Goal: Task Accomplishment & Management: Complete application form

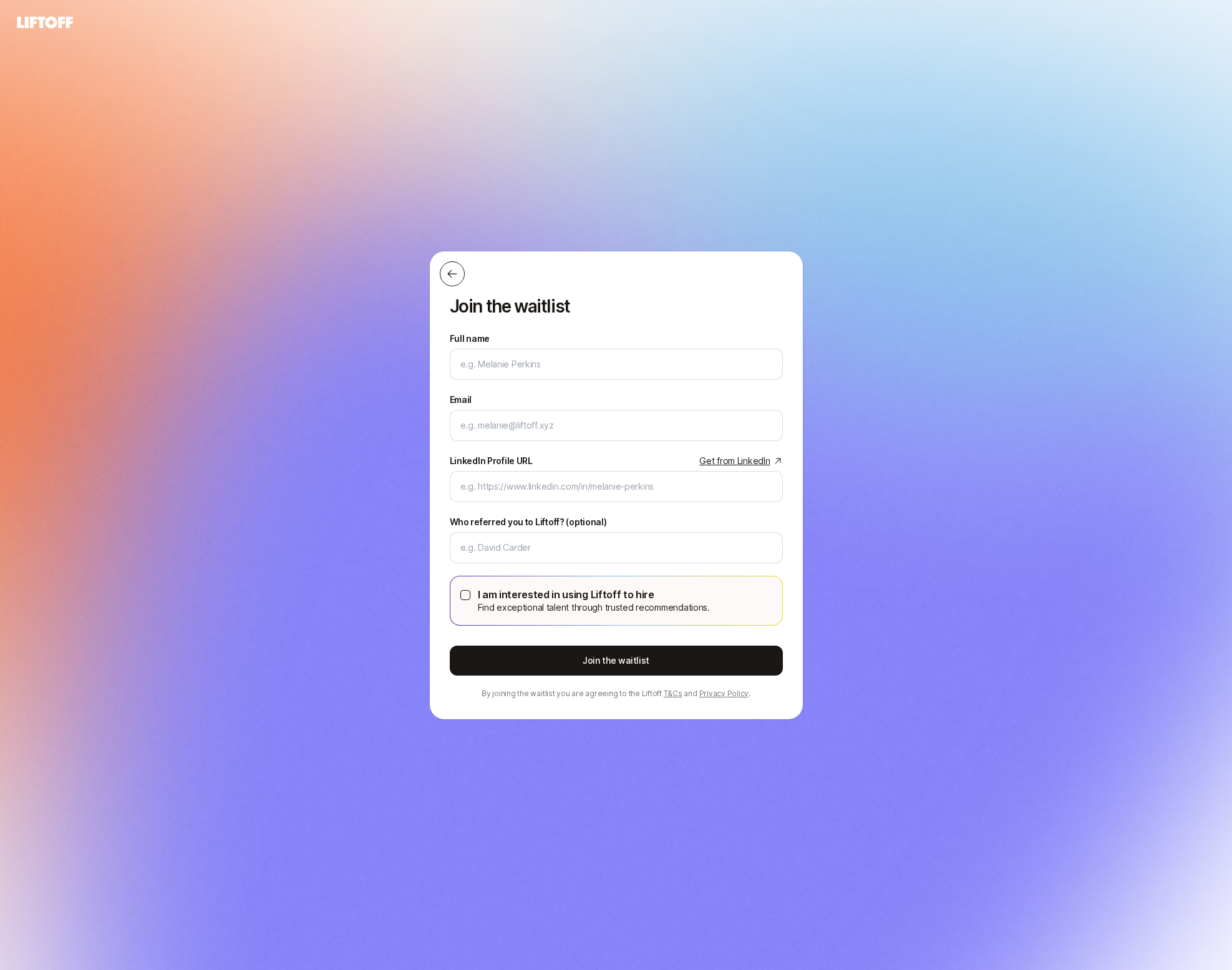
click at [454, 280] on icon at bounding box center [452, 274] width 12 height 12
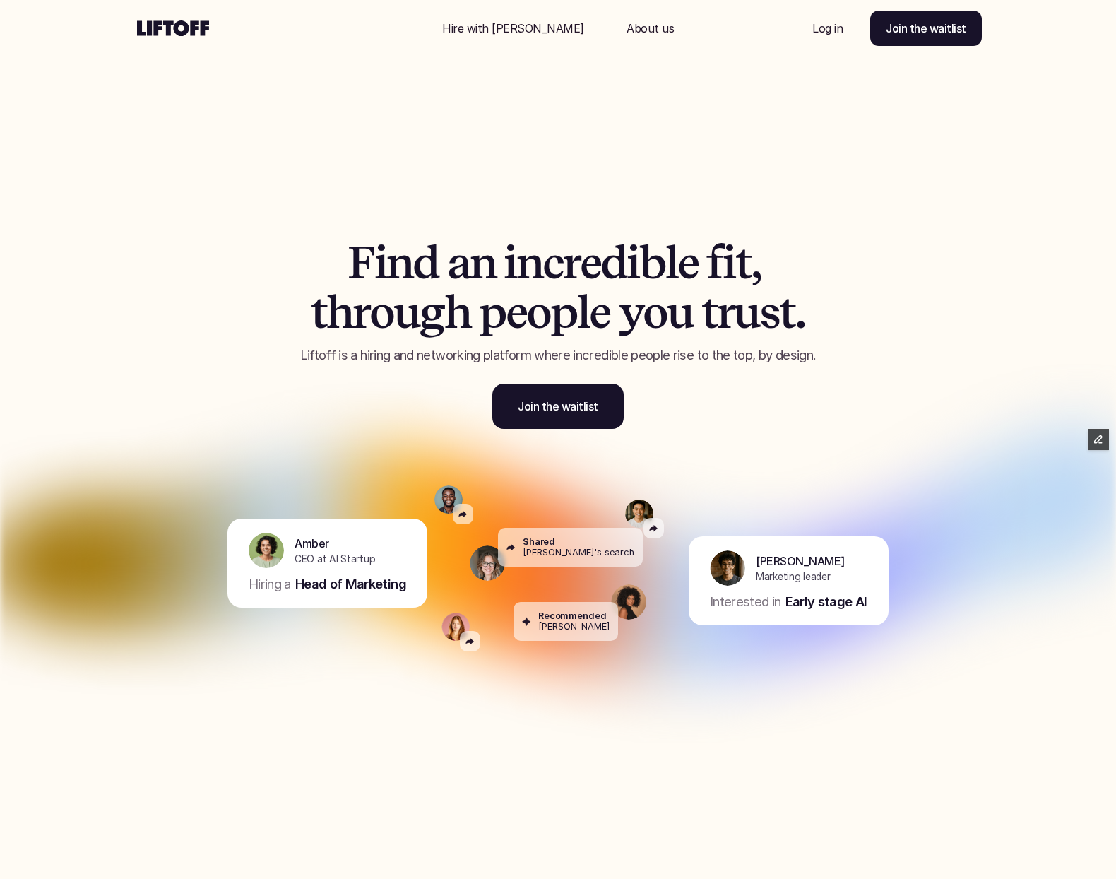
click at [574, 365] on div "F i n d a n i n c r e d i b l e f i t , t h r o u g h p e o p l e y o u t r u s…" at bounding box center [558, 333] width 601 height 191
click at [574, 397] on link "Join the waitlist" at bounding box center [558, 406] width 131 height 45
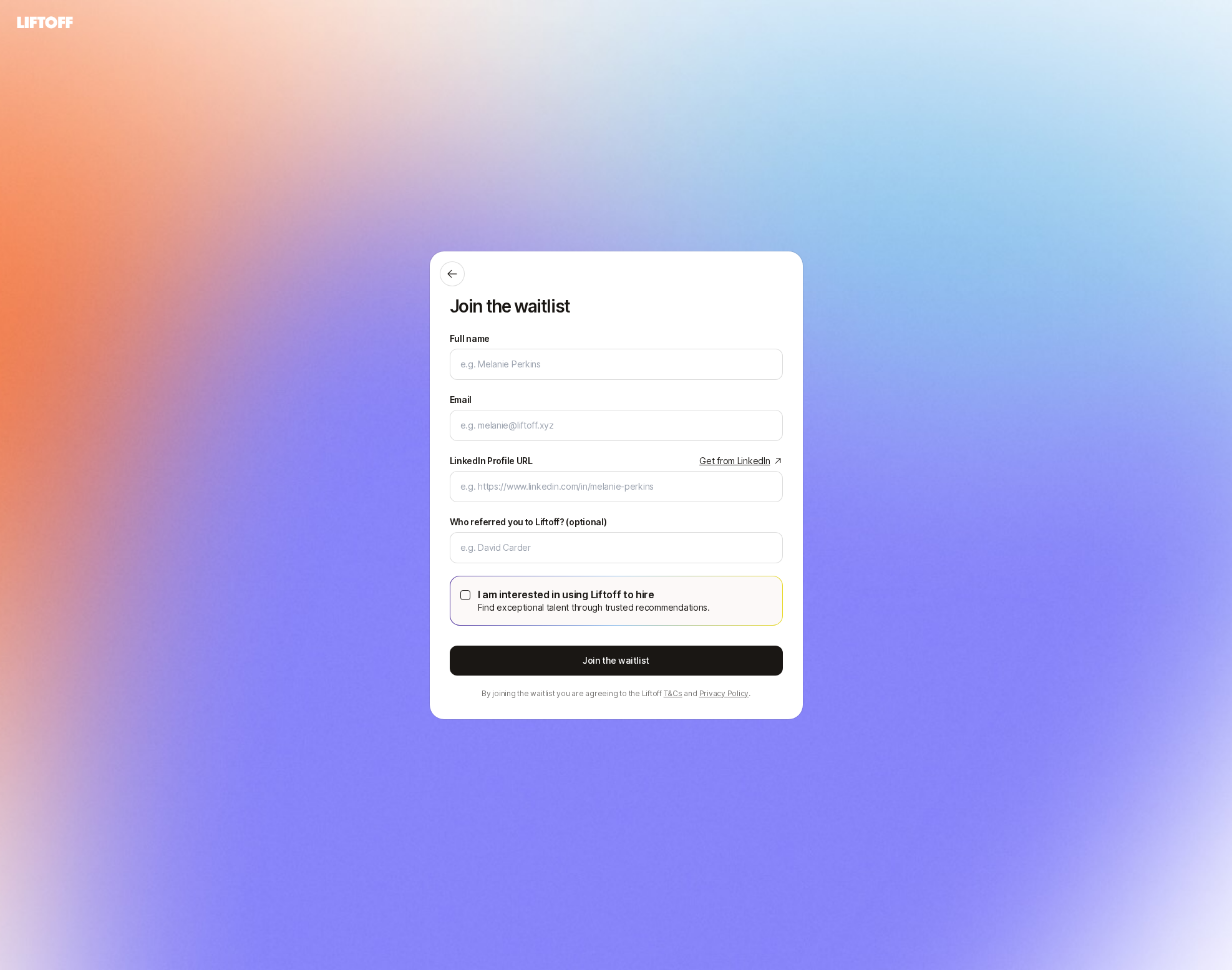
click at [467, 277] on div at bounding box center [611, 274] width 343 height 25
click at [456, 277] on icon at bounding box center [452, 274] width 12 height 12
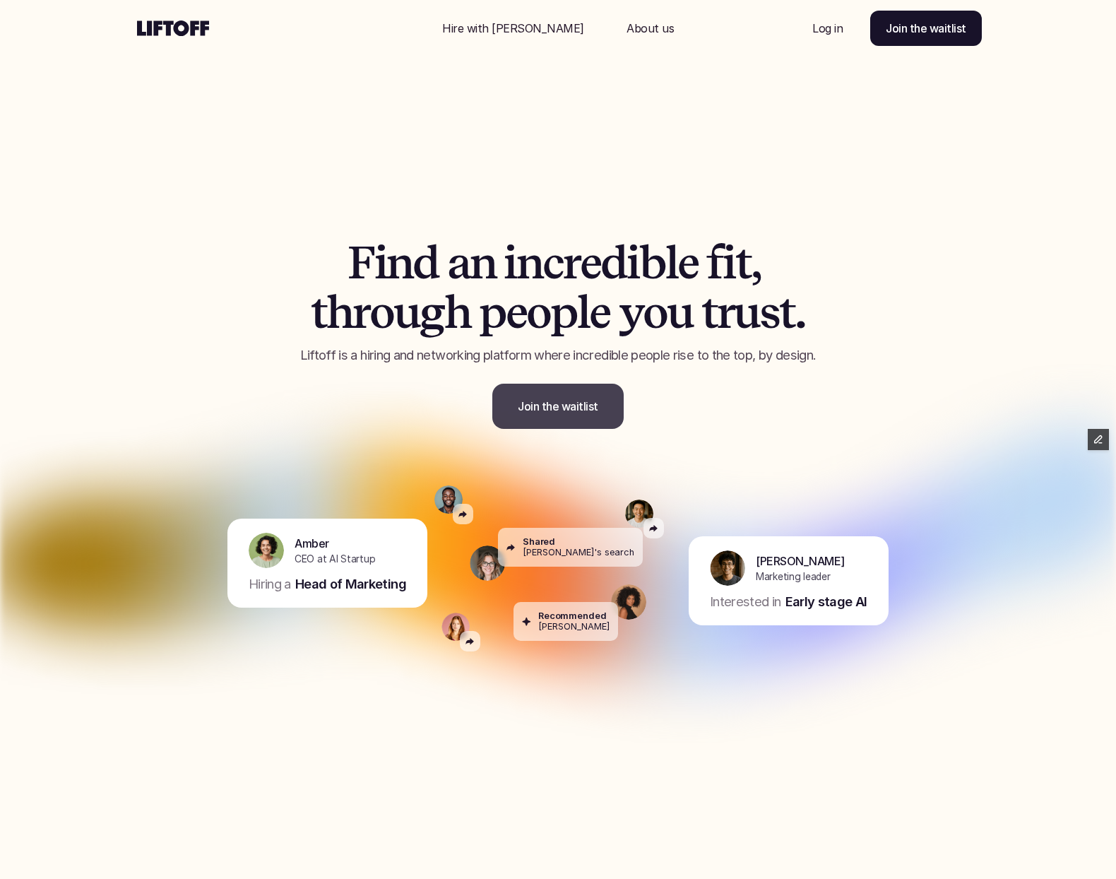
click at [552, 408] on p "Join the waitlist" at bounding box center [558, 406] width 81 height 17
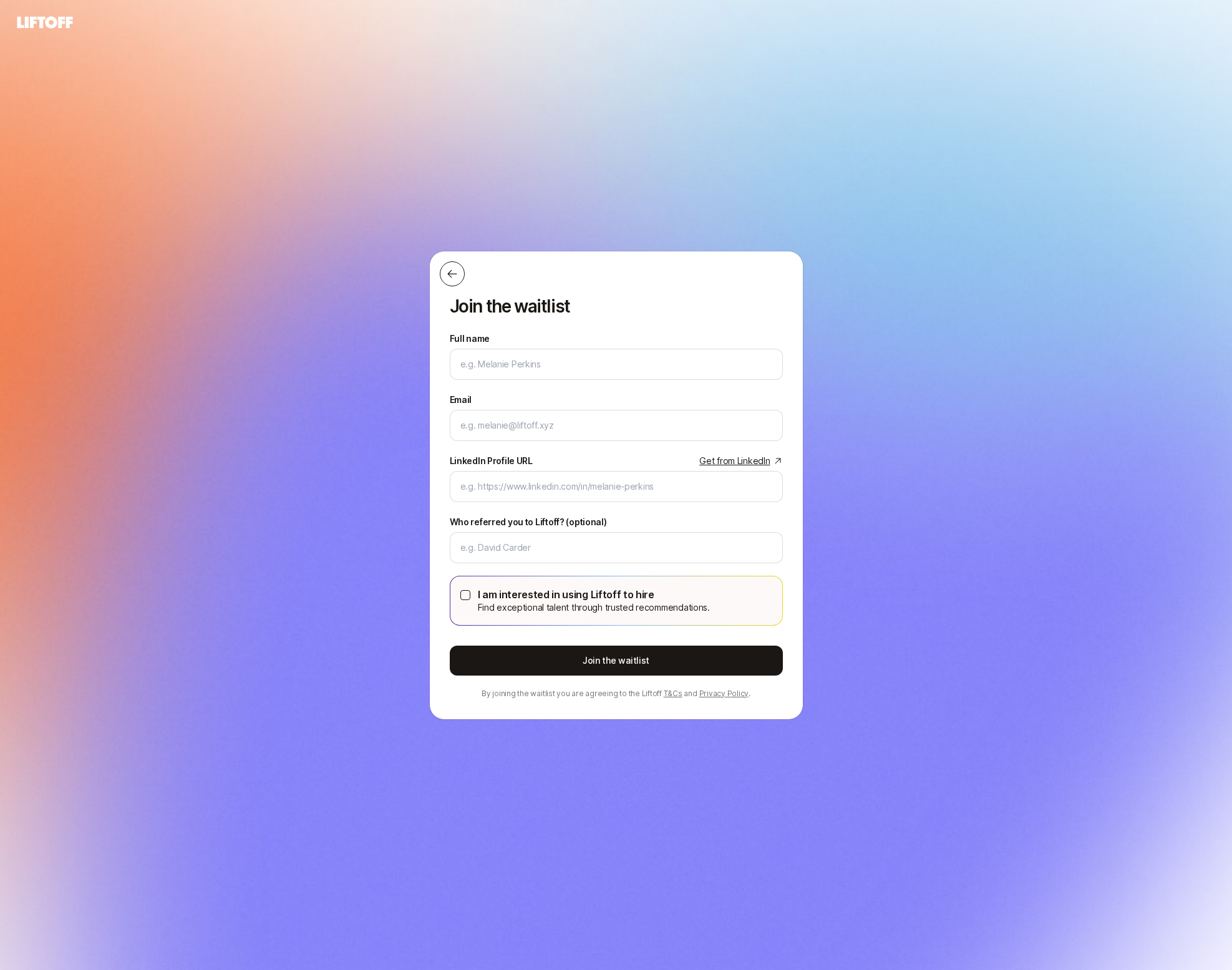
click at [447, 278] on icon at bounding box center [452, 274] width 12 height 12
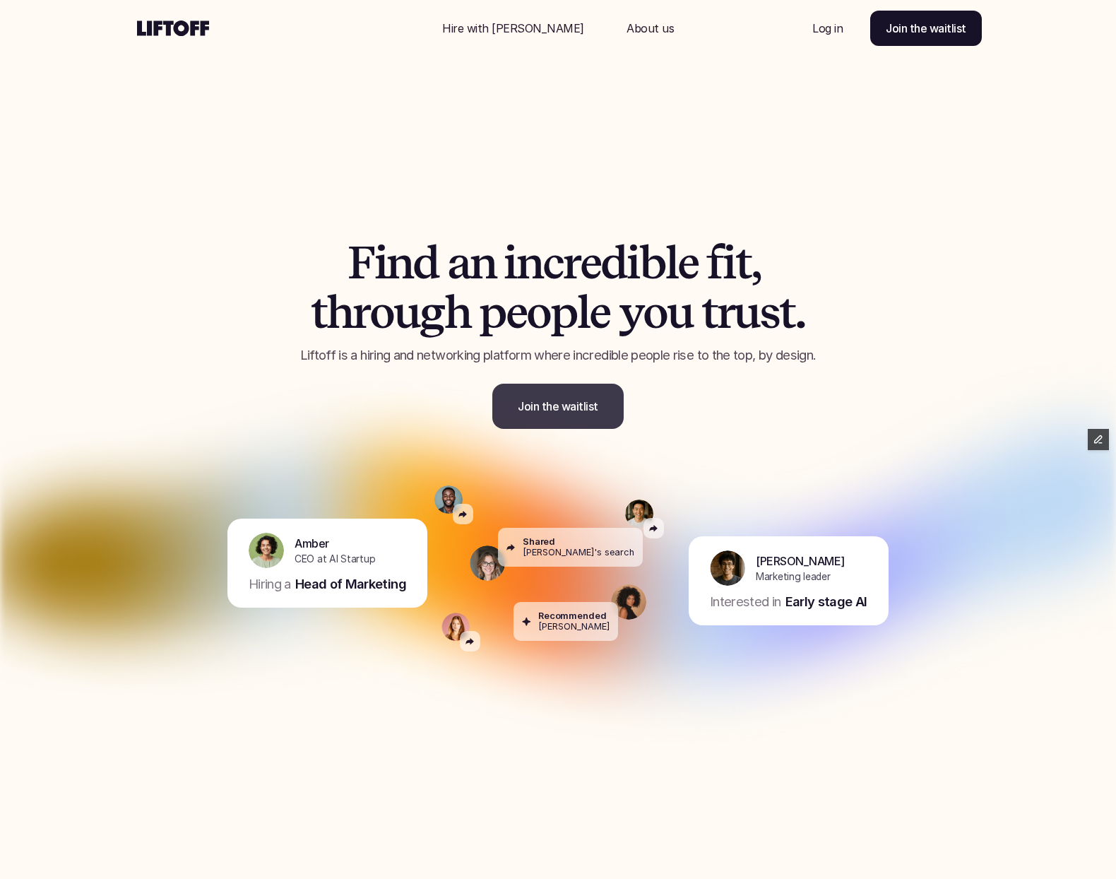
click at [593, 395] on link "Join the waitlist" at bounding box center [558, 406] width 131 height 45
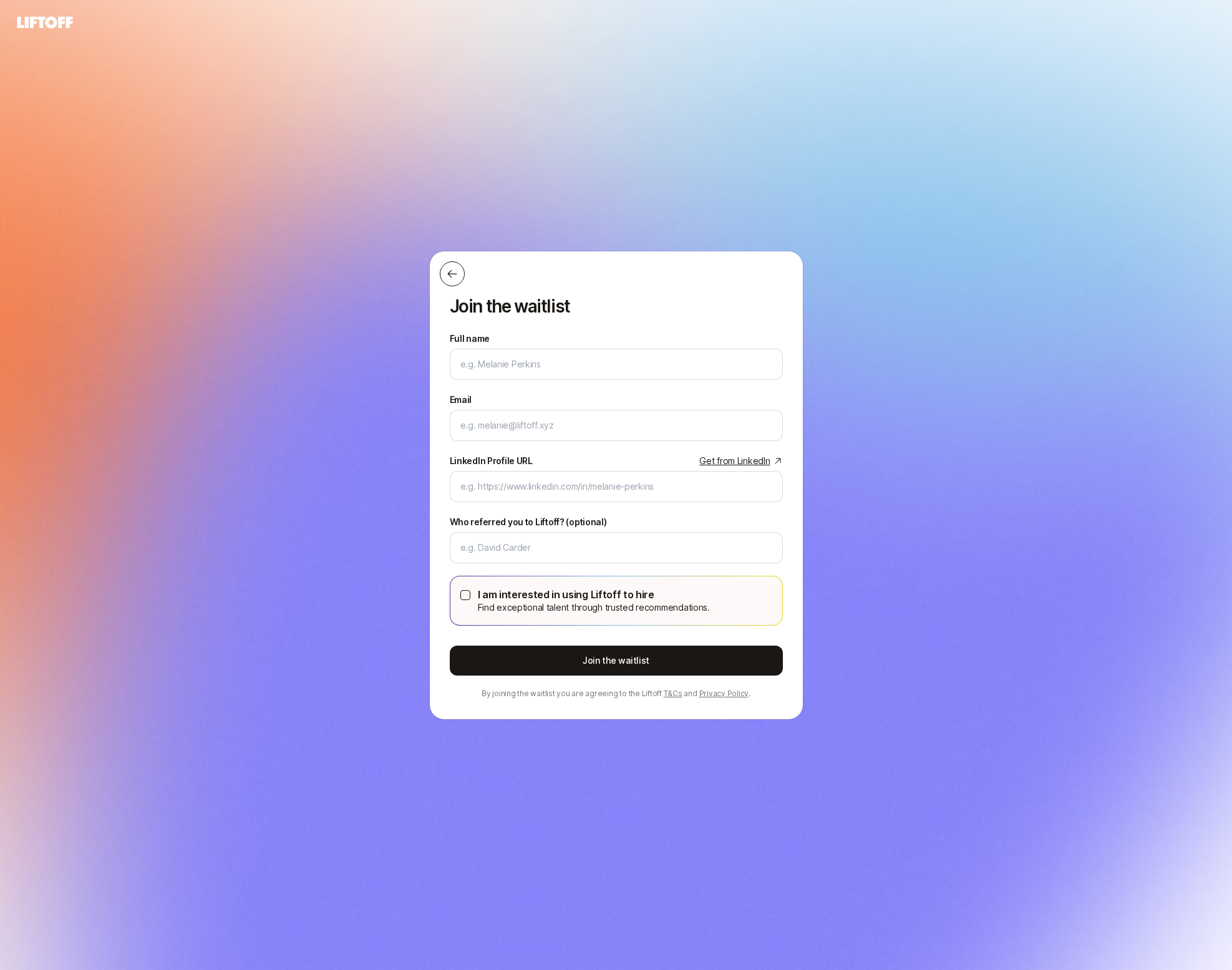
click at [444, 280] on button at bounding box center [452, 274] width 25 height 25
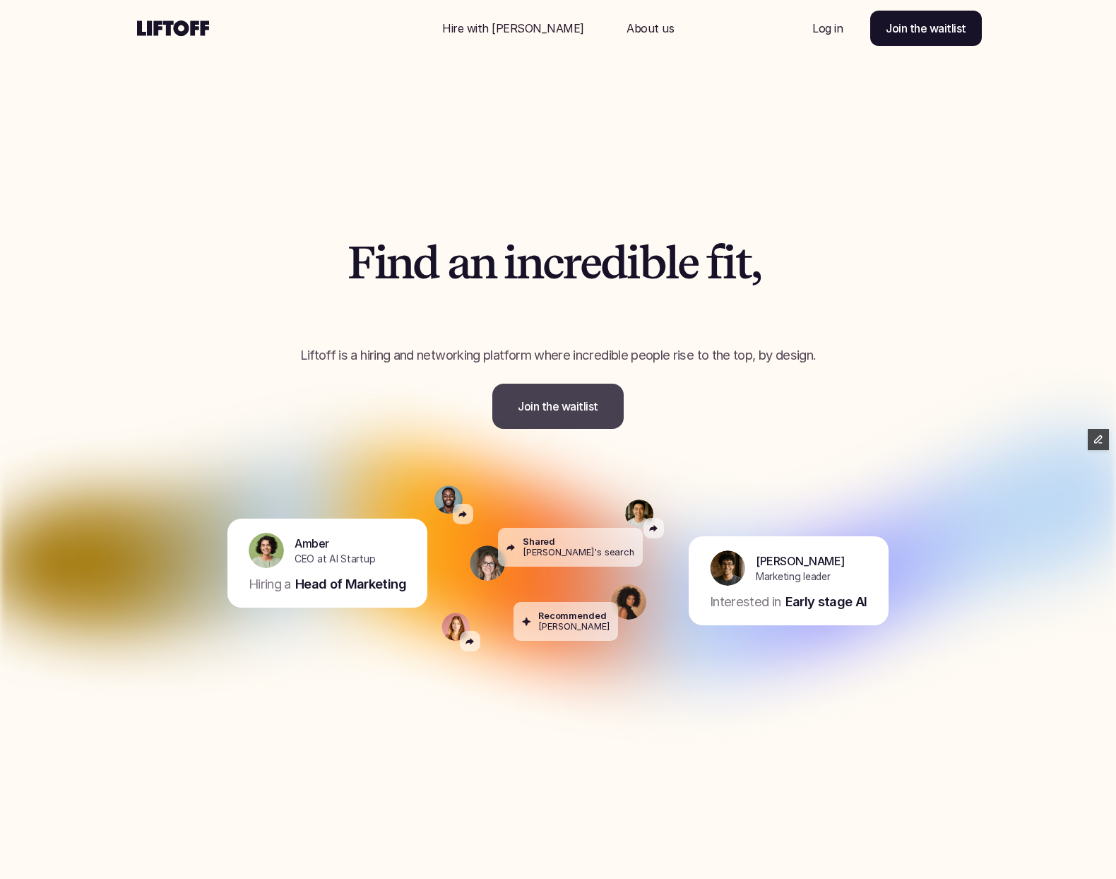
click at [503, 404] on link "Join the waitlist" at bounding box center [558, 406] width 131 height 45
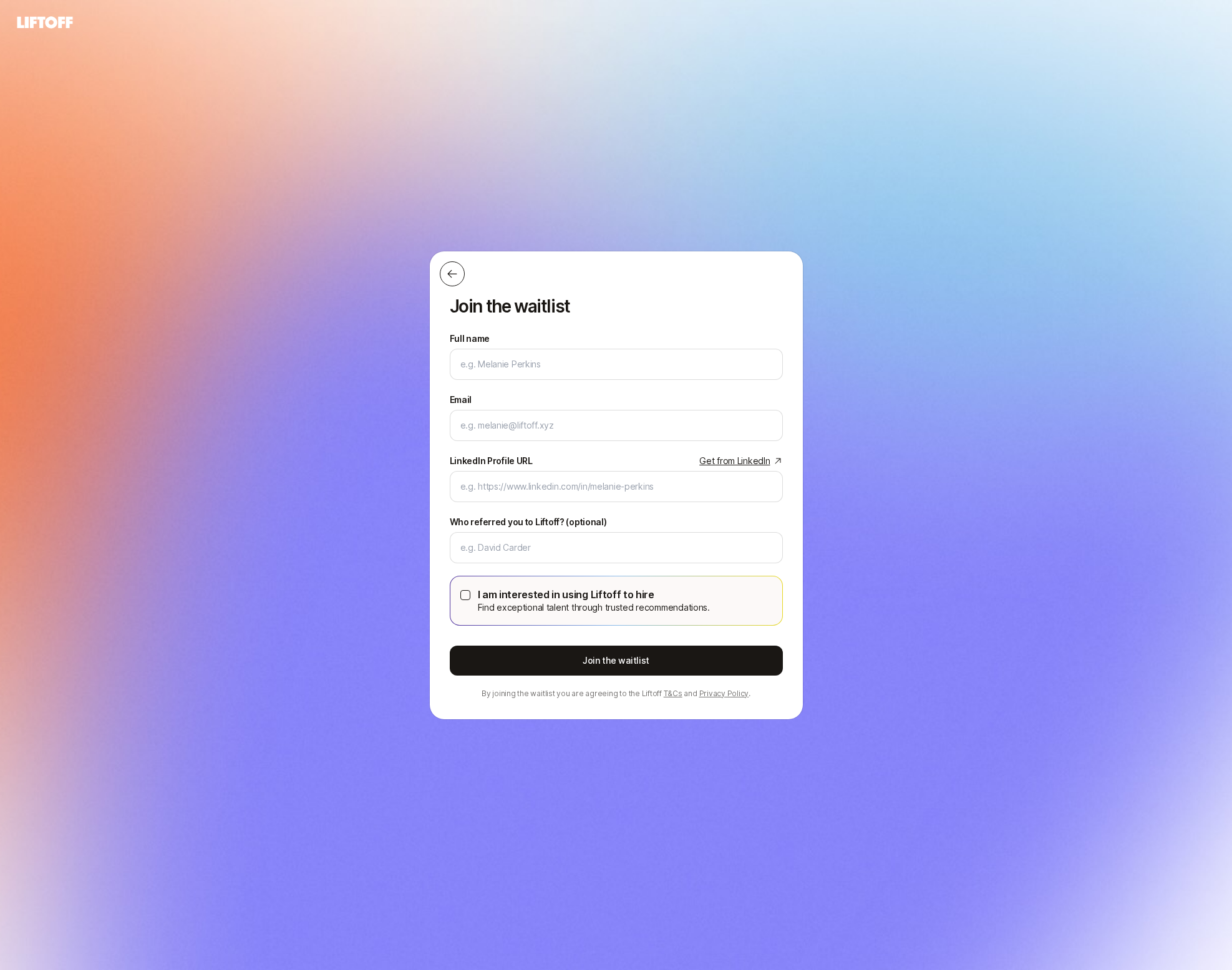
click at [449, 267] on button at bounding box center [452, 274] width 25 height 25
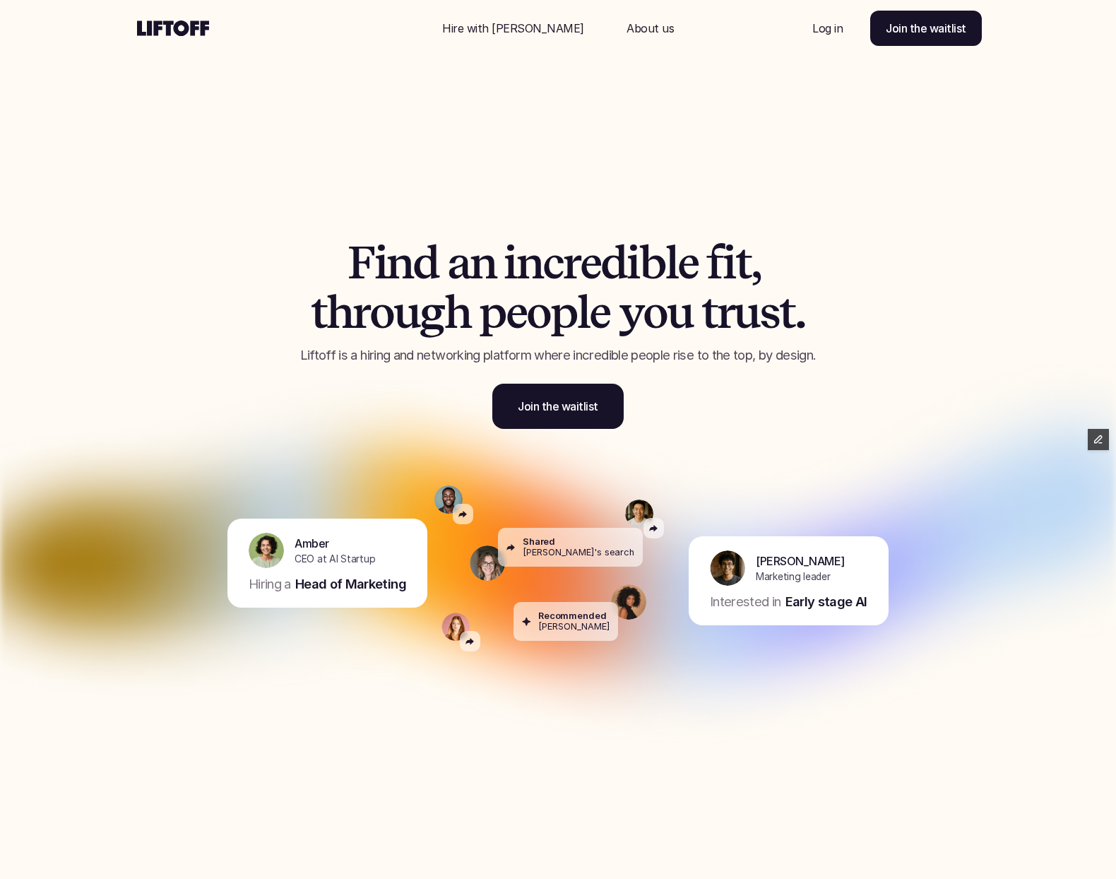
click at [571, 375] on div "F i n d a n i n c r e d i b l e f i t , t h r o u g h p e o p l e y o u t r u s…" at bounding box center [558, 333] width 601 height 191
click at [571, 403] on p "Join the waitlist" at bounding box center [558, 406] width 81 height 17
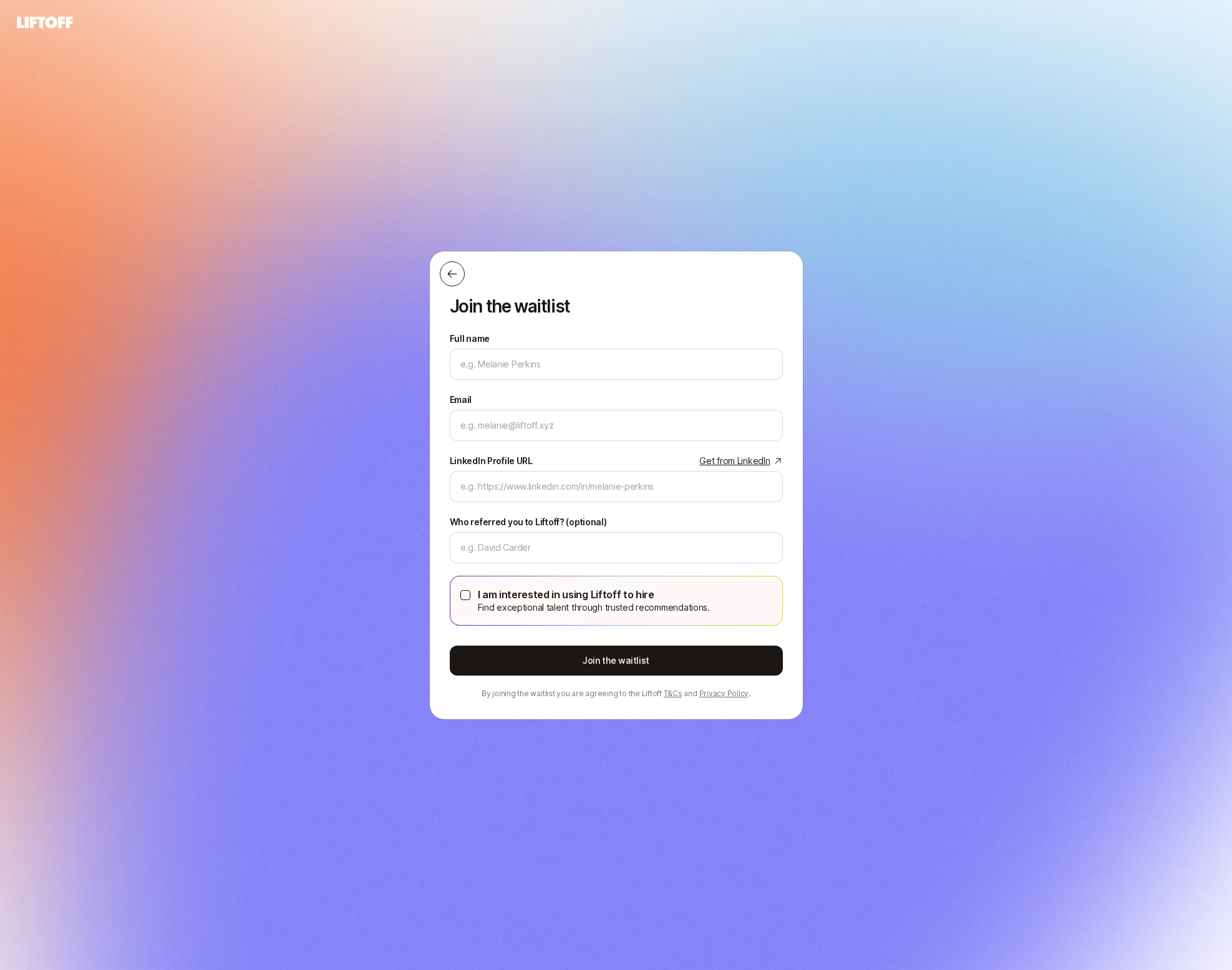
click at [457, 273] on icon at bounding box center [452, 274] width 12 height 12
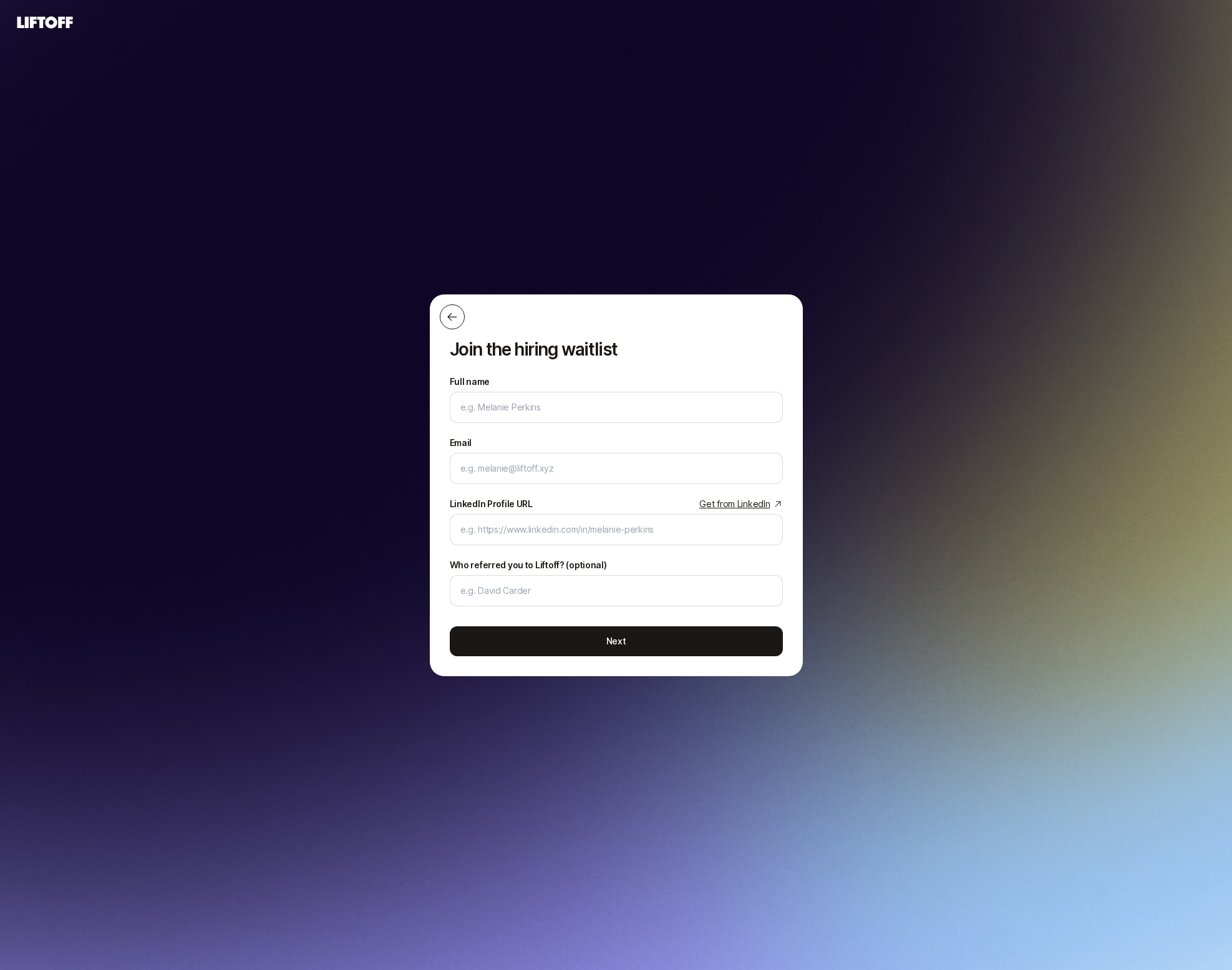
click at [447, 319] on icon at bounding box center [452, 317] width 12 height 12
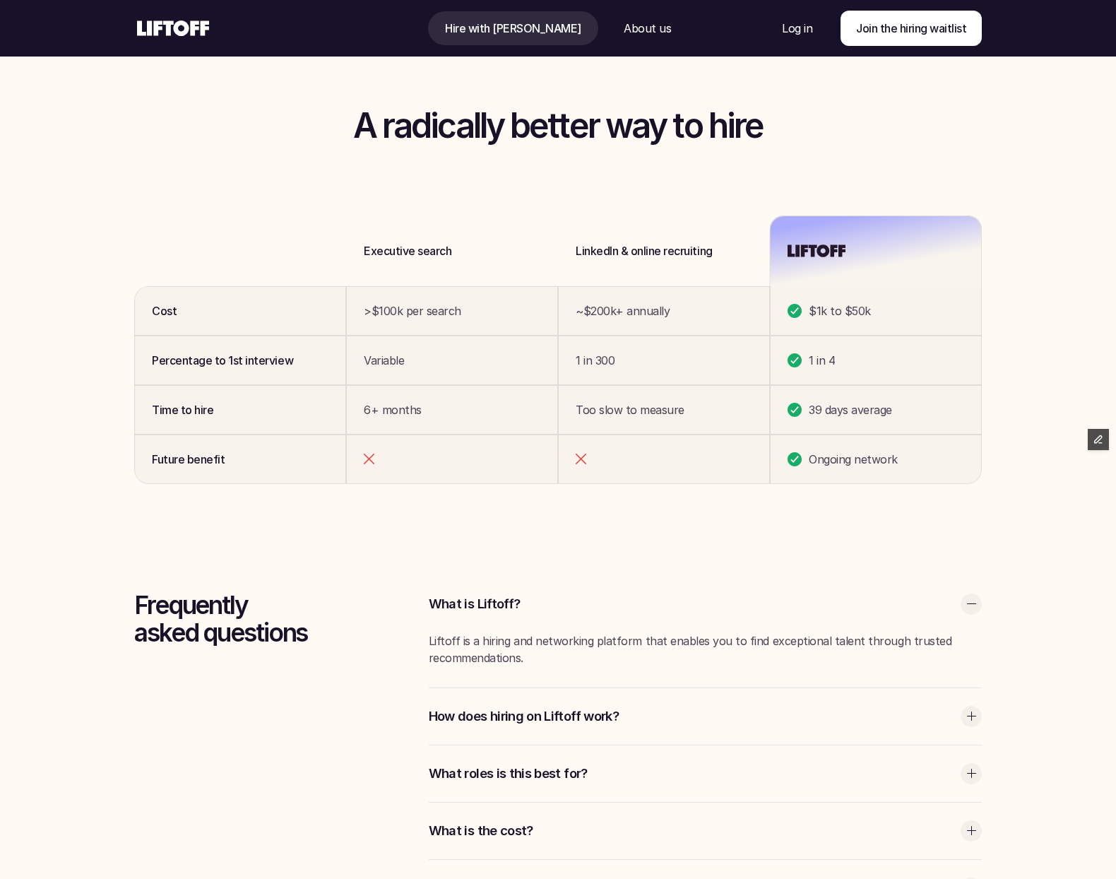
scroll to position [3956, 0]
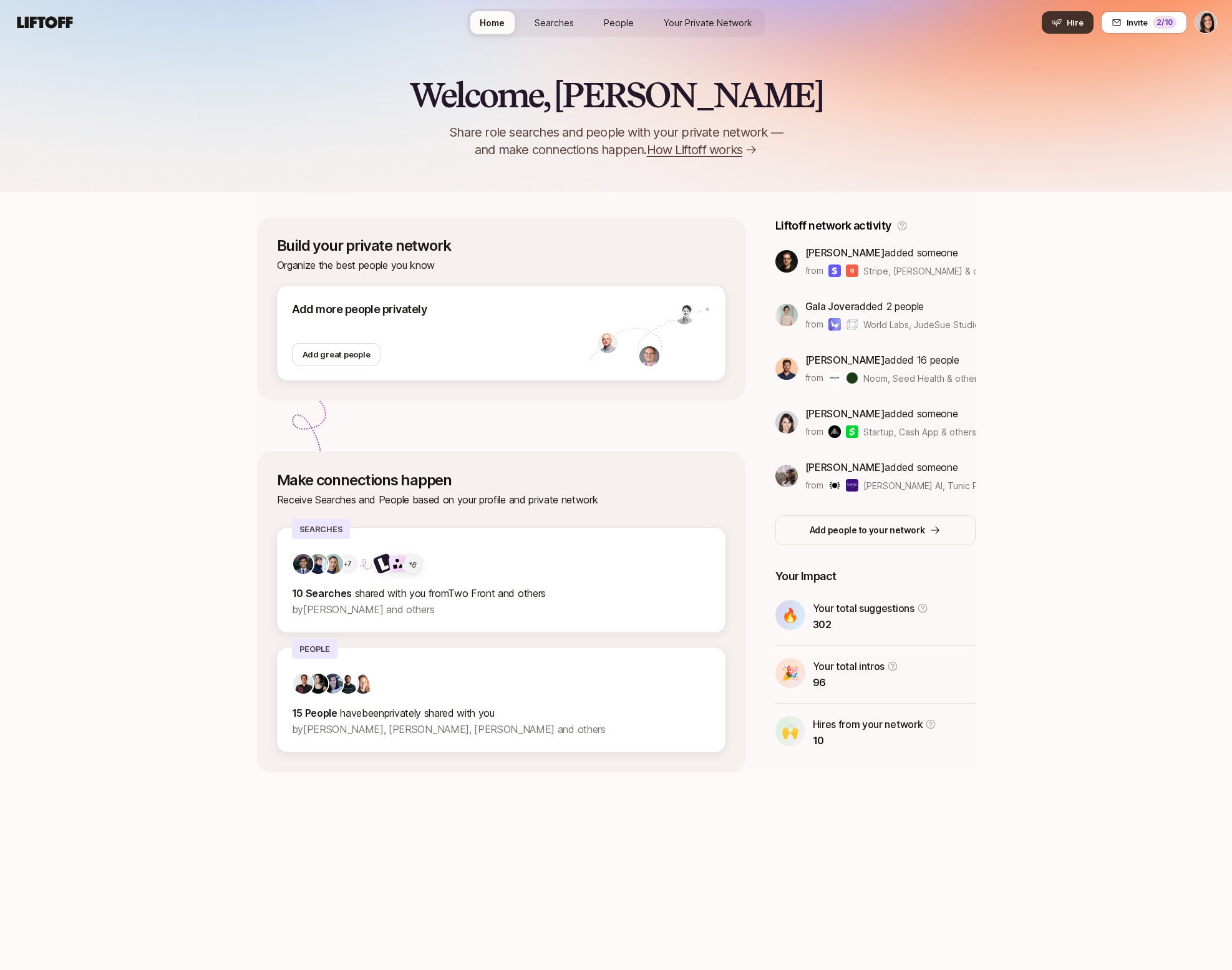
click at [1076, 22] on span "Hire" at bounding box center [1074, 22] width 17 height 12
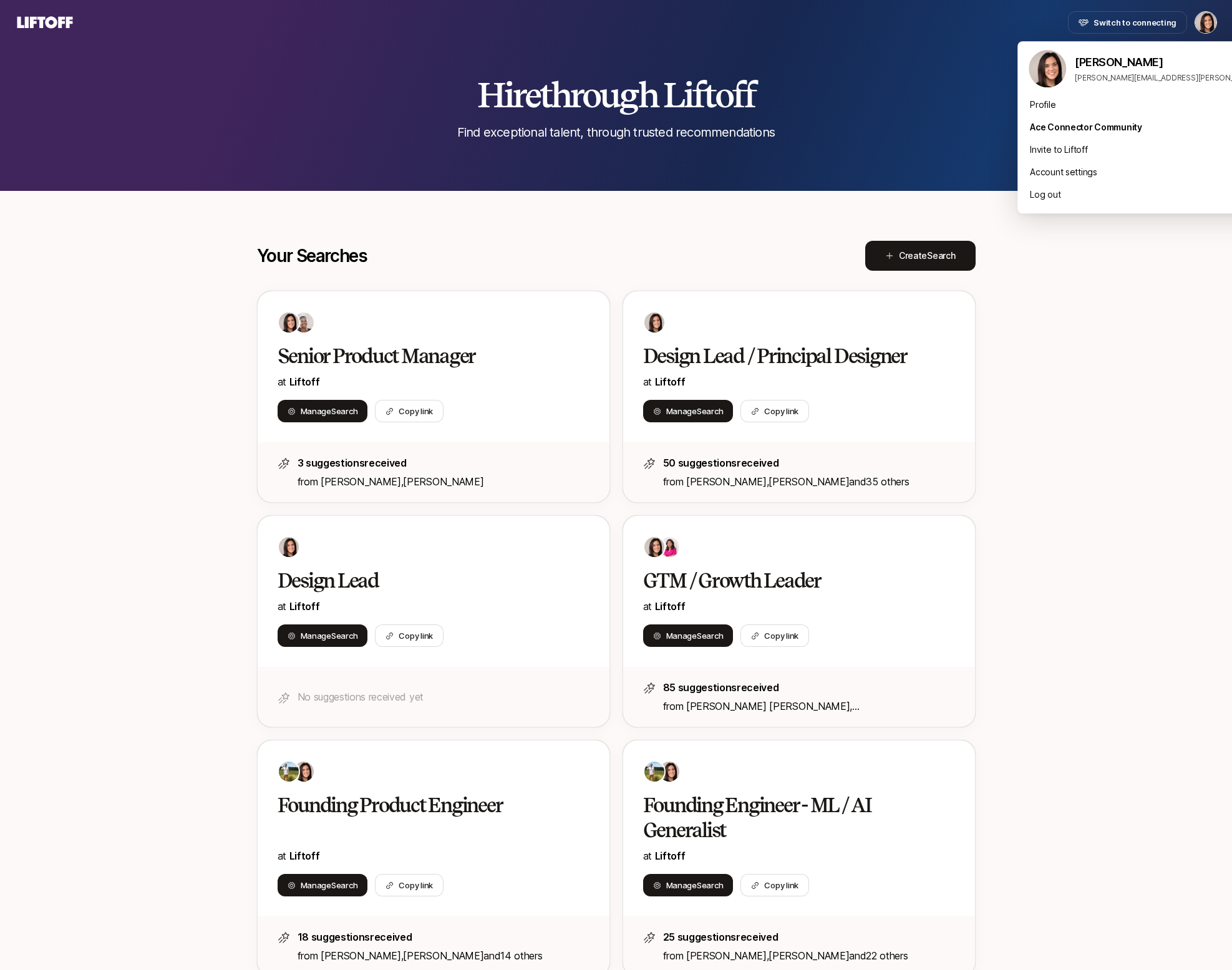
click at [1203, 29] on html "Switch to connecting Hire through Liftoff Find exceptional talent, through trus…" at bounding box center [616, 485] width 1232 height 970
click at [1081, 324] on html "Switch to connecting Hire through Liftoff Find exceptional talent, through trus…" at bounding box center [616, 485] width 1232 height 970
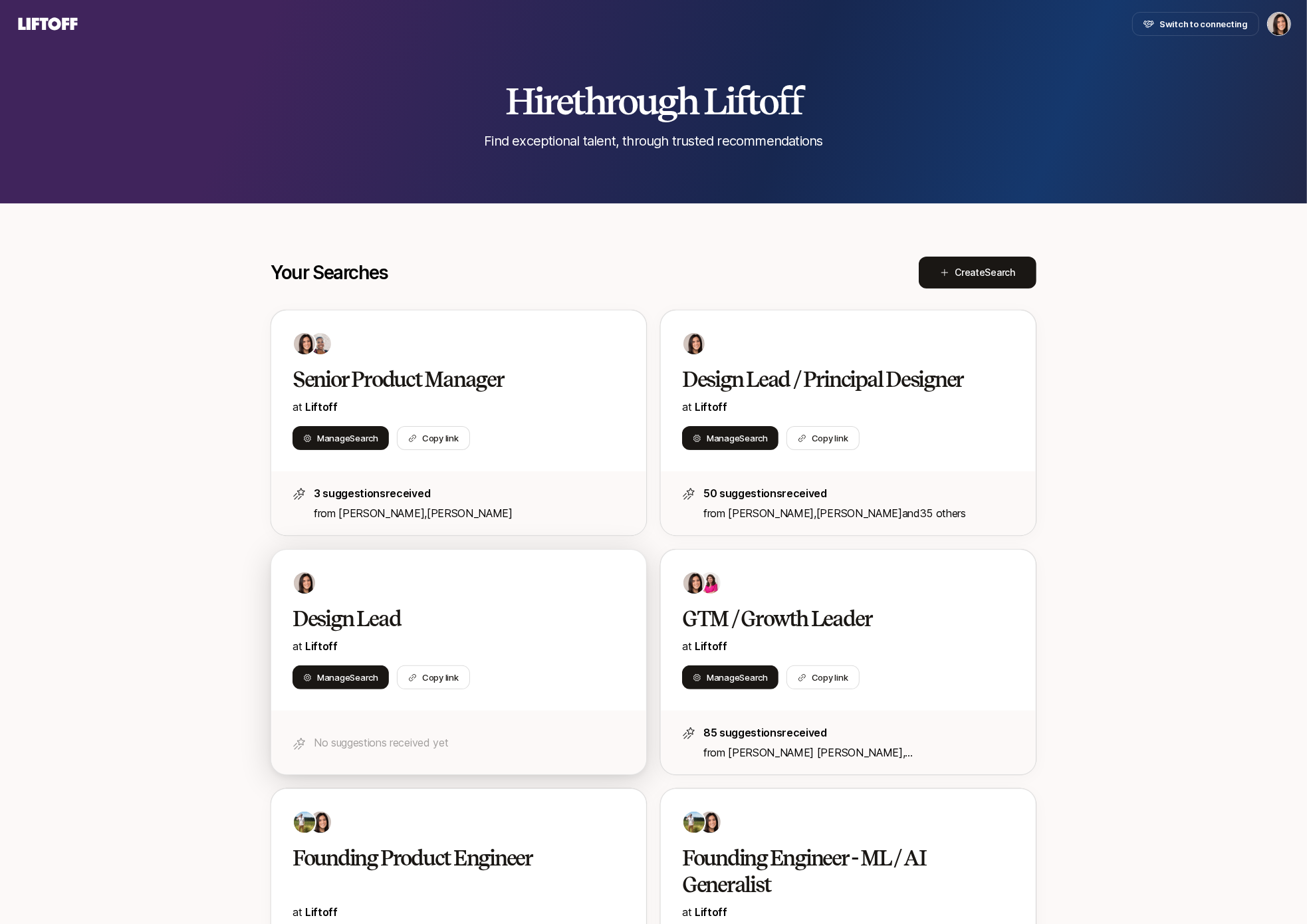
click at [541, 591] on div at bounding box center [458, 582] width 332 height 24
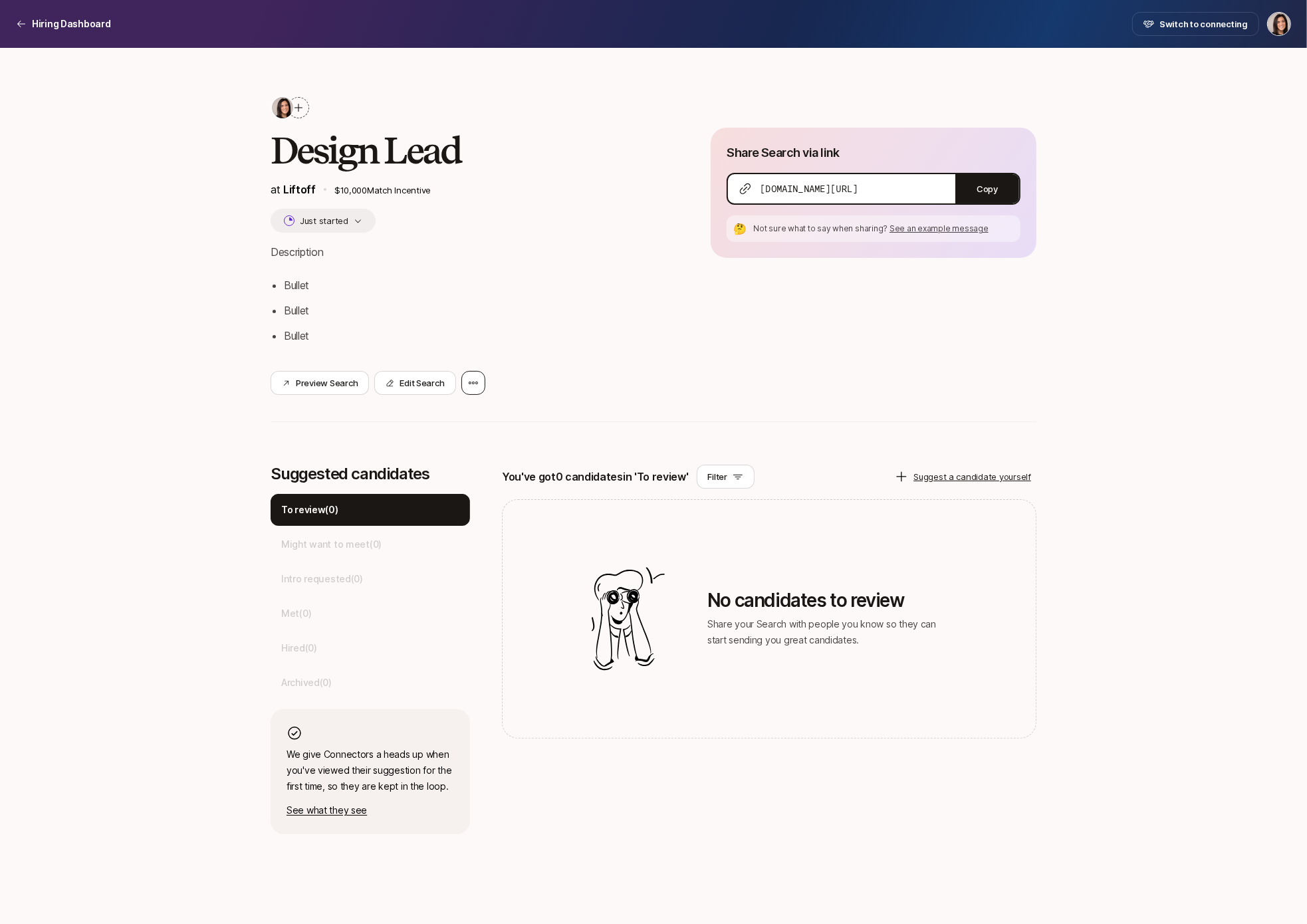
click at [480, 386] on div at bounding box center [472, 382] width 24 height 24
click at [448, 414] on div "Delete Search" at bounding box center [411, 419] width 146 height 38
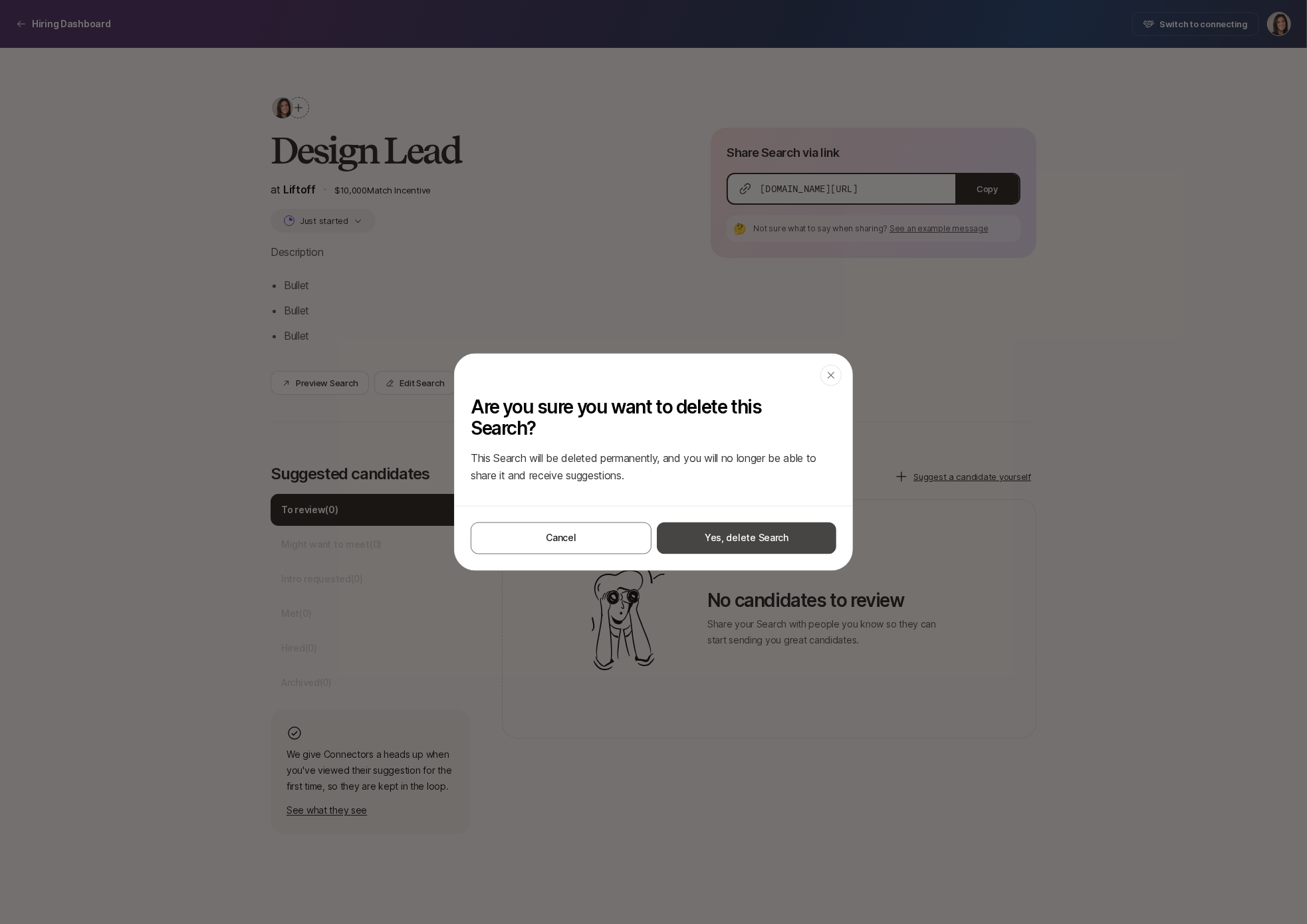
click at [689, 522] on button "Yes, delete Search" at bounding box center [746, 538] width 180 height 32
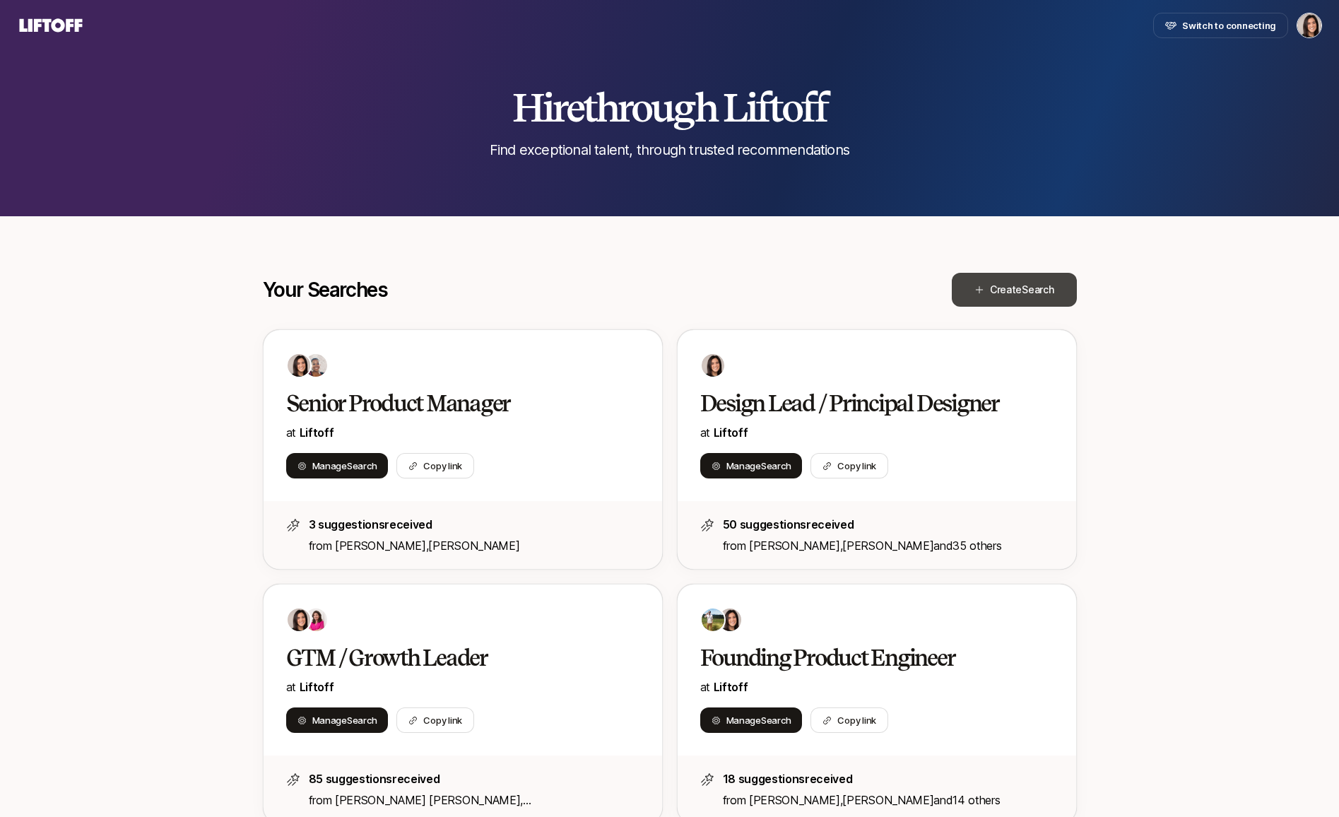
click at [1038, 298] on button "Create Search" at bounding box center [1014, 290] width 125 height 34
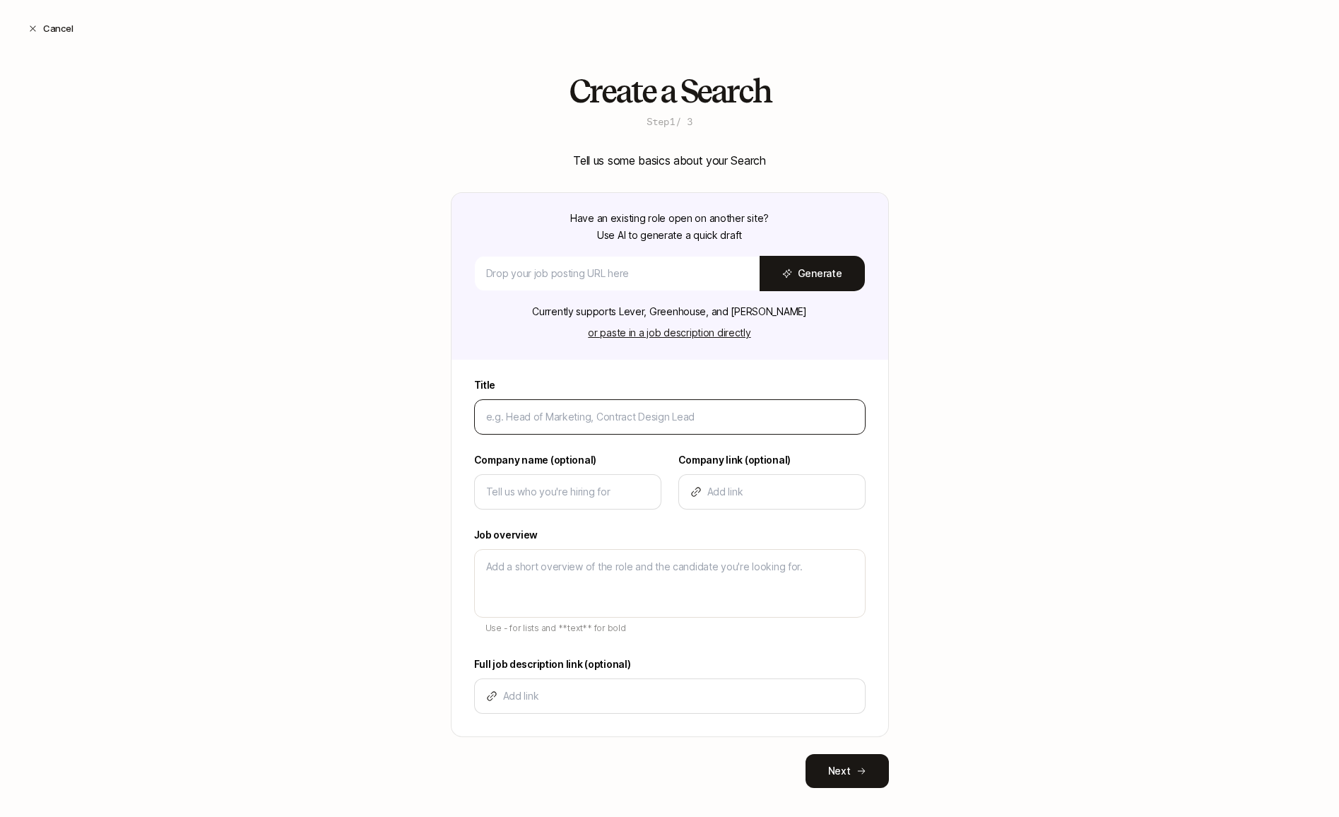
scroll to position [13, 0]
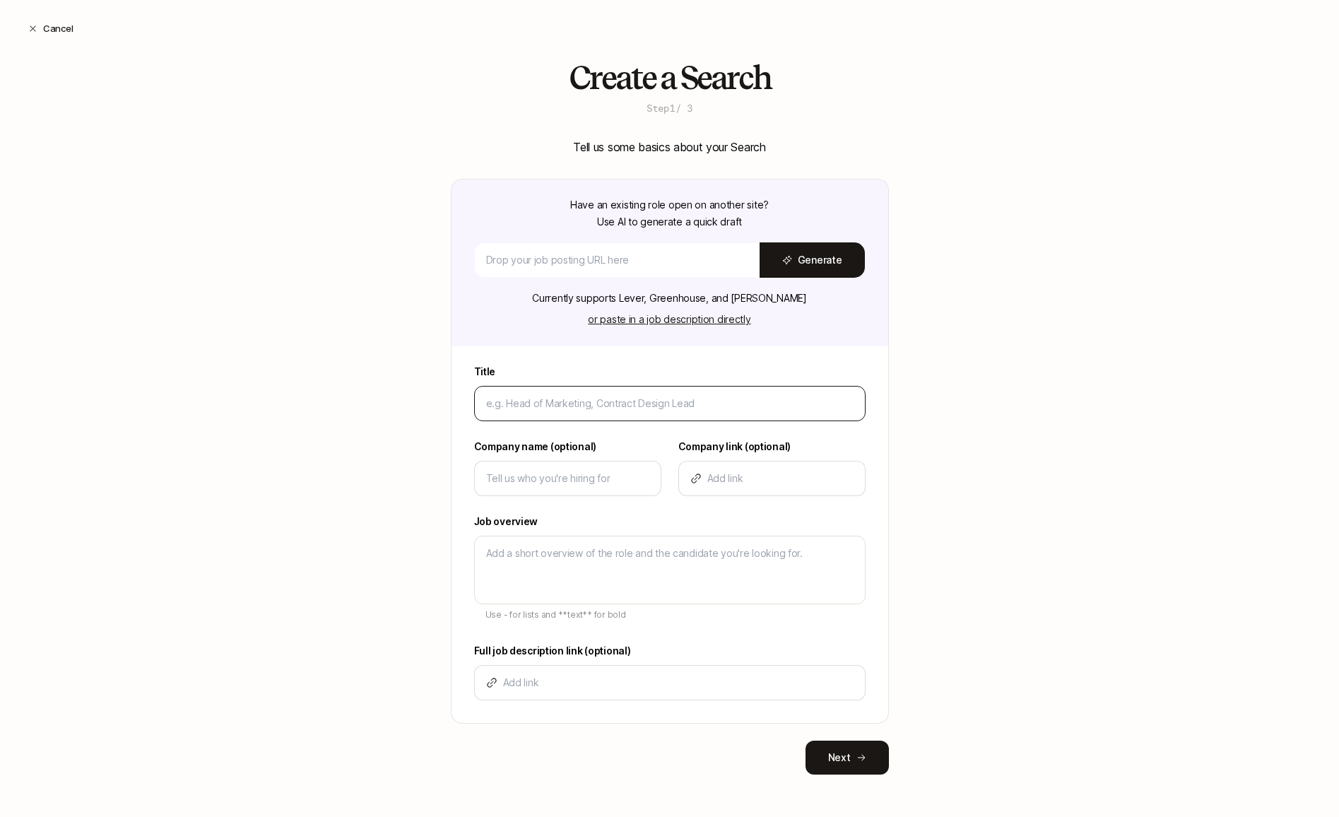
type input "D"
type textarea "x"
type input "Di"
type textarea "x"
type input "Dir"
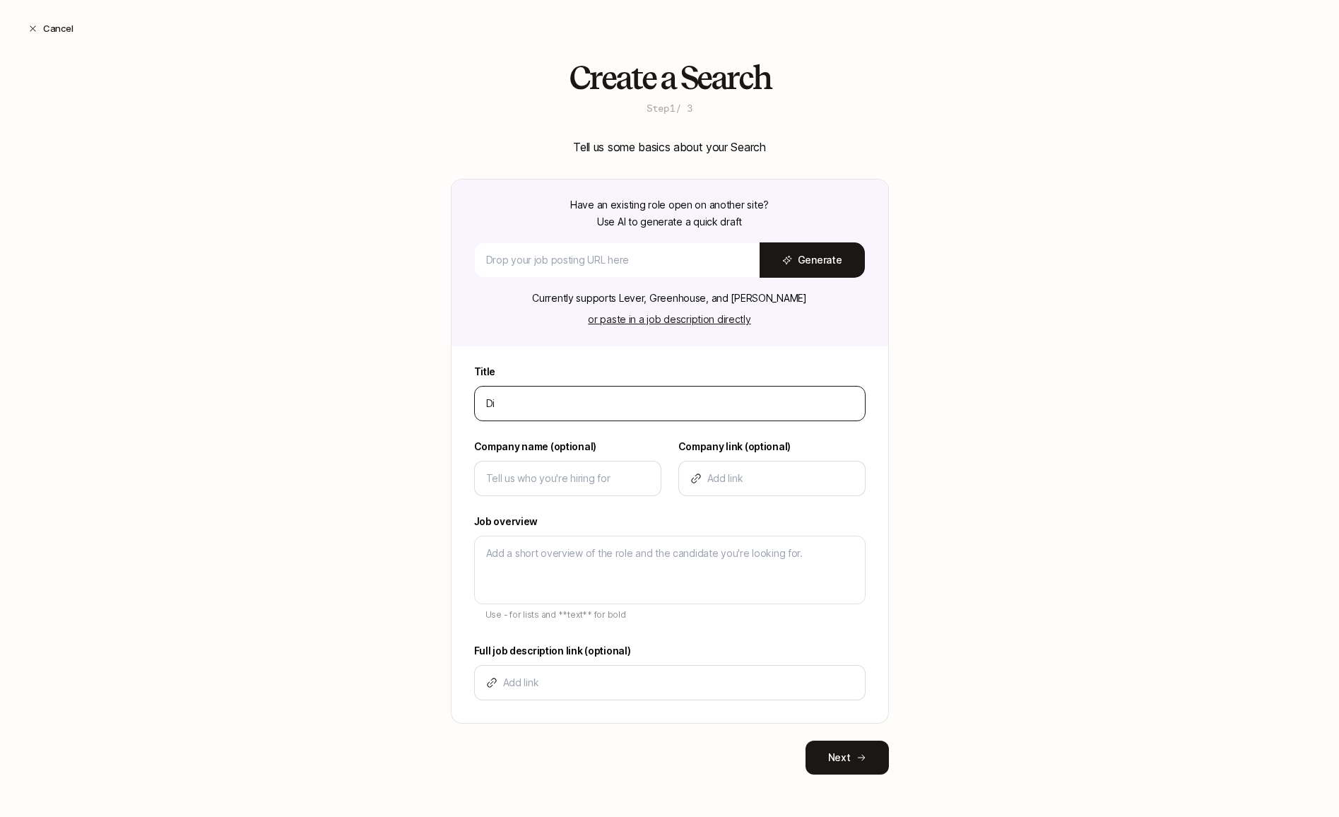
type textarea "x"
type input "Dire"
type textarea "x"
type input "Direc"
type textarea "x"
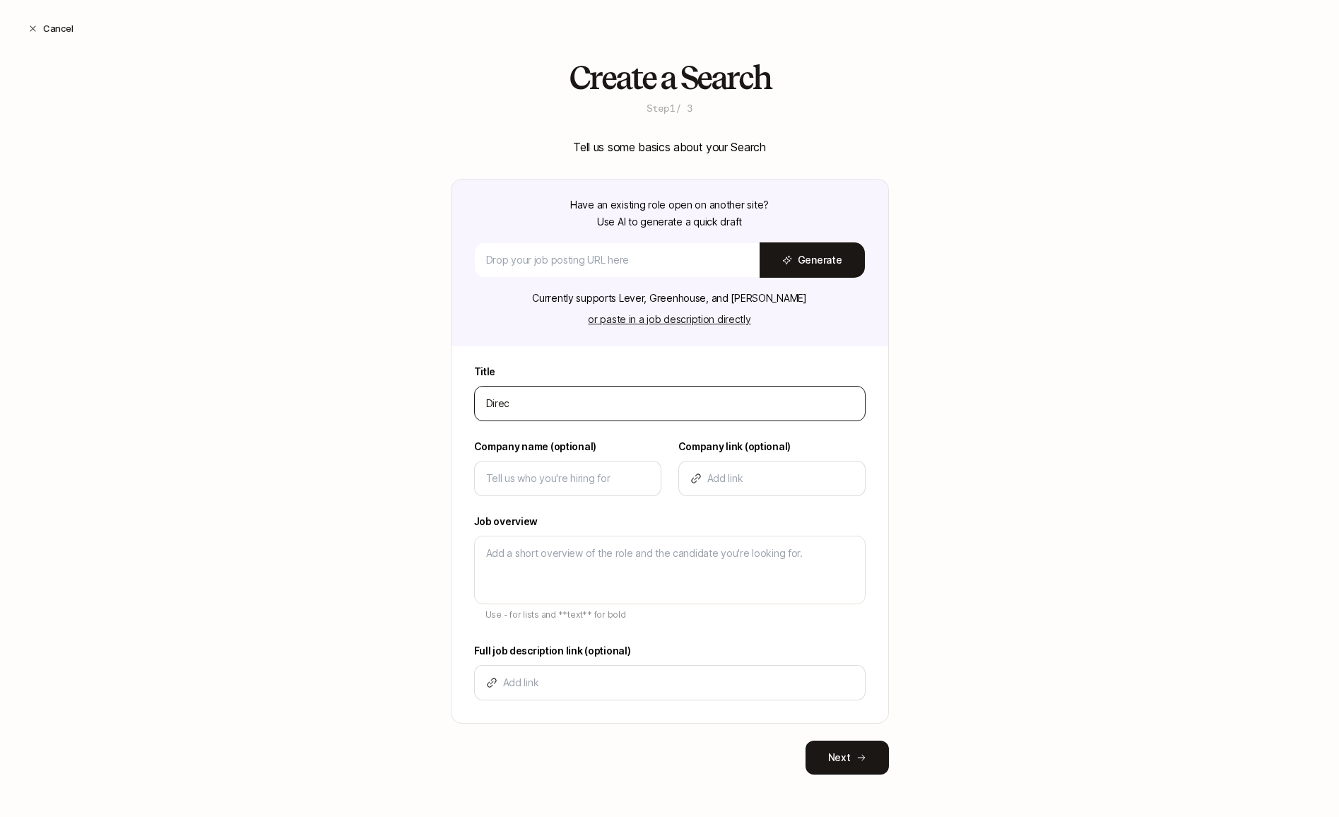
type input "Direct"
type textarea "x"
type input "Directo"
type textarea "x"
type input "Director"
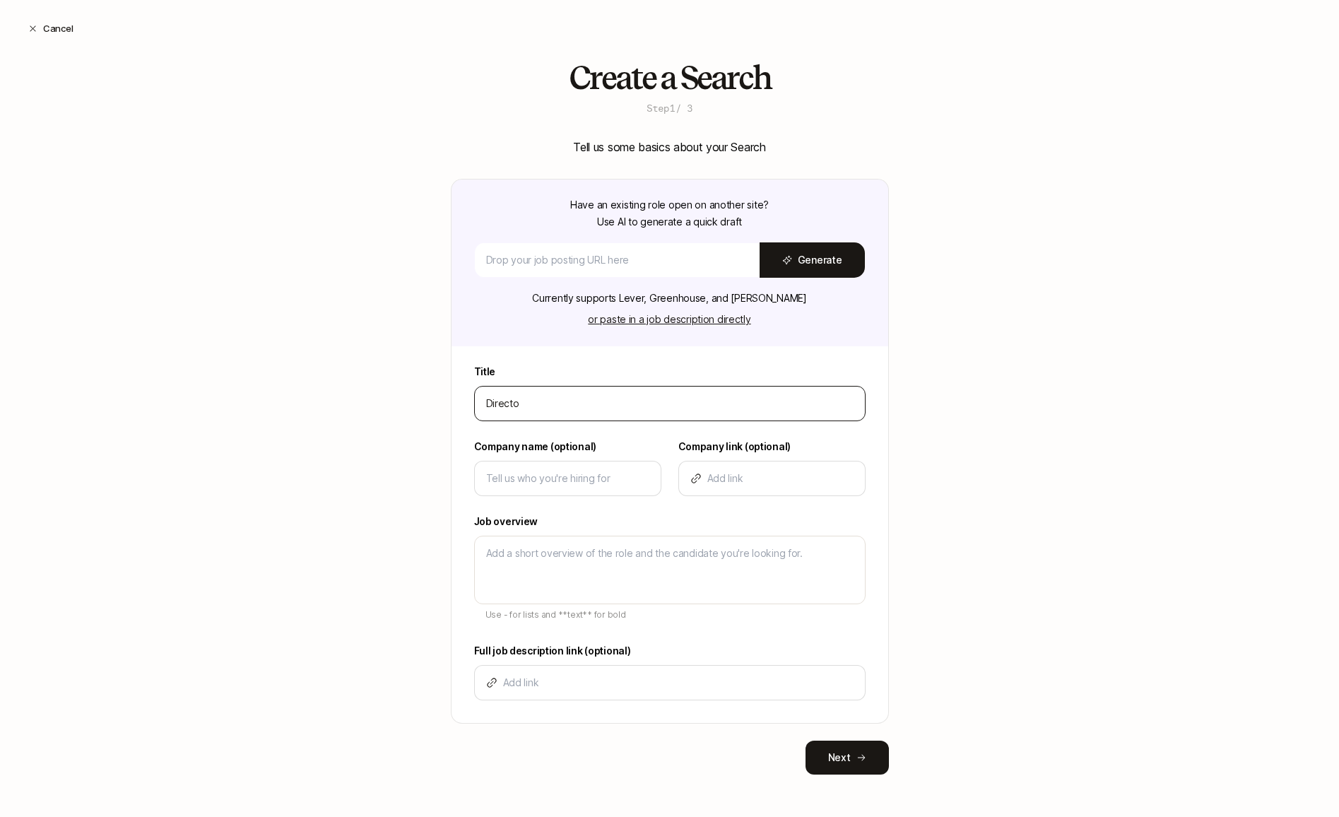
type textarea "x"
type input "Director"
type textarea "x"
type input "Director o"
type textarea "x"
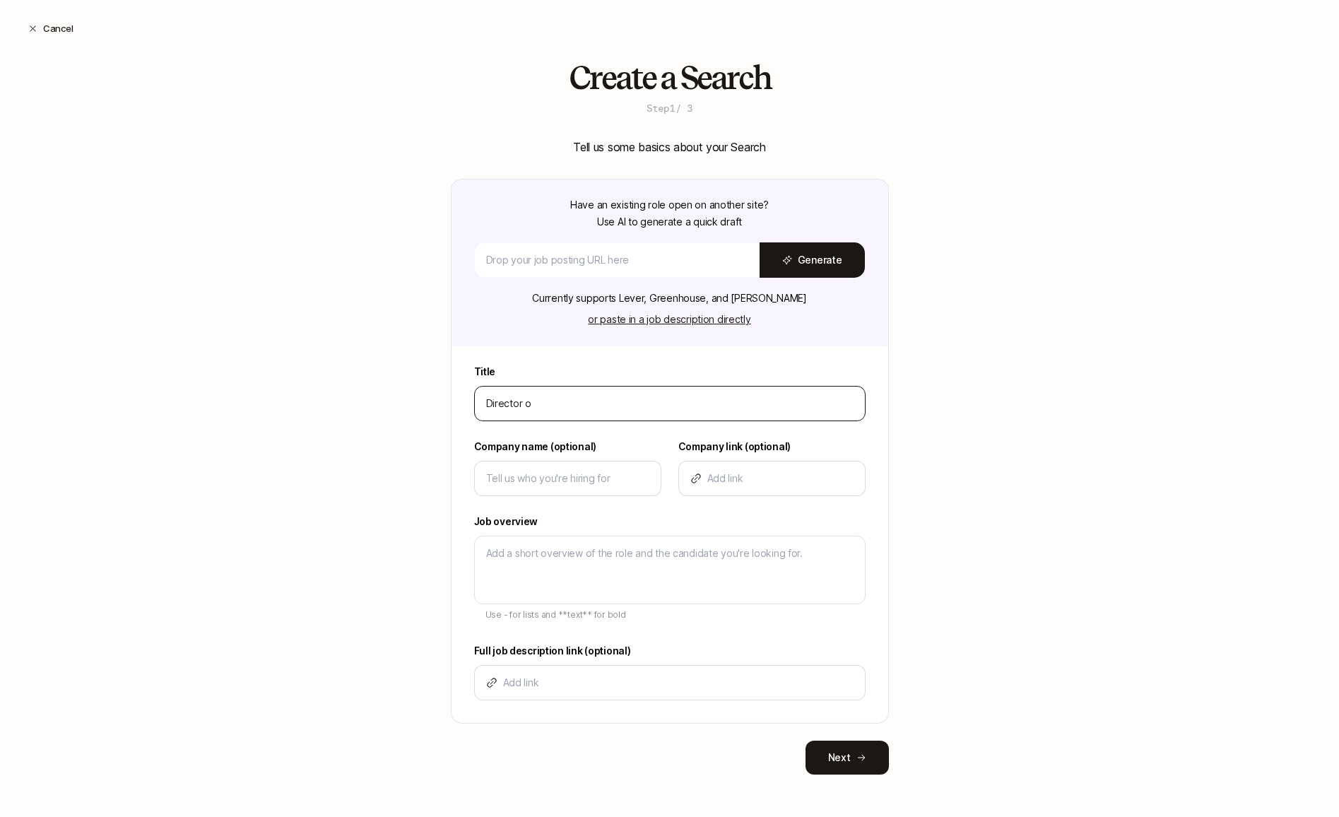
type input "Director of"
type textarea "x"
type input "Director of"
type textarea "x"
type input "Director of M"
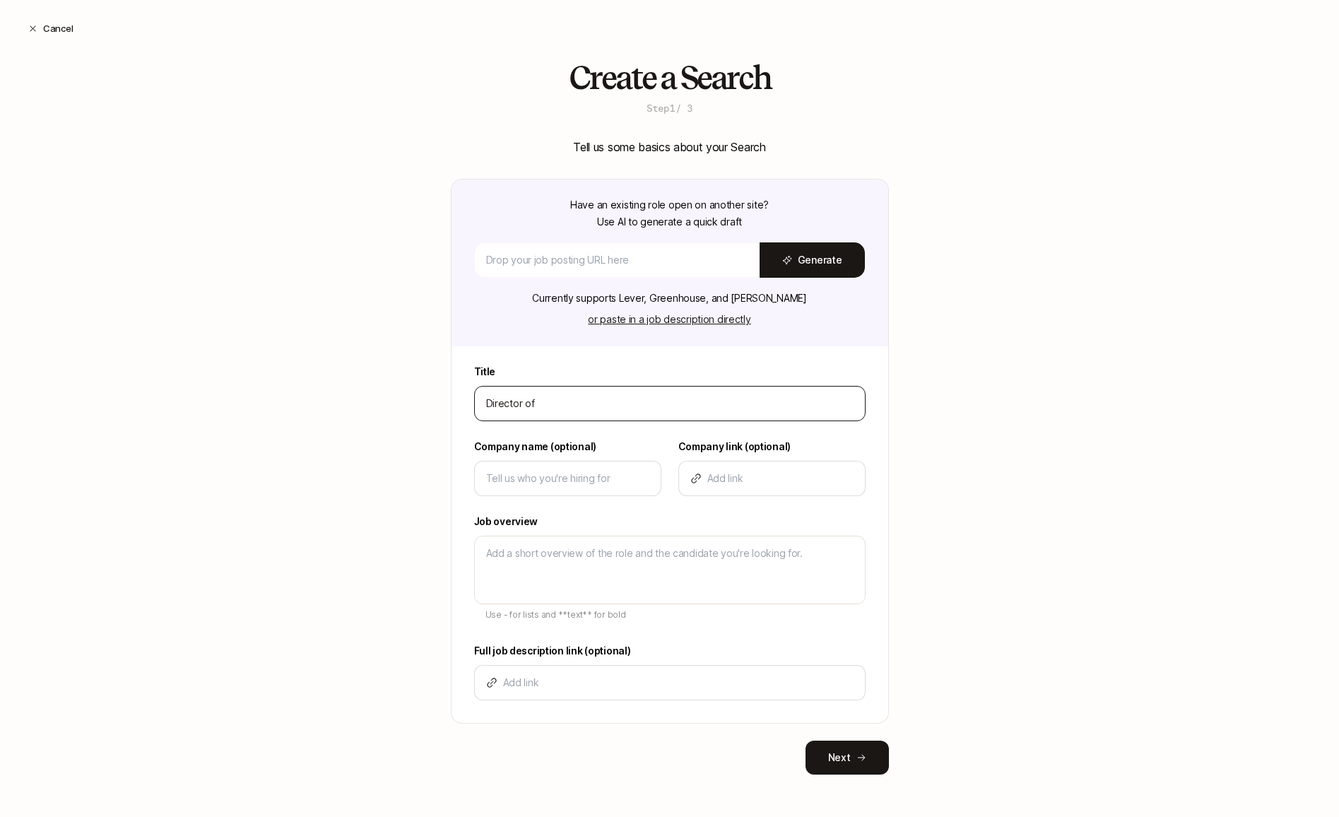
type textarea "x"
type input "Director of Ma"
type textarea "x"
type input "Director of Mar"
type textarea "x"
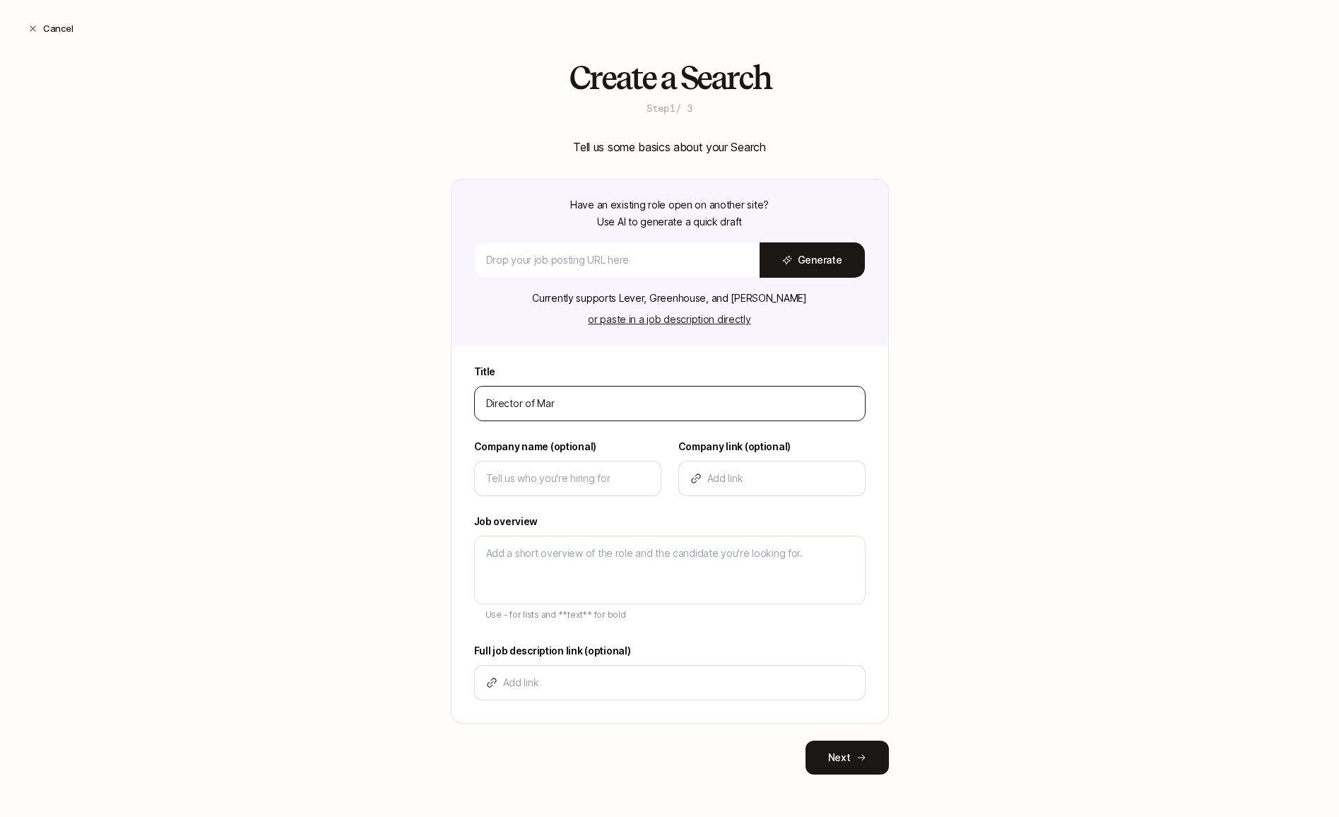
type input "Director of Mark"
type textarea "x"
type input "Director of Marke"
type textarea "x"
type input "Director of Market"
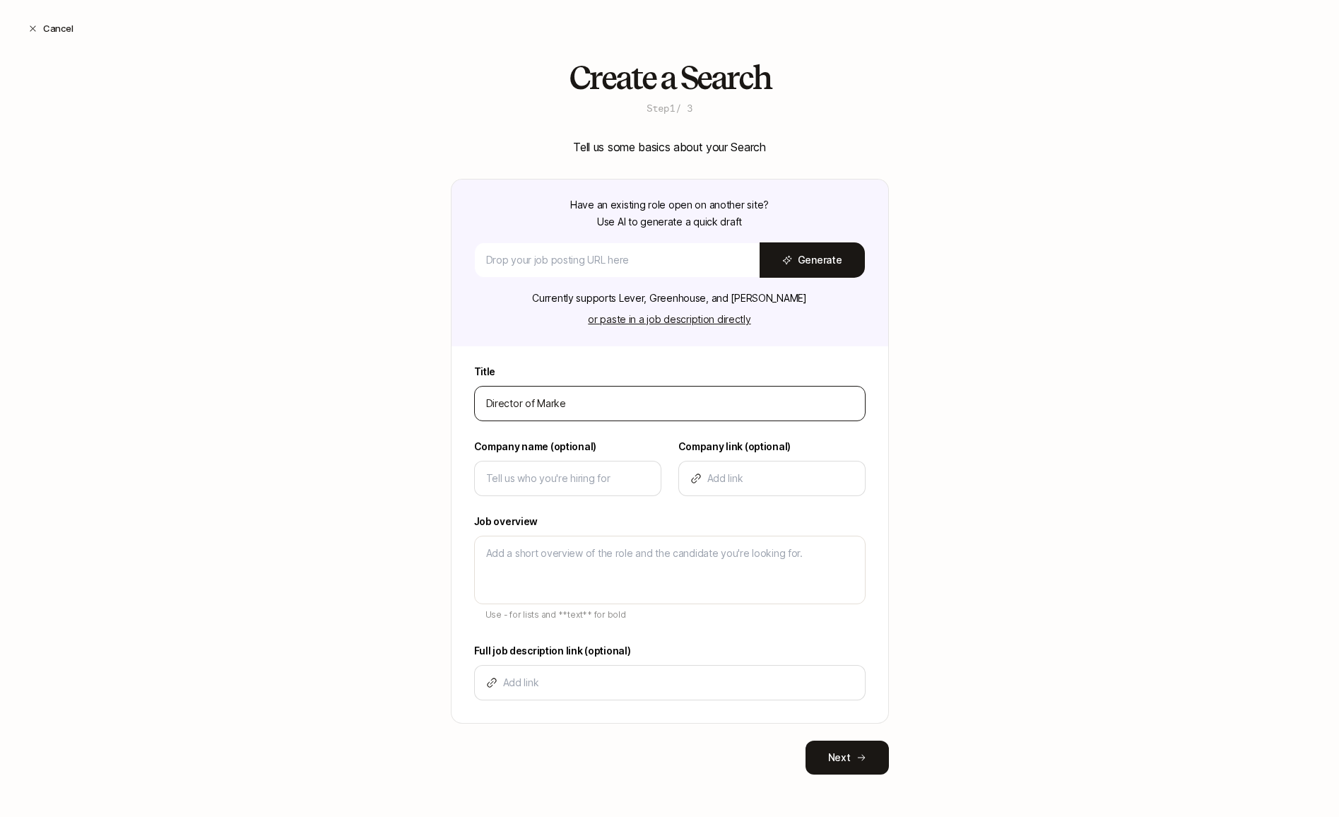
type textarea "x"
type input "Director of Marketi"
type textarea "x"
type input "Director of Marketin"
type textarea "x"
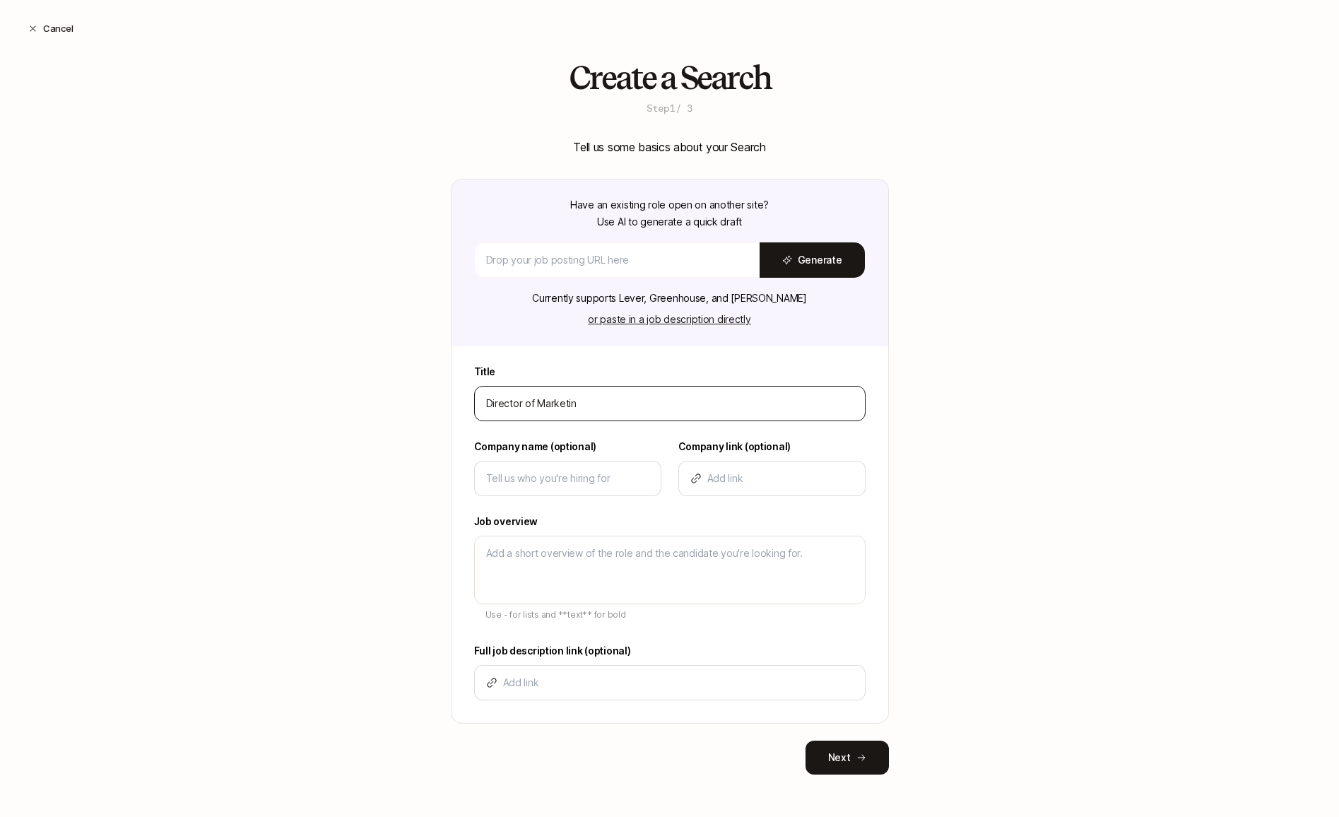
type input "Director of Marketing"
type textarea "x"
type input "Director of Marketing"
click at [580, 483] on input at bounding box center [567, 478] width 163 height 17
type input "L"
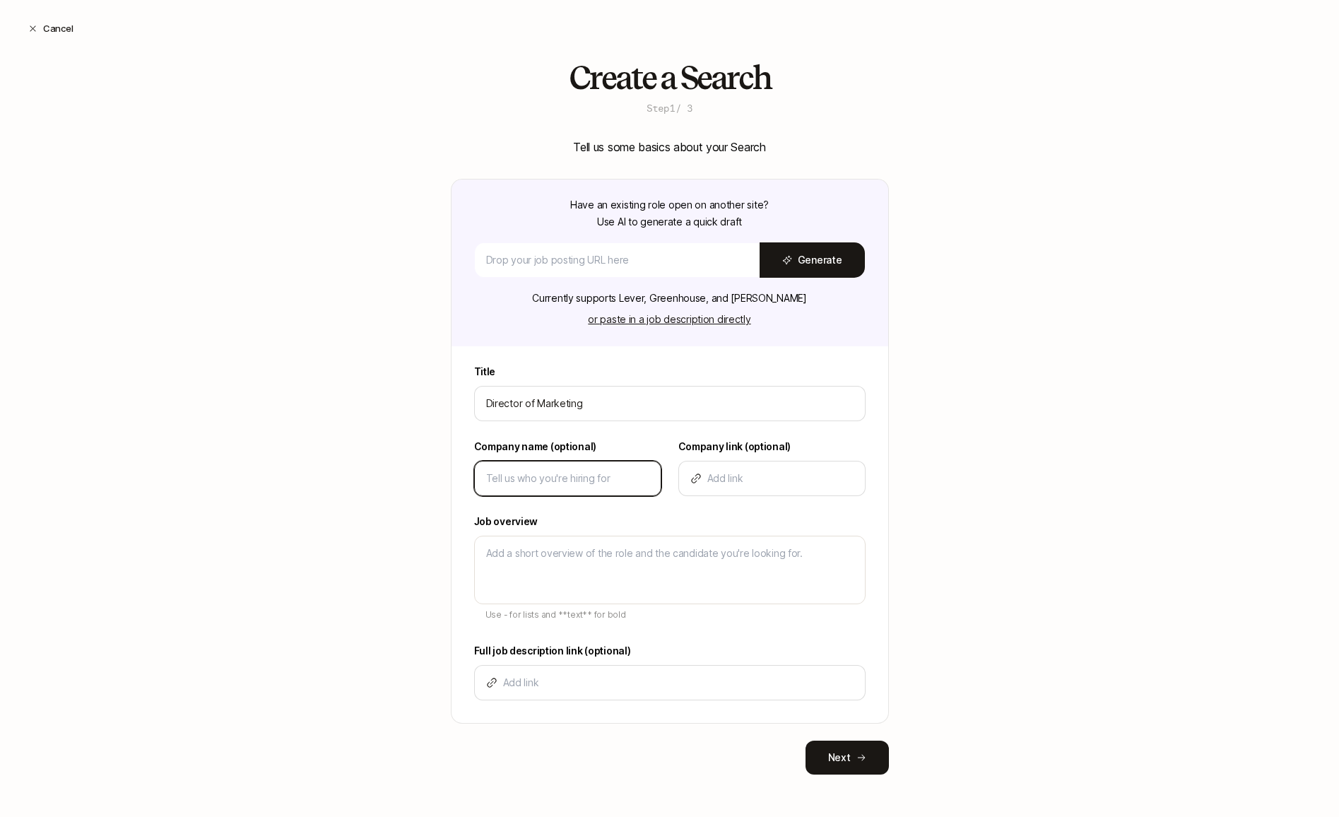
type textarea "x"
type input "Li"
type textarea "x"
type input "Lif"
type textarea "x"
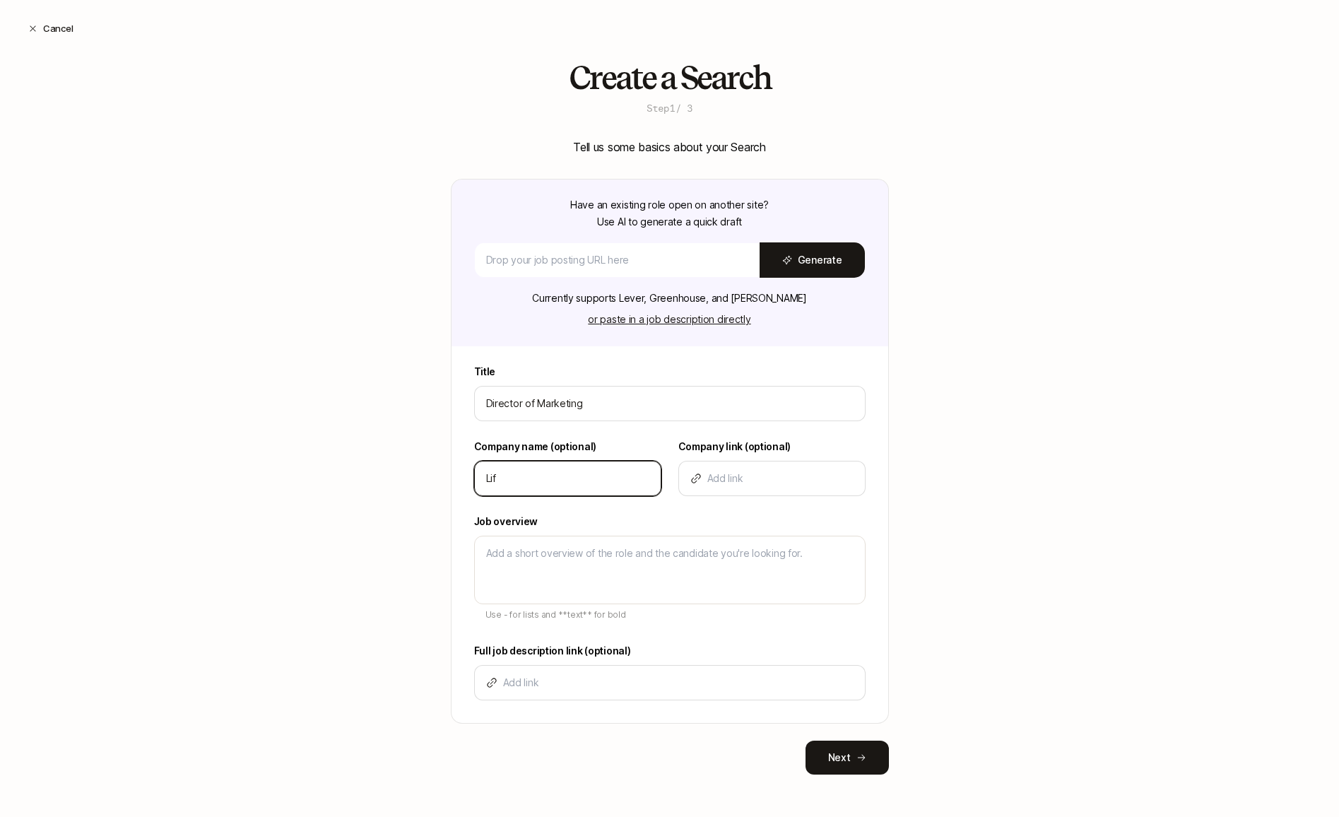
type input "Lift"
type textarea "x"
type input "Lifto"
type textarea "x"
type input "Liftof"
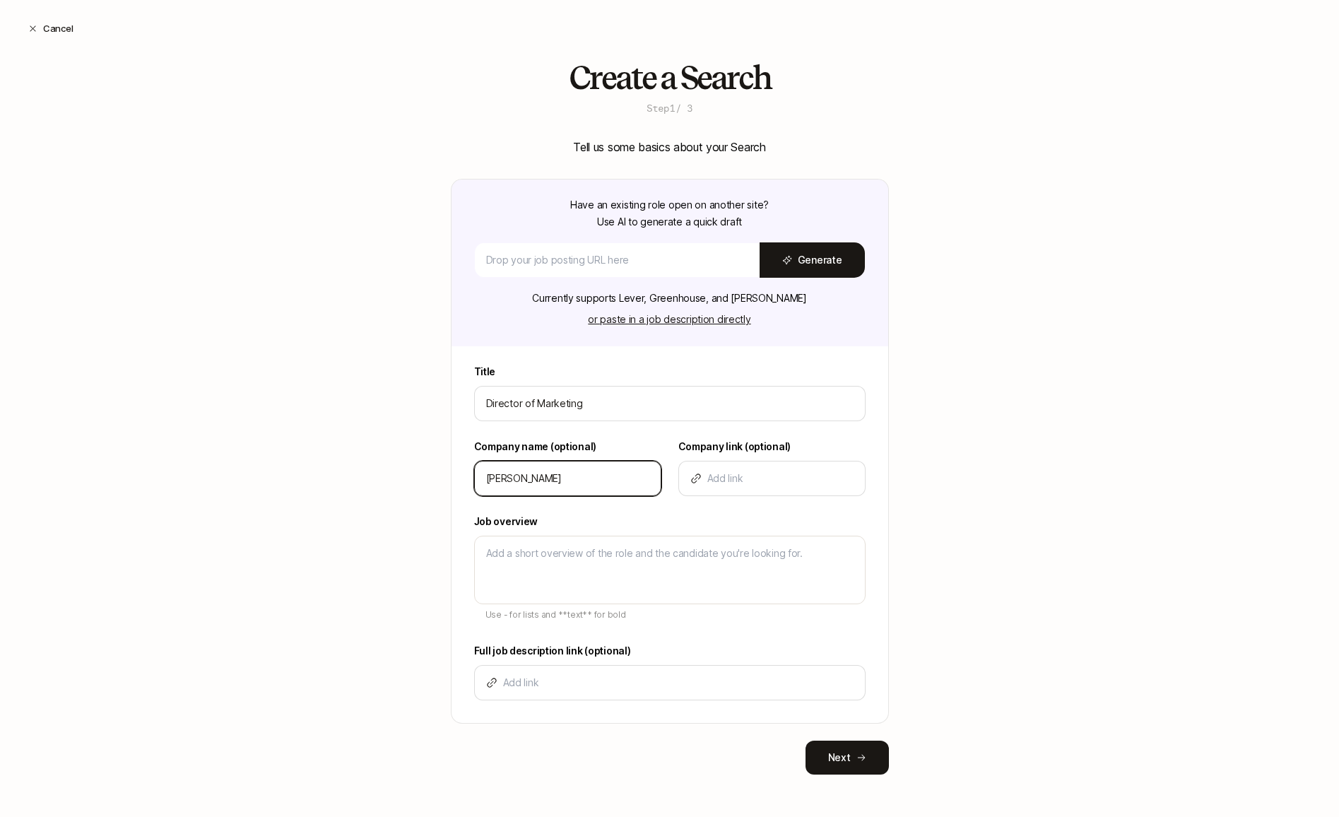
type textarea "x"
type input "Liftoff"
type textarea "x"
type input "Liftoff"
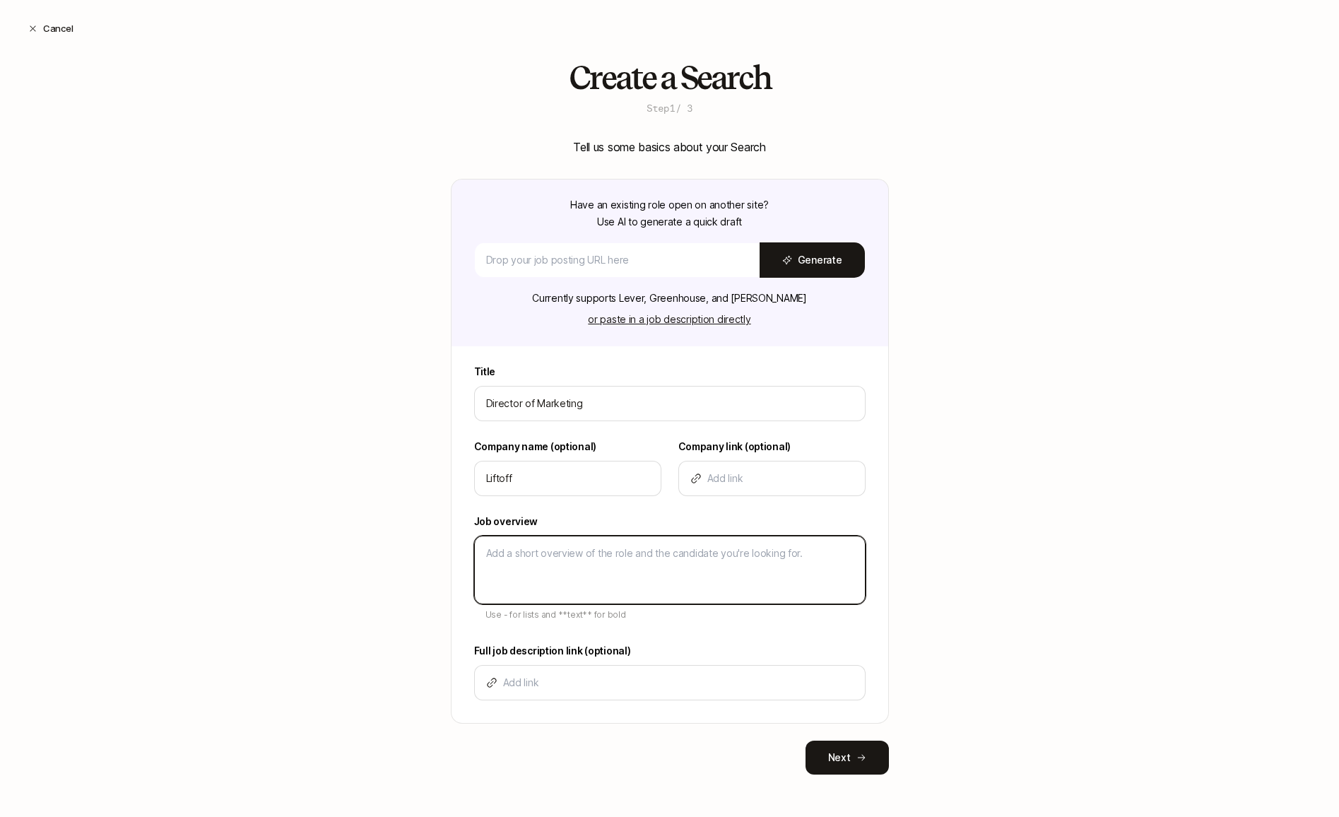
click at [558, 577] on textarea at bounding box center [669, 570] width 391 height 69
type textarea "D"
type textarea "x"
type textarea "De"
type textarea "x"
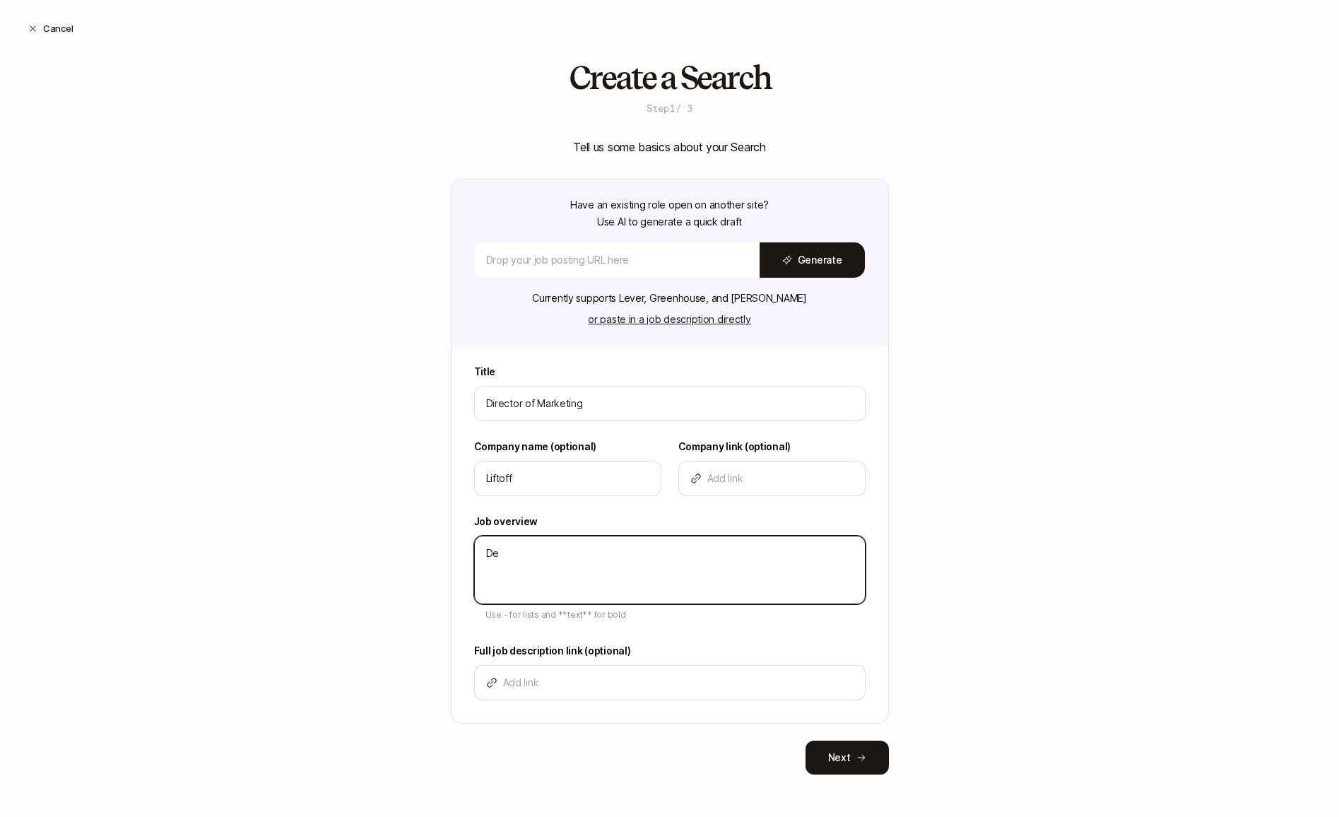
type textarea "Des"
type textarea "x"
type textarea "Desc"
type textarea "x"
type textarea "Desci"
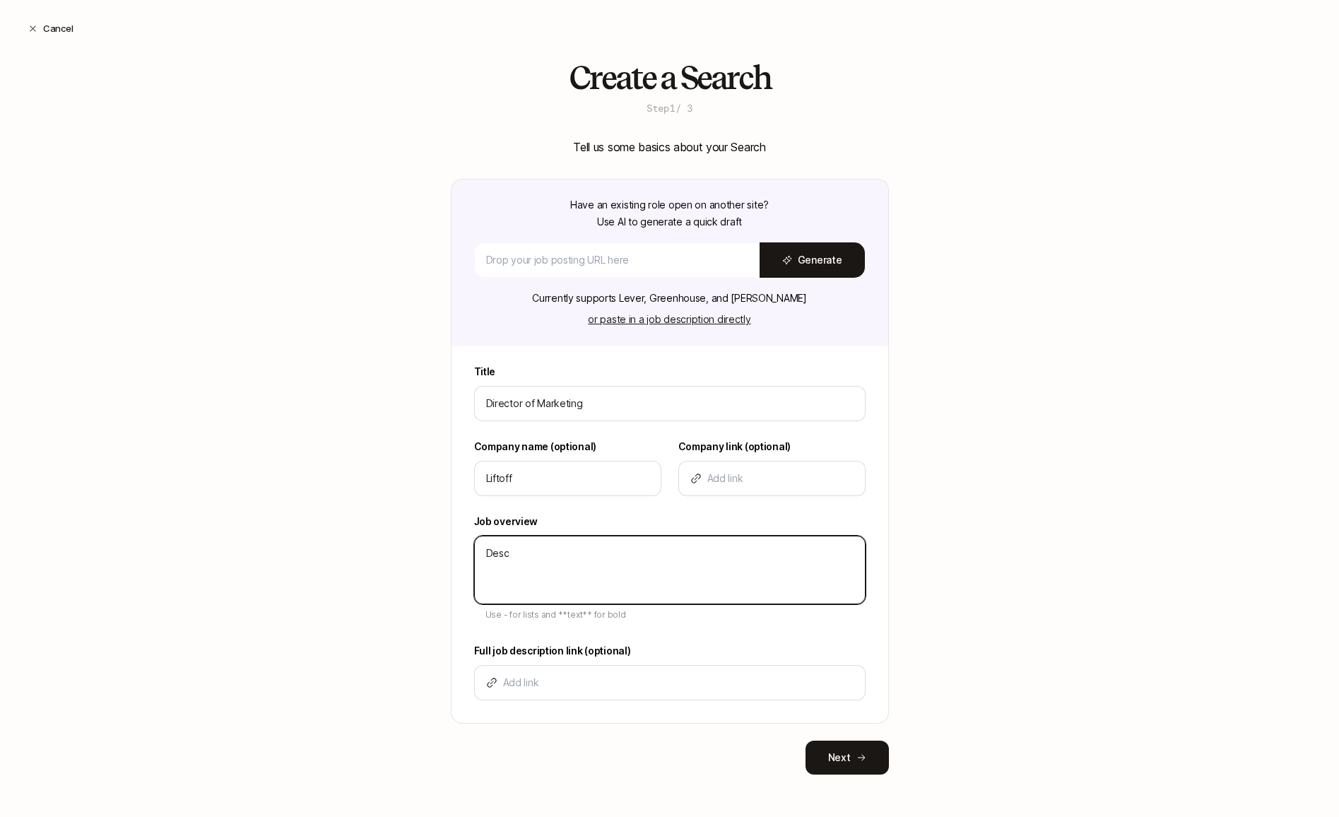
type textarea "x"
type textarea "Desc"
type textarea "x"
type textarea "Descr"
type textarea "x"
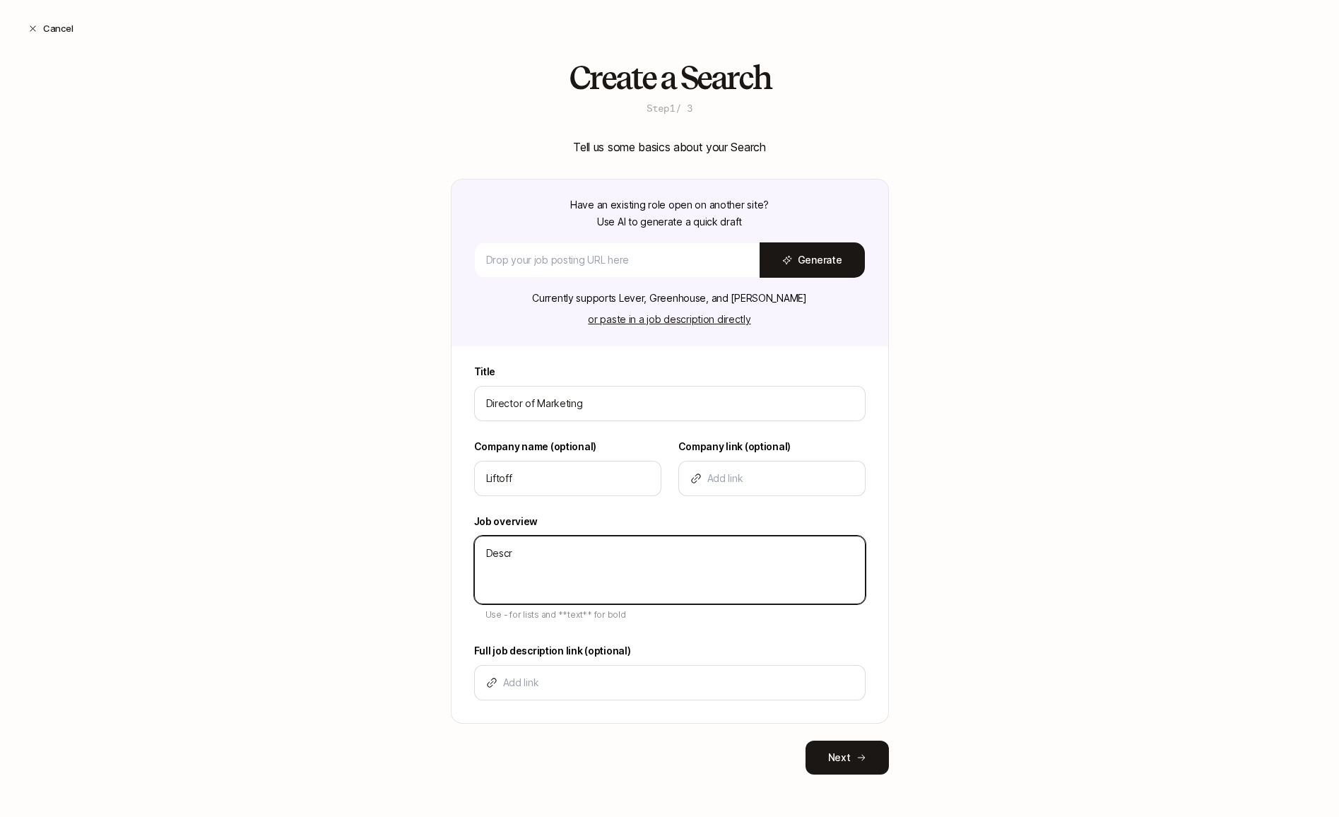
type textarea "Descri"
type textarea "x"
type textarea "Descrip"
type textarea "x"
type textarea "Descript"
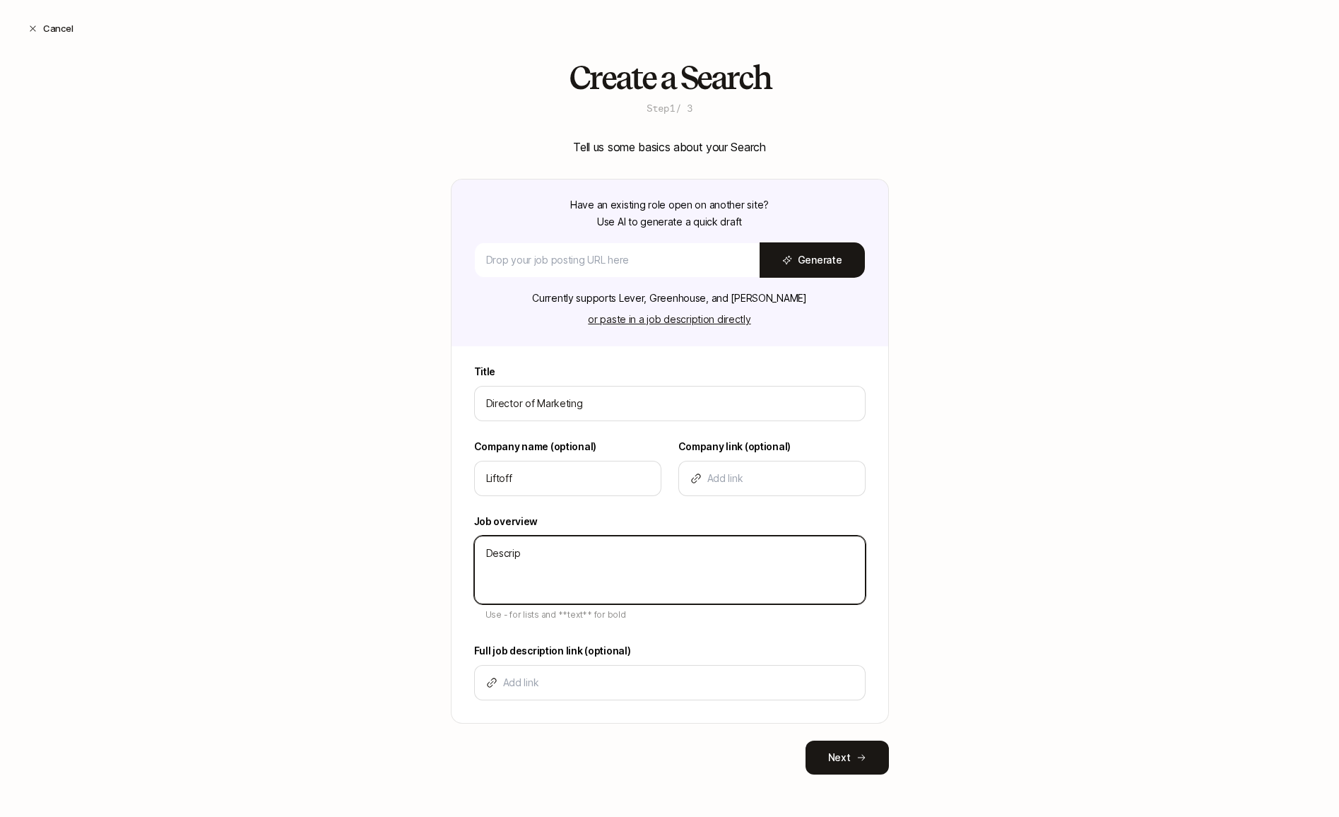
type textarea "x"
type textarea "Descripti"
type textarea "x"
type textarea "Descriptio"
type textarea "x"
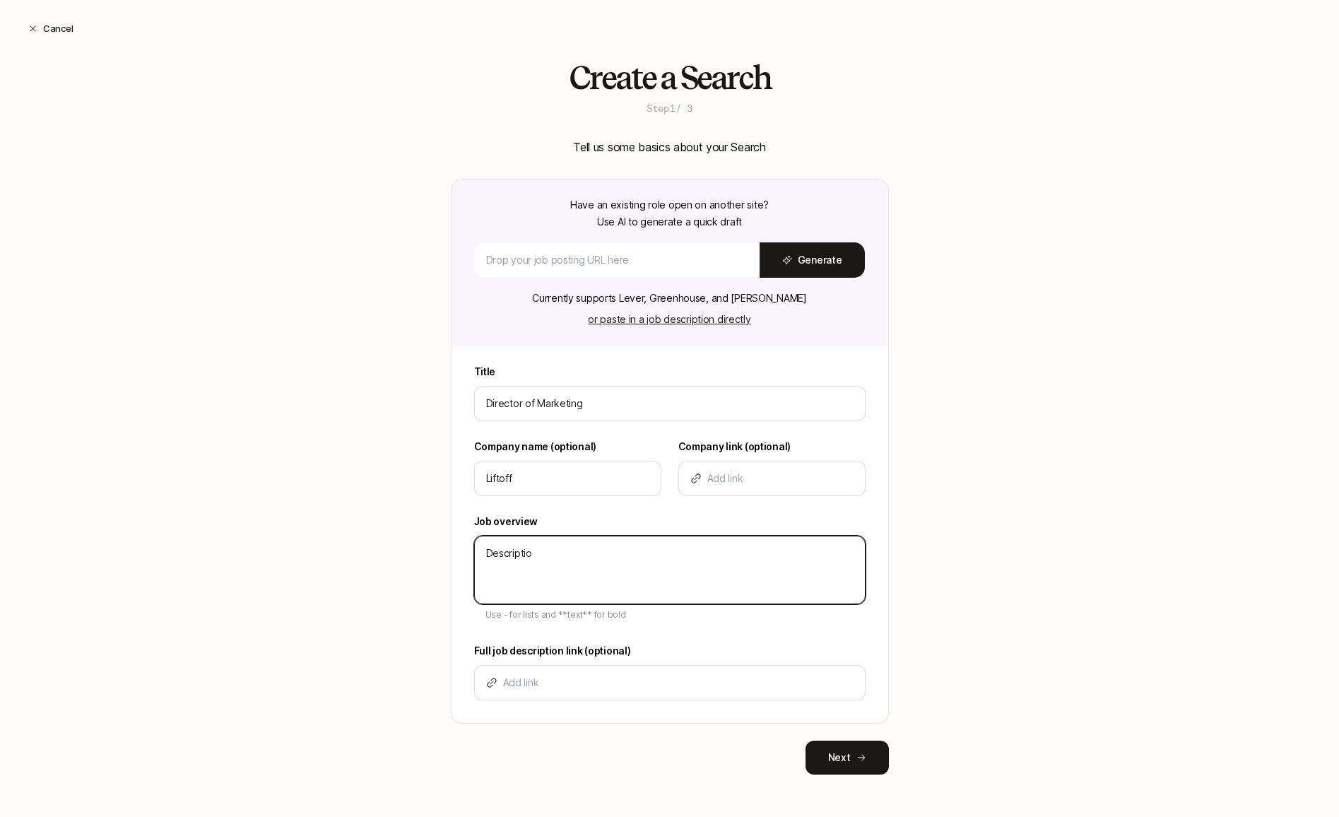
type textarea "Description"
type textarea "x"
type textarea "Description"
type textarea "x"
type textarea "Description -"
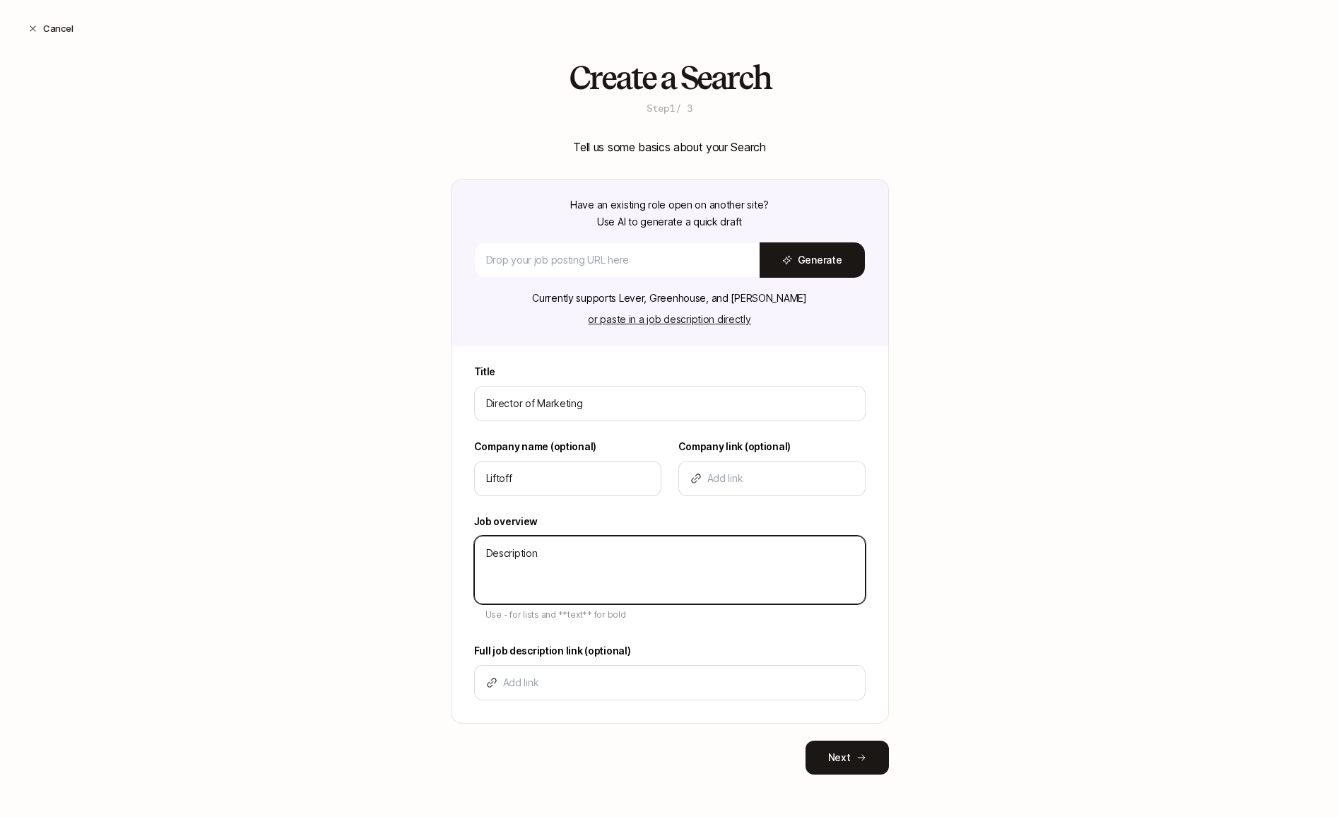
type textarea "x"
type textarea "Description -"
type textarea "x"
type textarea "Description - B"
type textarea "x"
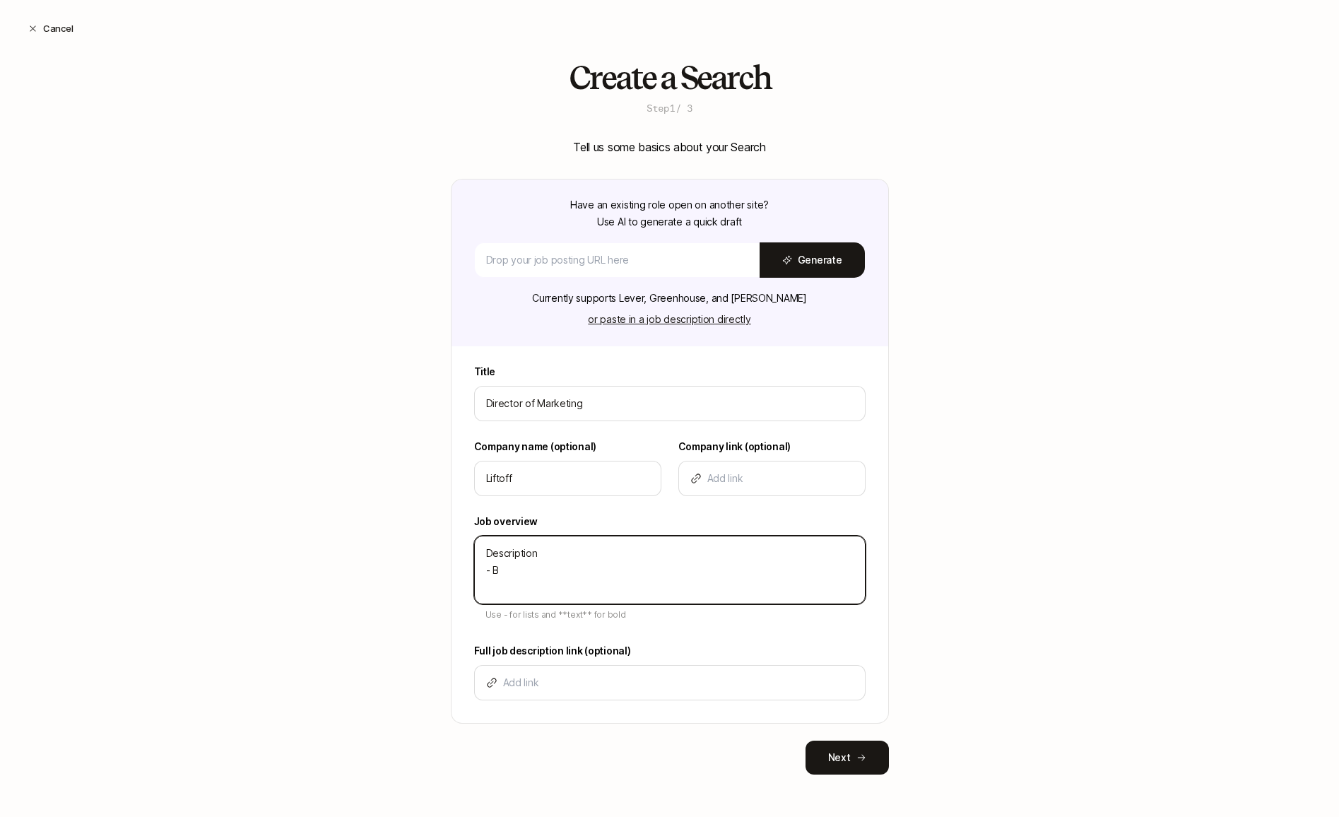
type textarea "Description - Bu"
type textarea "x"
type textarea "Description - Bul"
type textarea "x"
type textarea "Description - Bull"
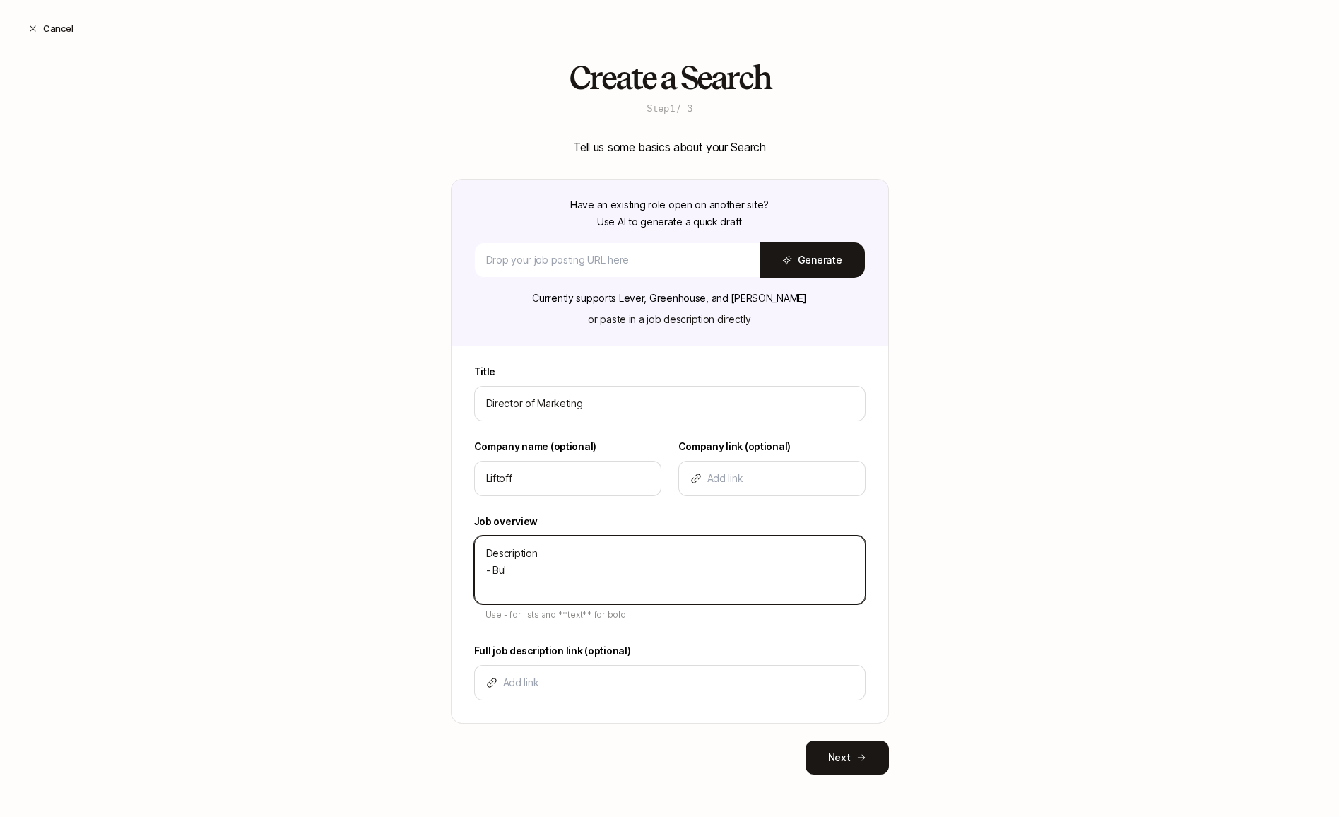
type textarea "x"
type textarea "Description - Bulle"
type textarea "x"
type textarea "Description - Bullet"
type textarea "x"
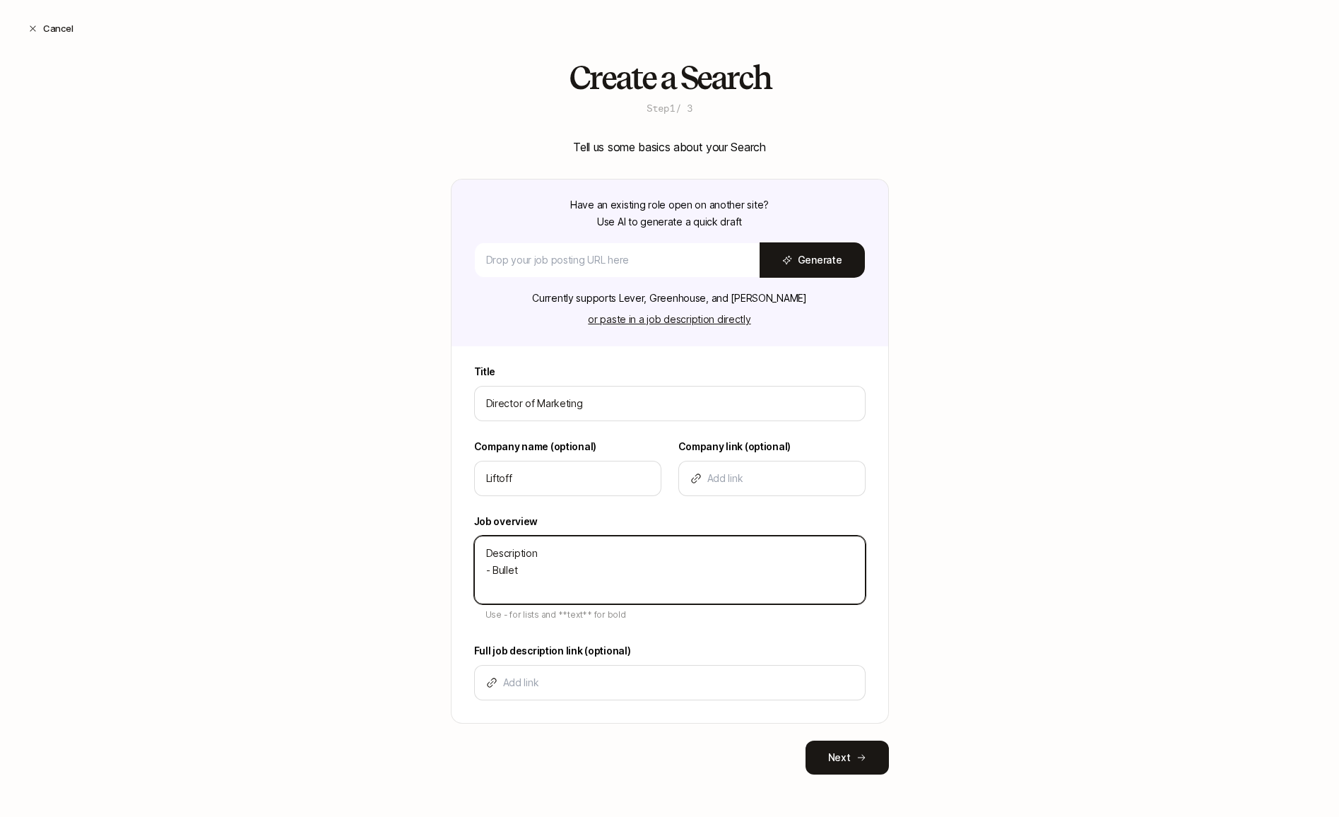
type textarea "Description - Bullet"
type textarea "x"
type textarea "Description - Bullet -"
type textarea "x"
type textarea "Description - Bullet -"
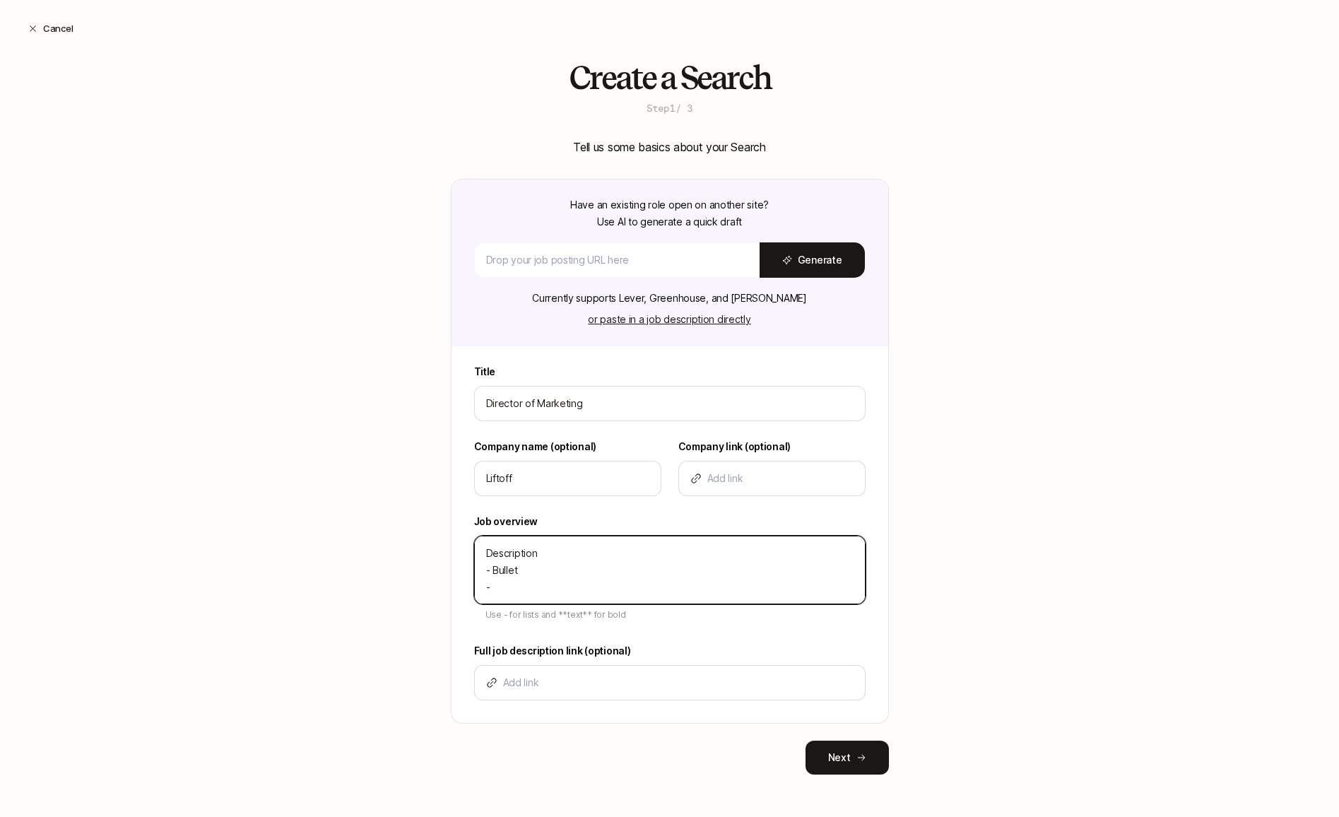
type textarea "x"
type textarea "Description - Bullet - u"
type textarea "x"
type textarea "Description - Bullet -"
type textarea "x"
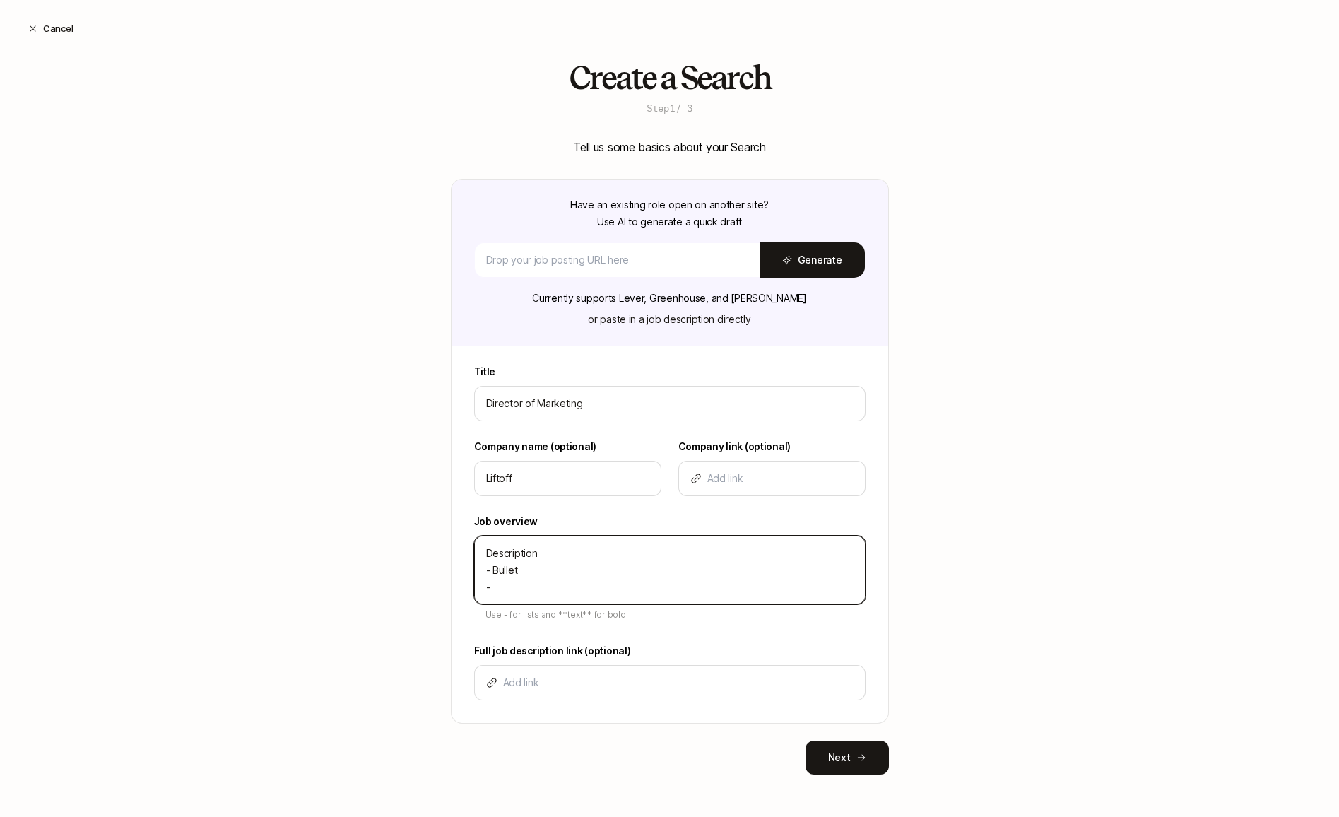
type textarea "Description - Bullet - B"
type textarea "x"
type textarea "Description - Bullet - Bu"
type textarea "x"
type textarea "Description - Bullet - Bul"
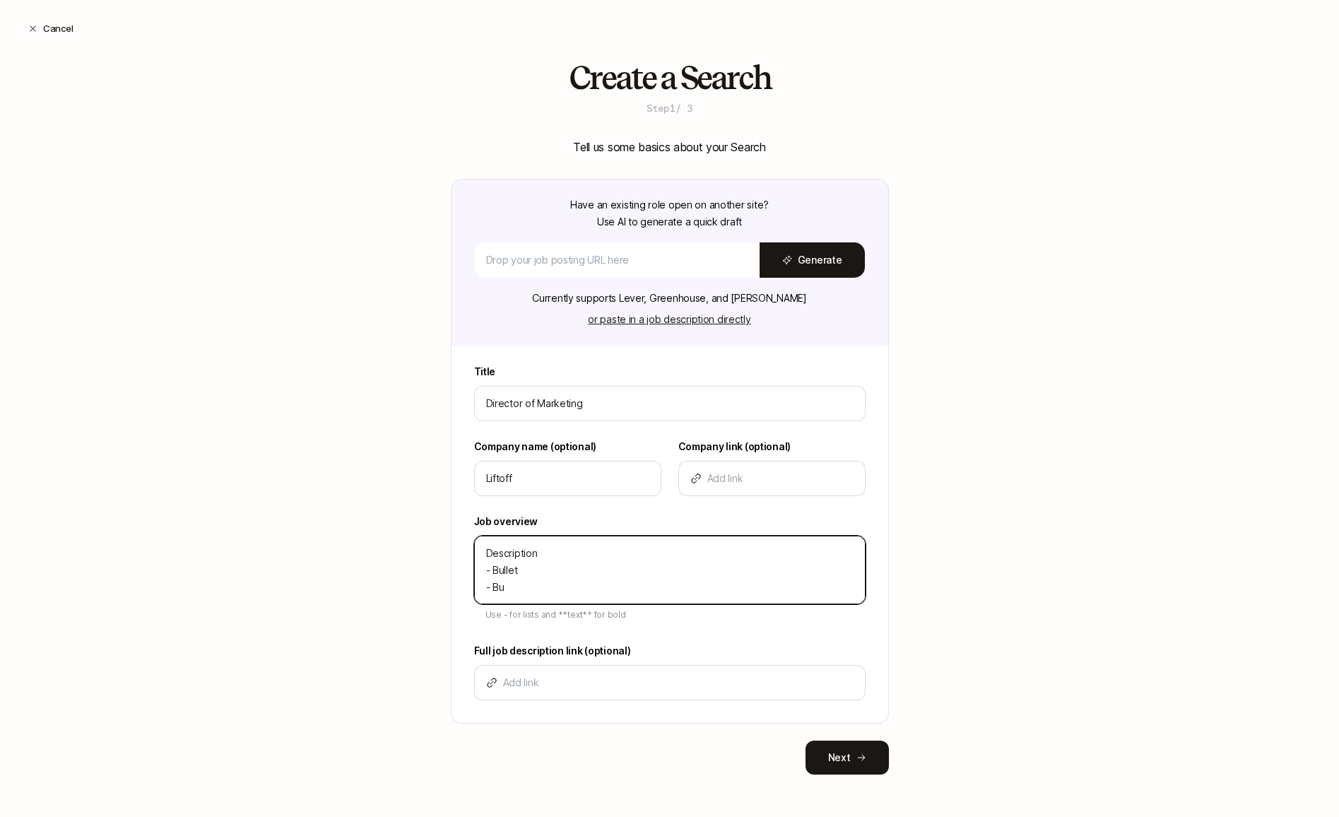
type textarea "x"
type textarea "Description - Bullet - Bull"
type textarea "x"
type textarea "Description - Bullet - Bulle"
type textarea "x"
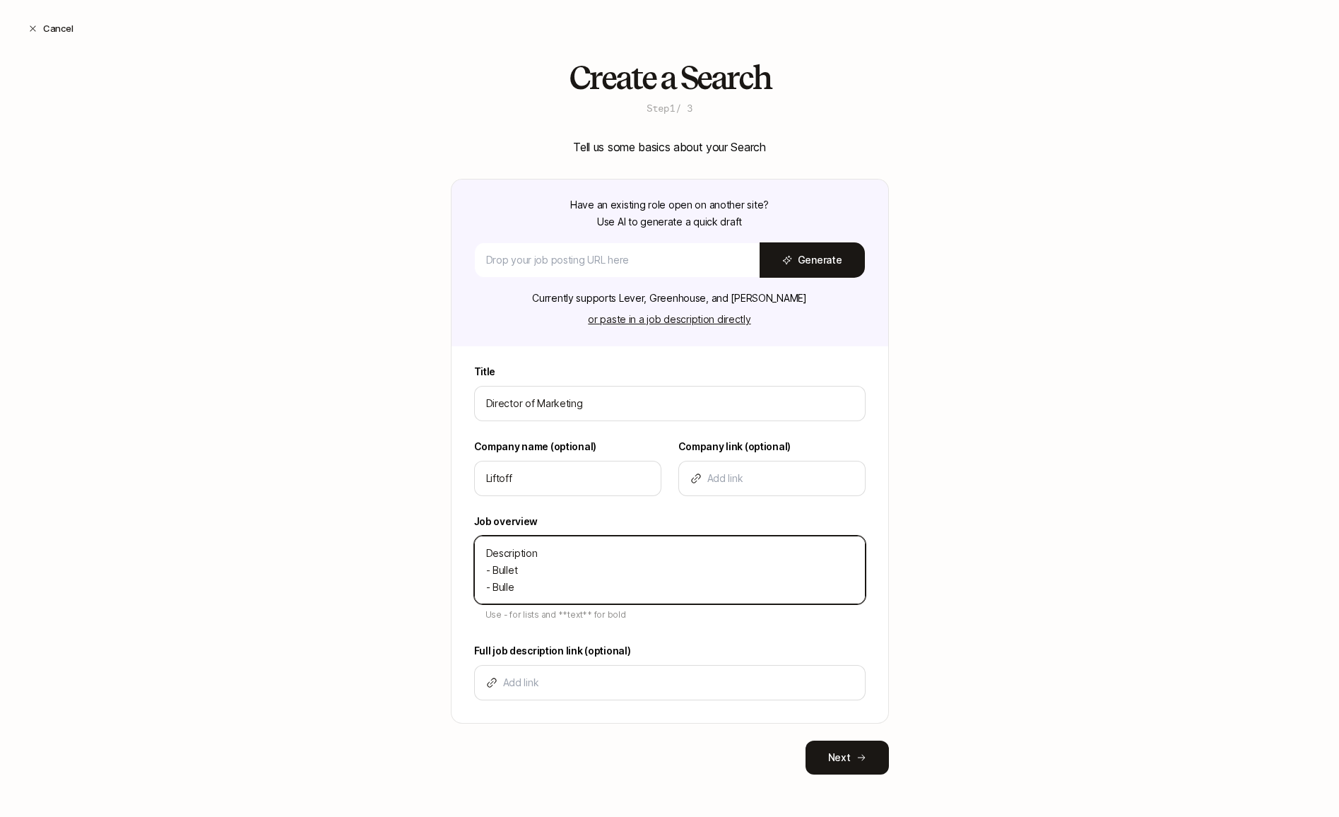
type textarea "Description - Bullet - Bullet"
type textarea "x"
type textarea "Description - Bullet - Bullet"
type textarea "x"
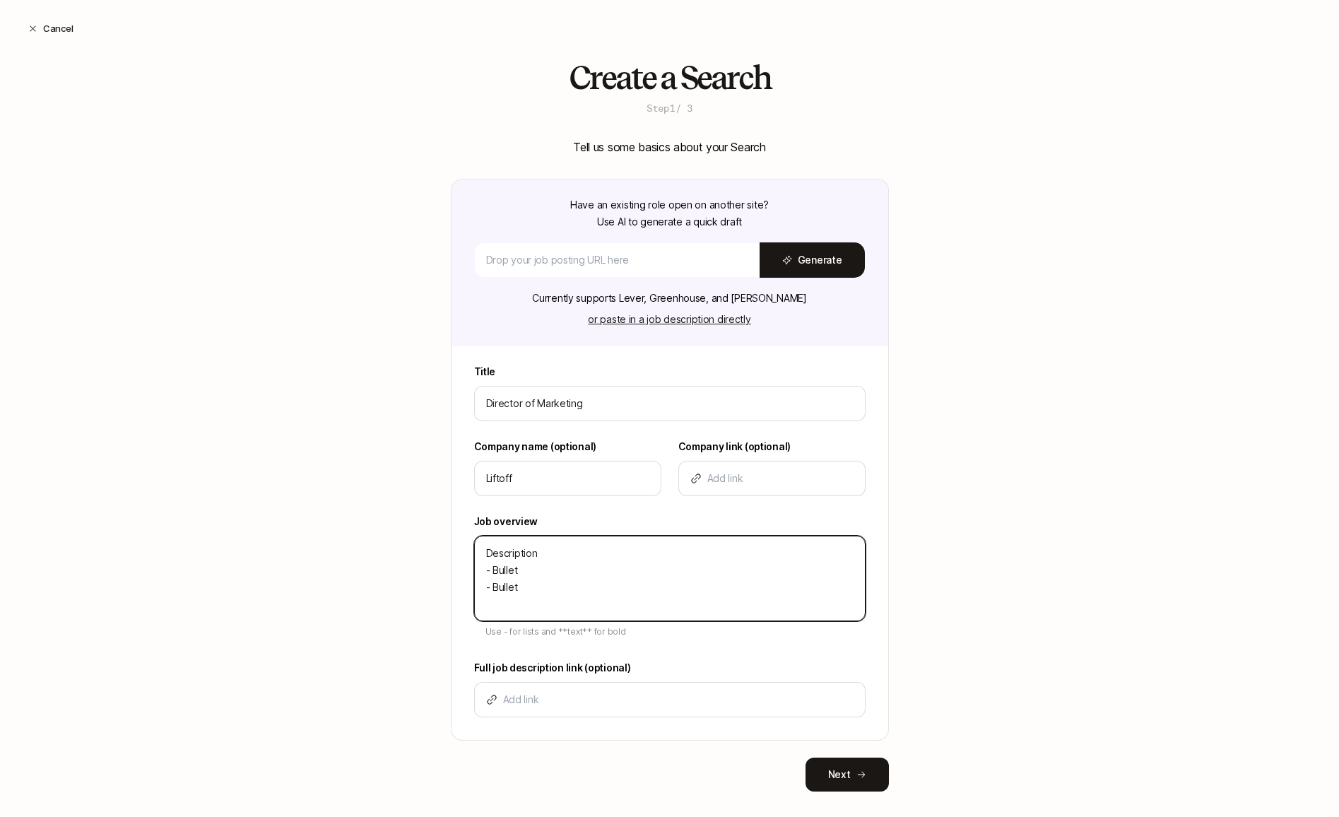
type textarea "Description - Bullet - Bullet -"
type textarea "x"
type textarea "Description - Bullet - Bullet -"
type textarea "x"
type textarea "Description - Bullet - Bullet - B"
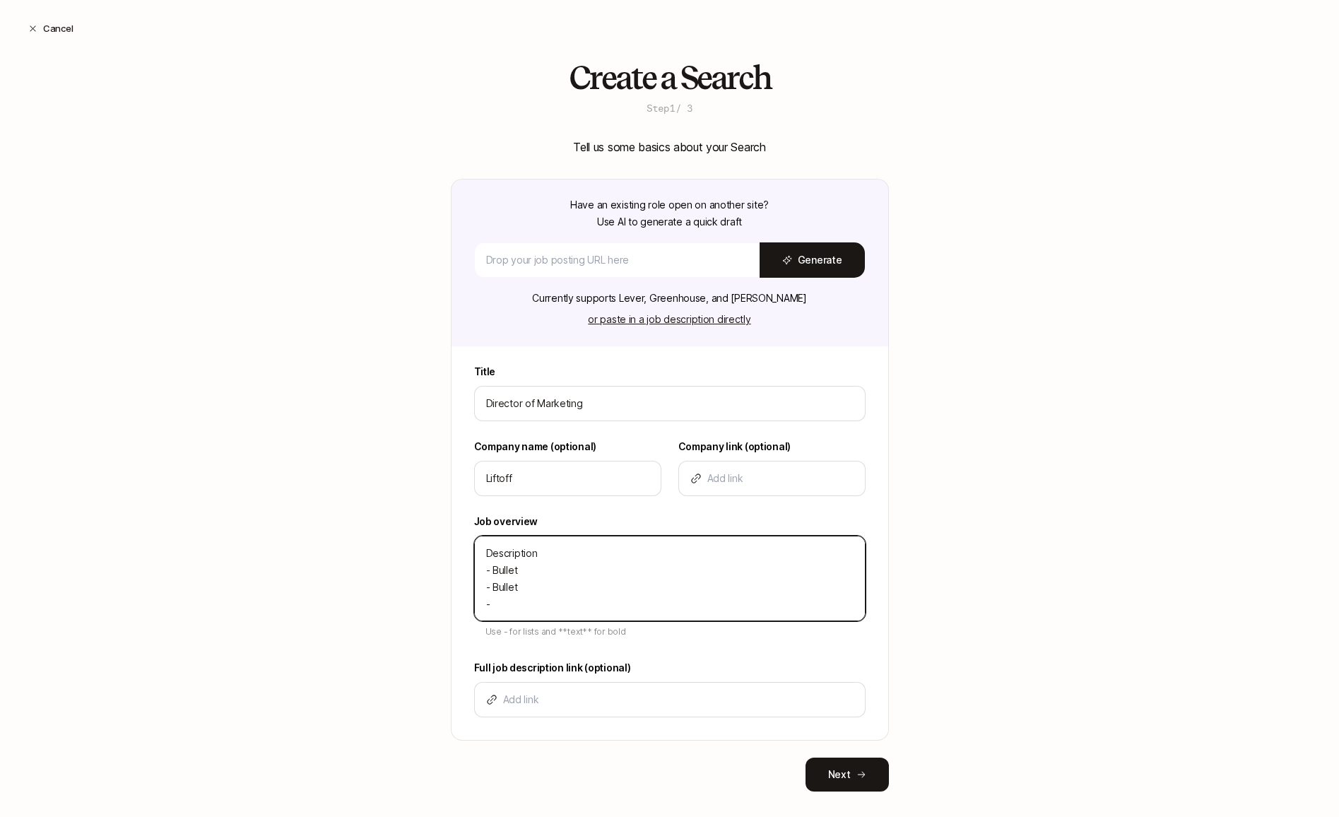
type textarea "x"
type textarea "Description - Bullet - Bullet - Bu"
type textarea "x"
type textarea "Description - Bullet - Bullet - Bul"
type textarea "x"
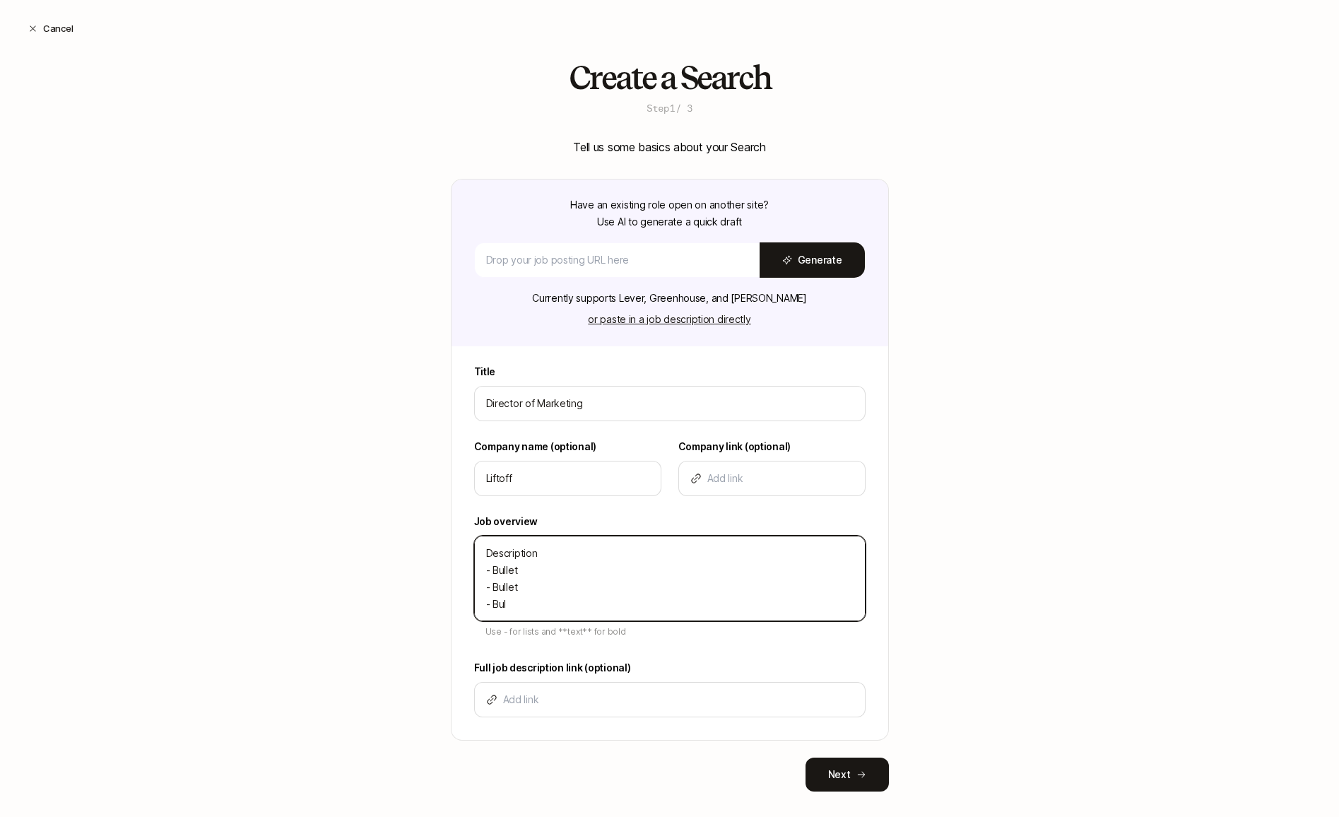
type textarea "Description - Bullet - Bullet - Bull"
type textarea "x"
type textarea "Description - Bullet - Bullet - Bulle"
type textarea "x"
type textarea "Description - Bullet - Bullet - Bullet"
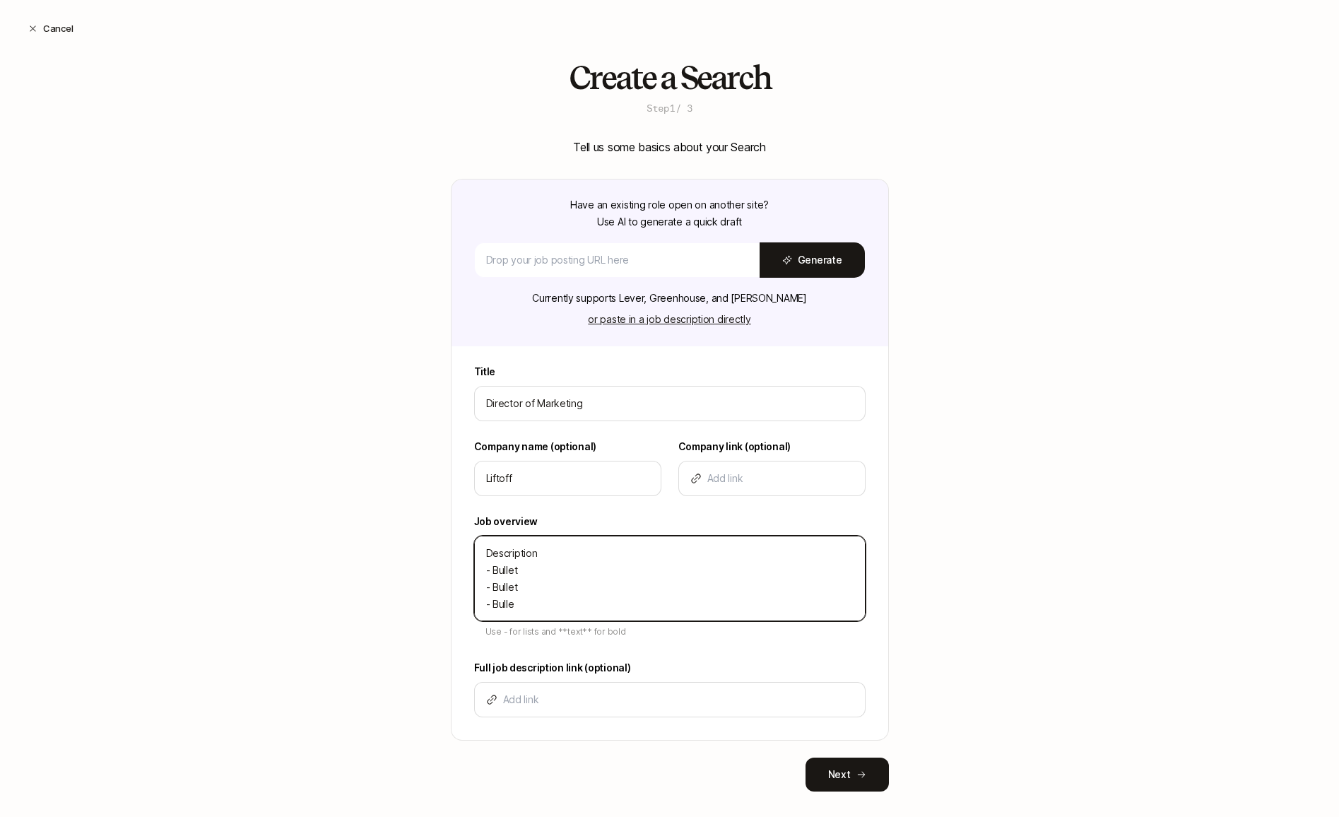
type textarea "x"
type textarea "Description - Bullet - Bullet - Bullet"
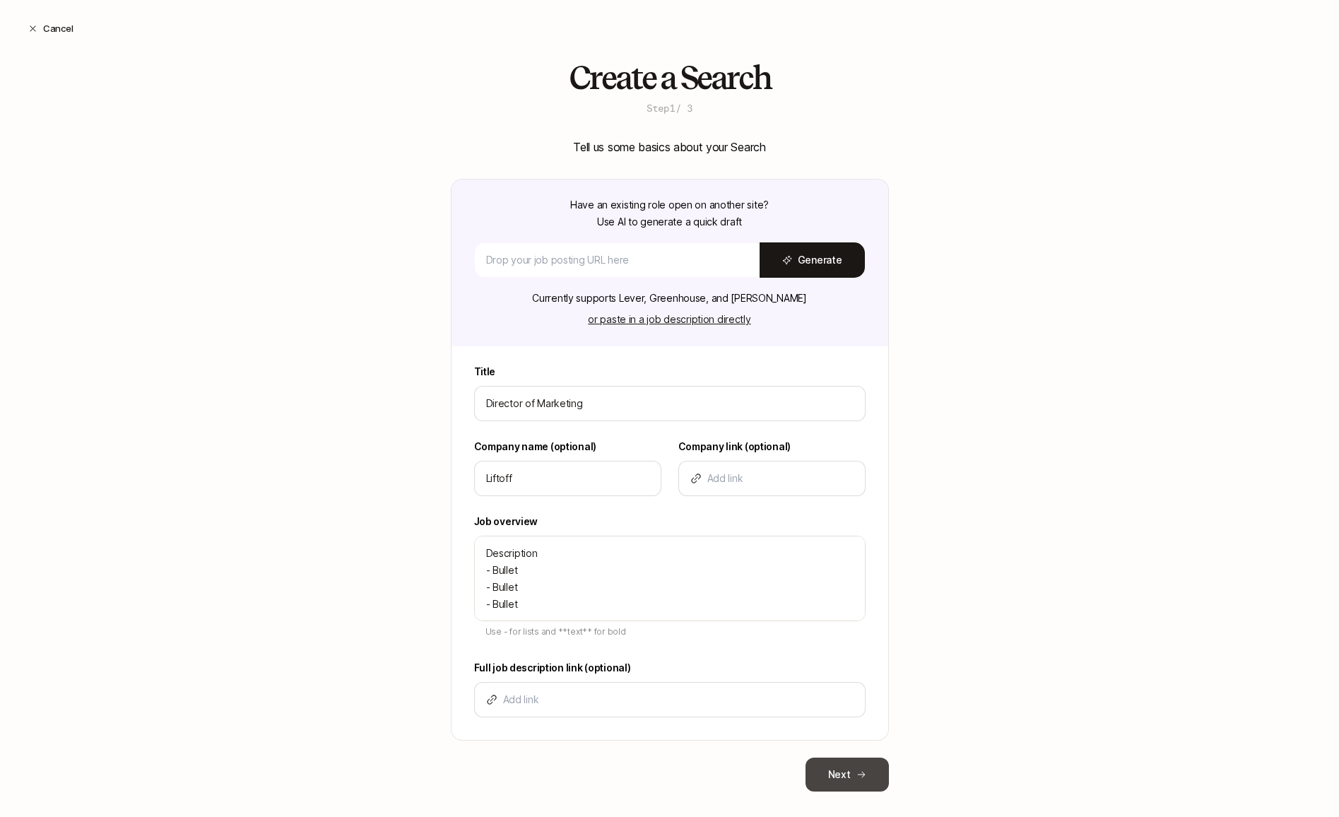
click at [827, 765] on button "Next" at bounding box center [847, 774] width 83 height 34
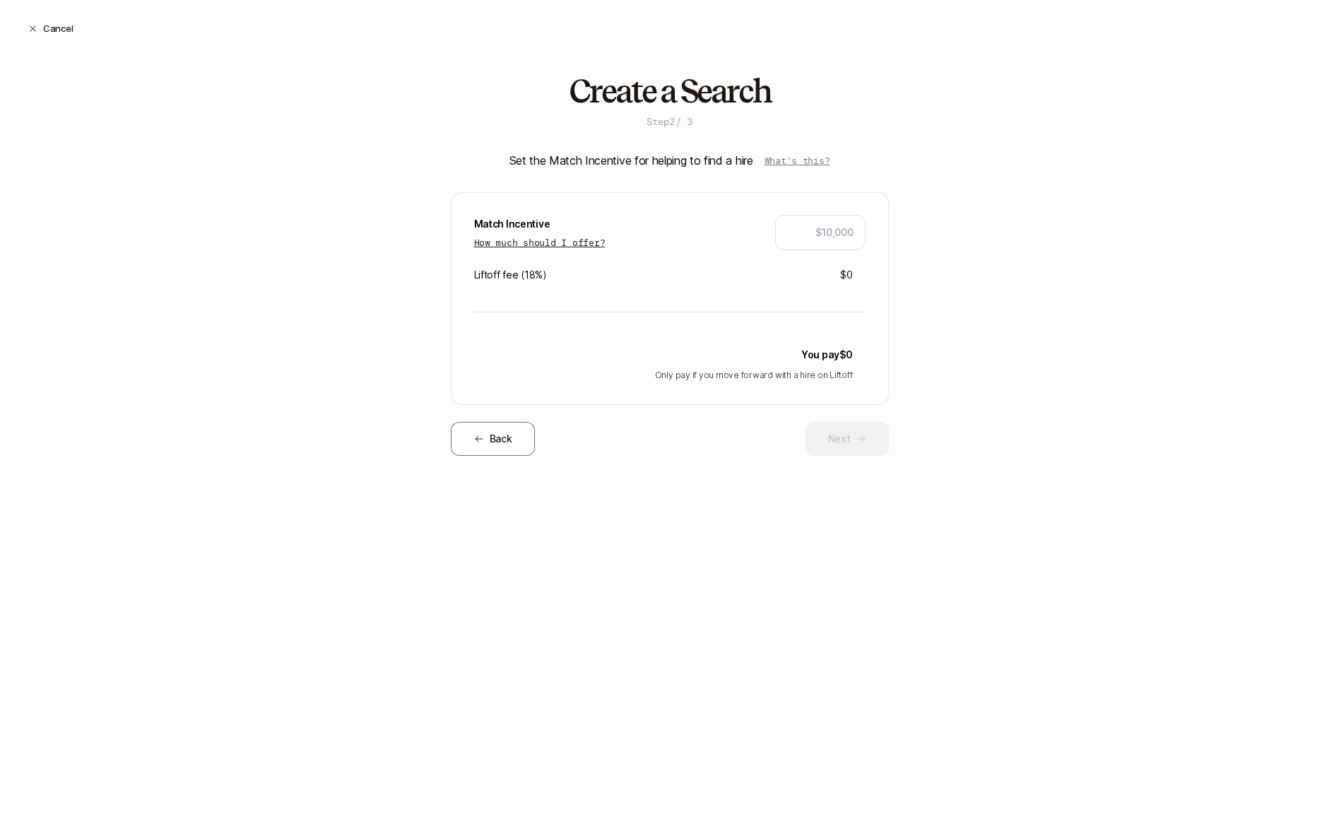
click at [585, 243] on p "How much should I offer?" at bounding box center [539, 242] width 131 height 14
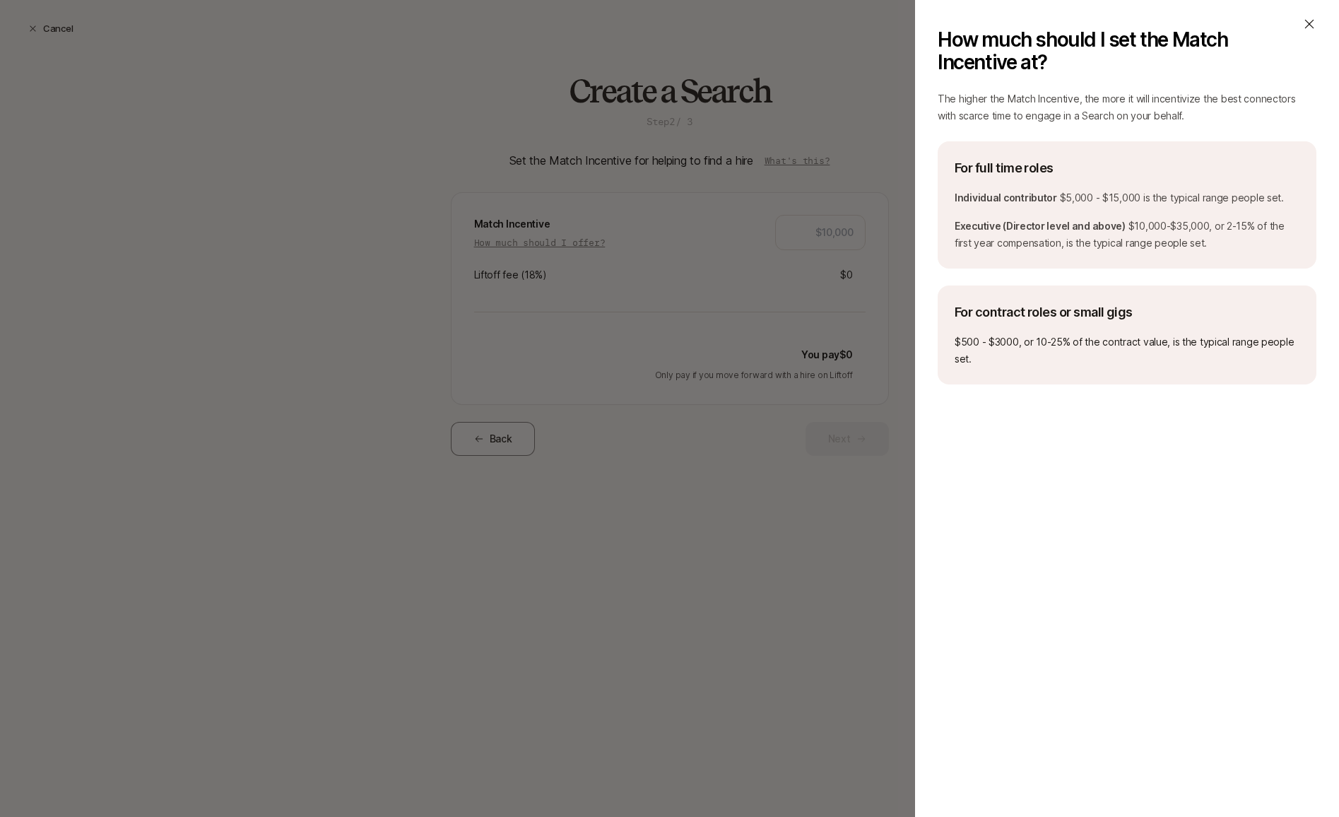
click at [1304, 23] on icon at bounding box center [1309, 24] width 14 height 14
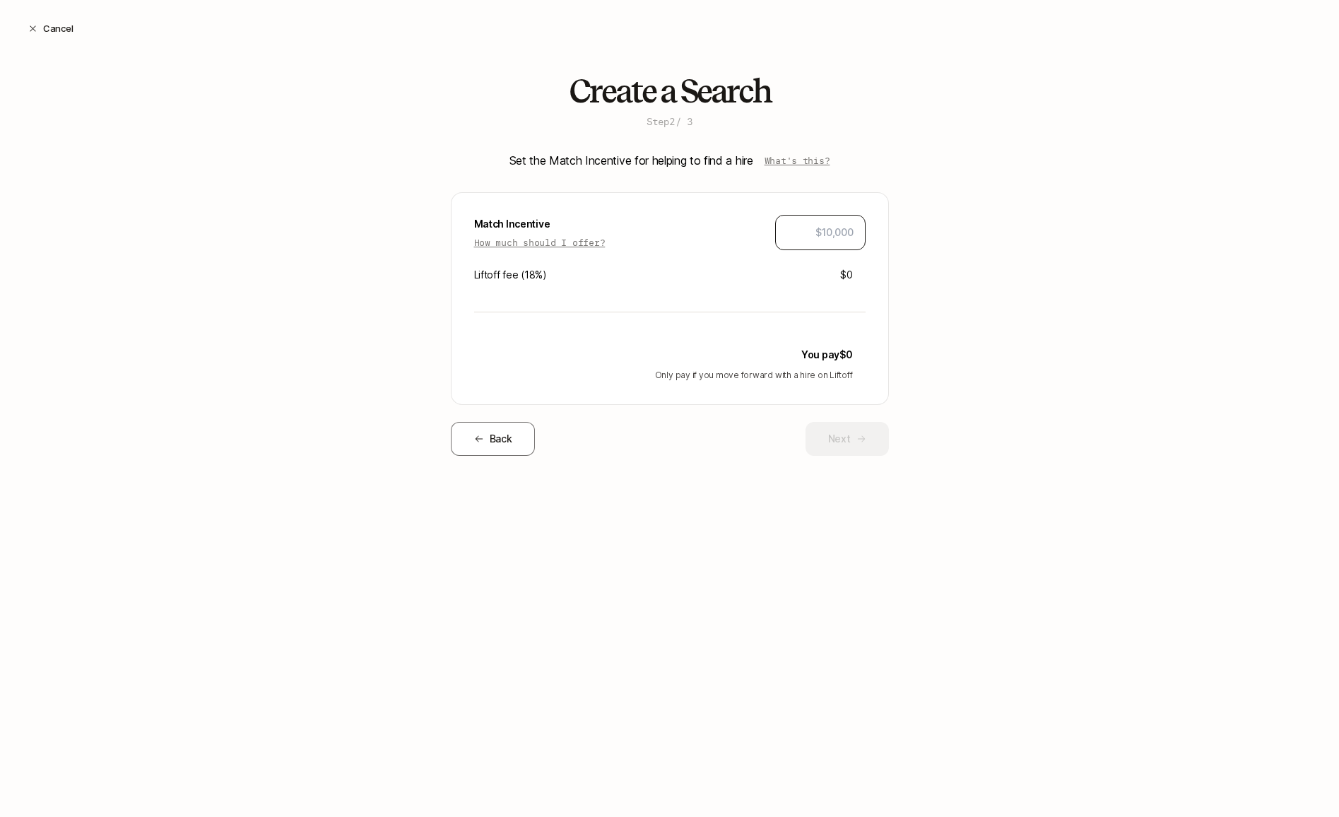
click at [824, 248] on div at bounding box center [820, 232] width 90 height 35
click at [824, 240] on div at bounding box center [820, 232] width 90 height 35
click at [822, 235] on input "text" at bounding box center [820, 232] width 66 height 17
type input "$10,000"
click at [995, 344] on div "Create a Search Step 2 / 3 Set the Match Incentive for helping to find a hire W…" at bounding box center [669, 287] width 1339 height 428
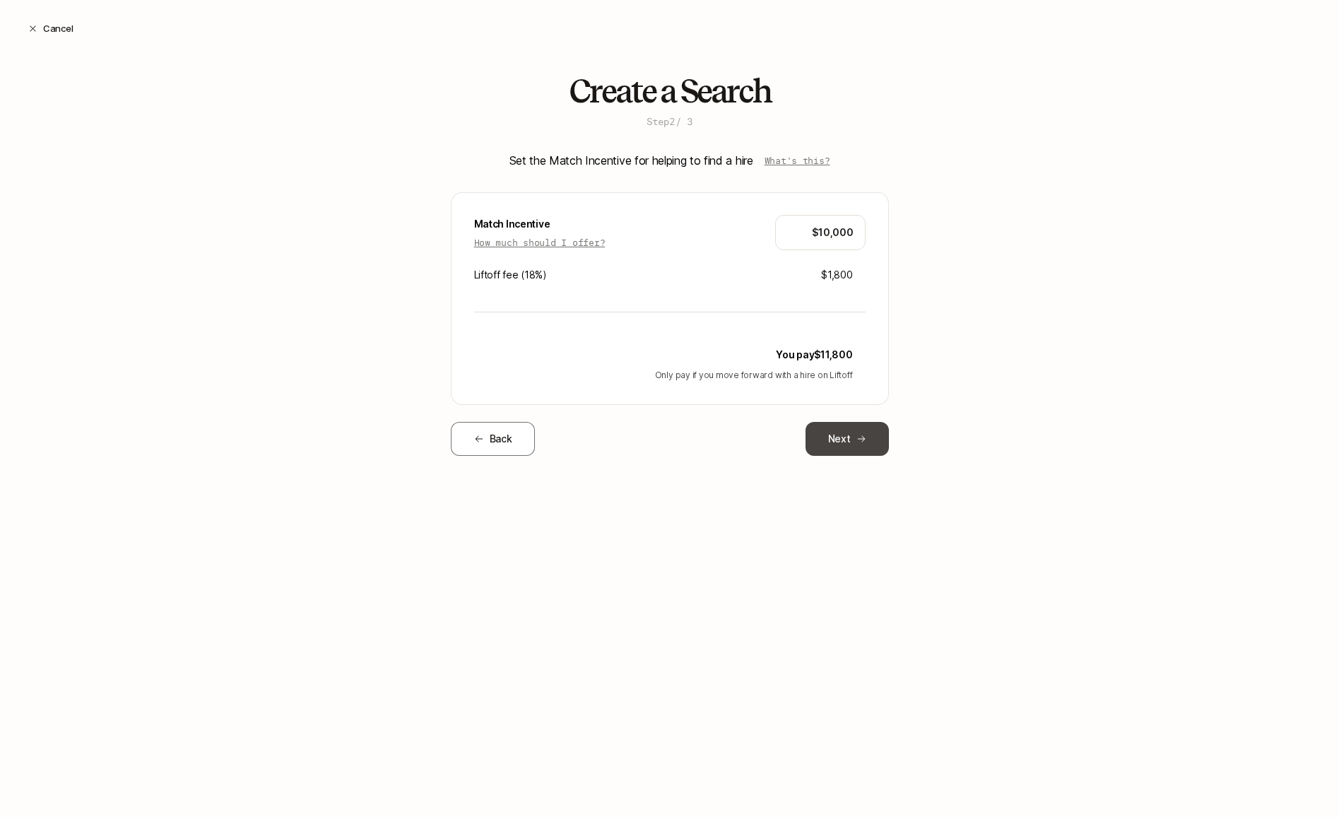
click at [847, 428] on button "Next" at bounding box center [847, 439] width 83 height 34
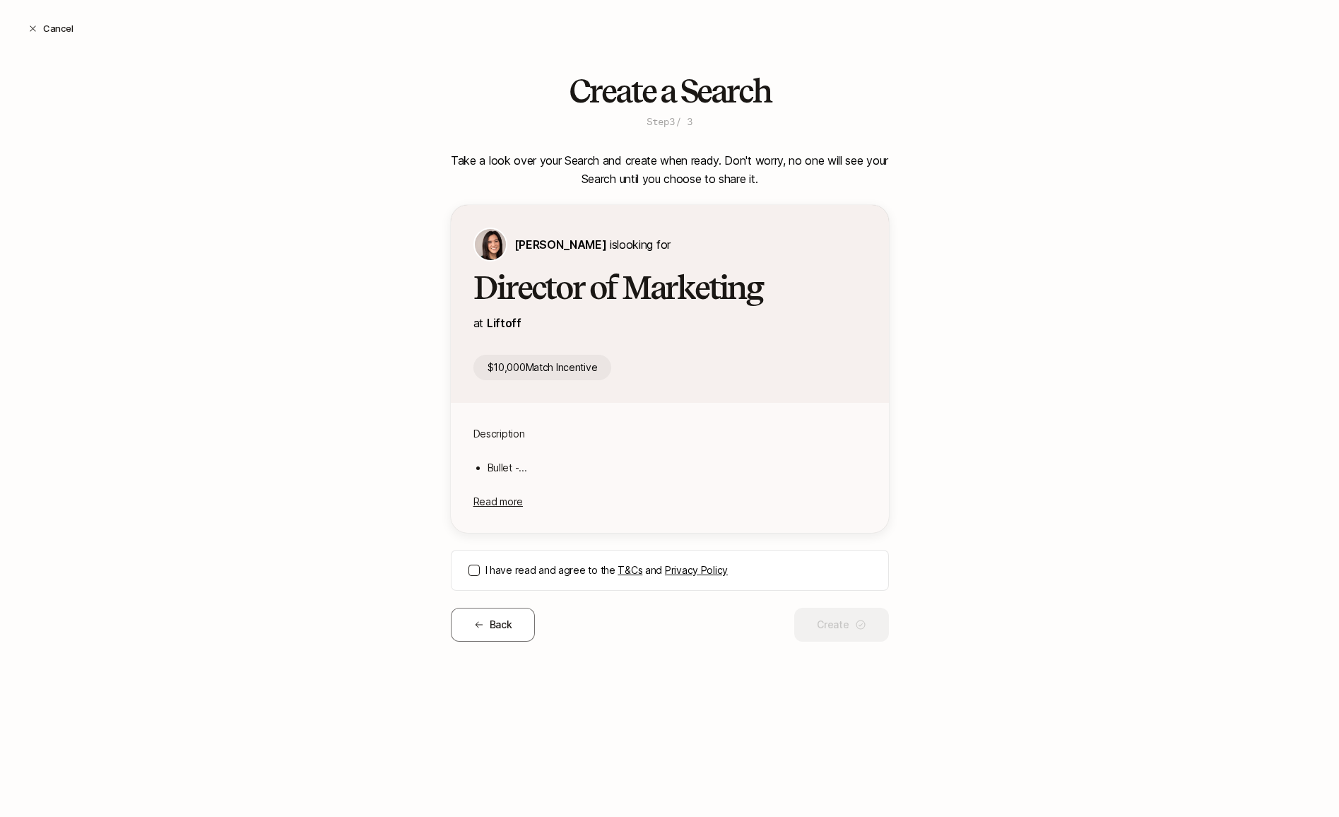
click at [472, 574] on button "I have read and agree to the T&Cs and Privacy Policy" at bounding box center [473, 570] width 11 height 11
click at [849, 625] on button "Create" at bounding box center [841, 625] width 94 height 34
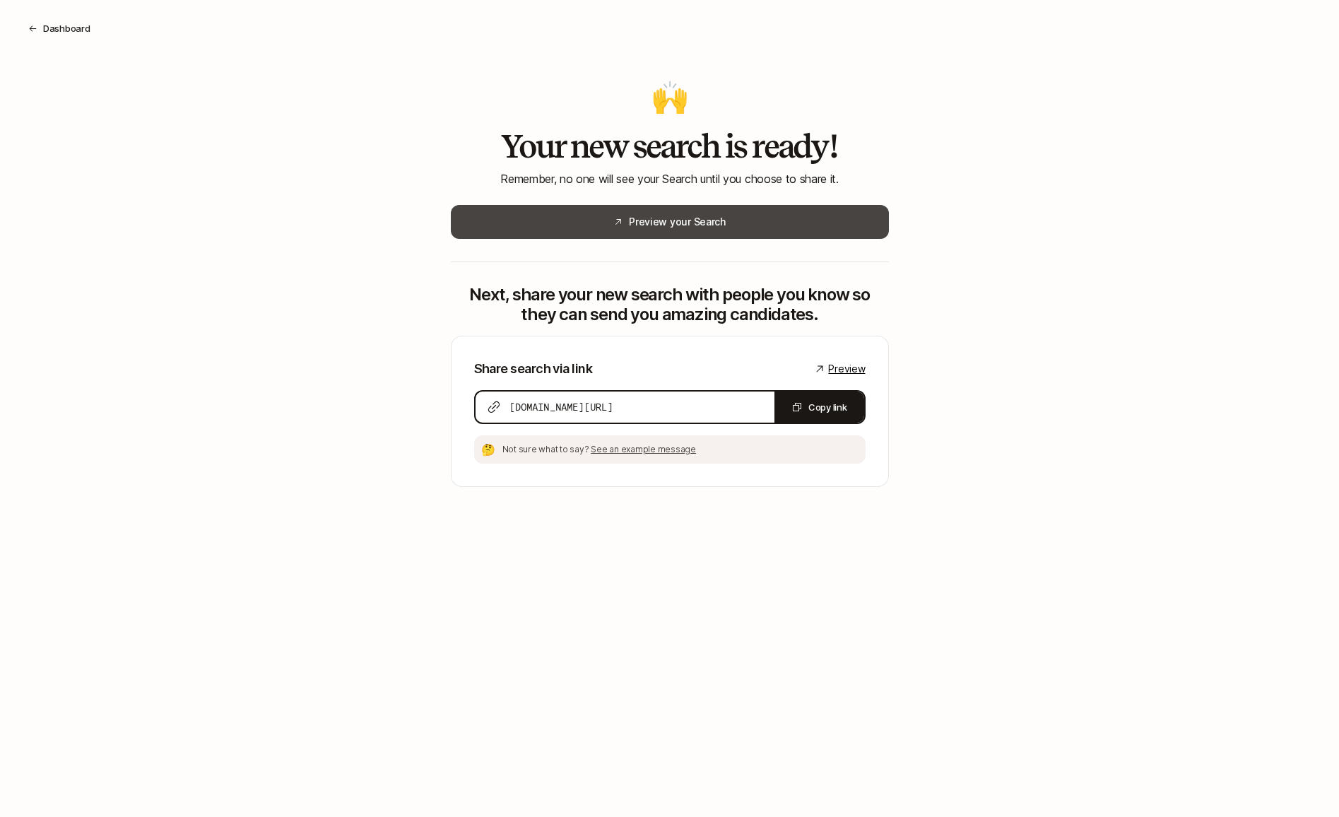
click at [793, 227] on button "Preview your Search" at bounding box center [670, 222] width 438 height 34
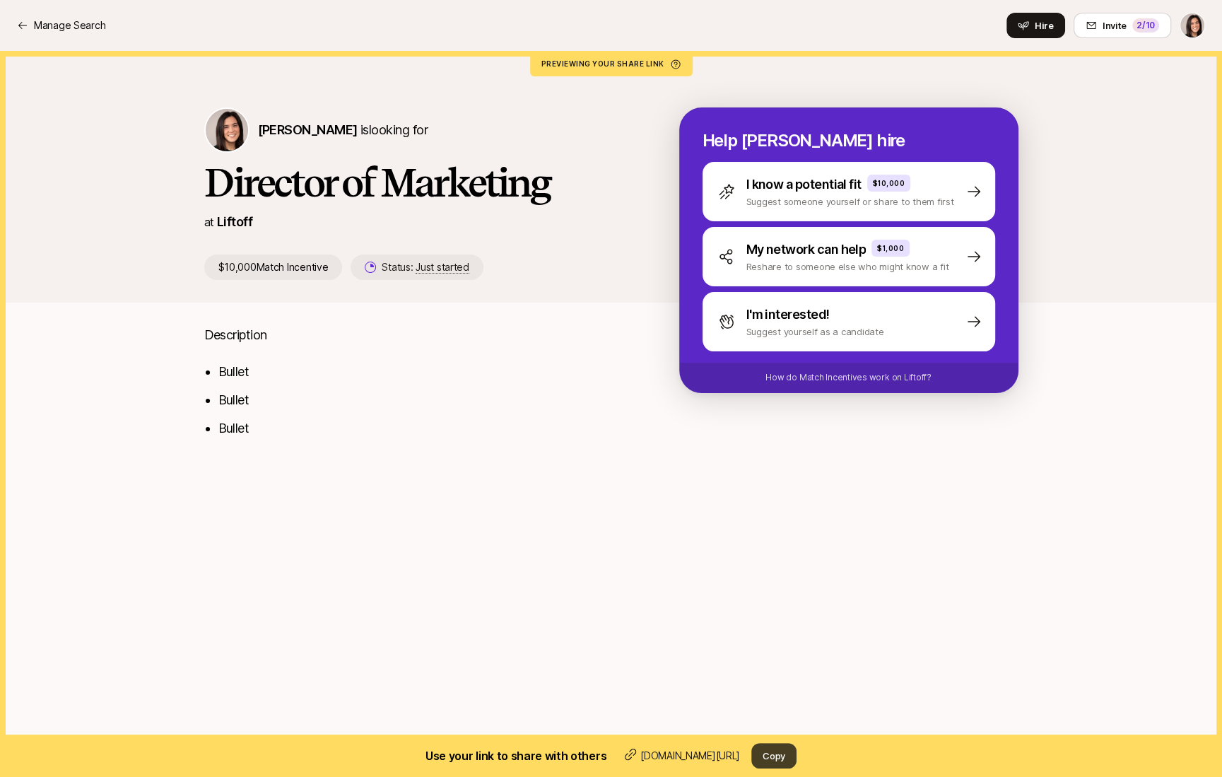
click at [778, 755] on button "Copy" at bounding box center [773, 755] width 45 height 25
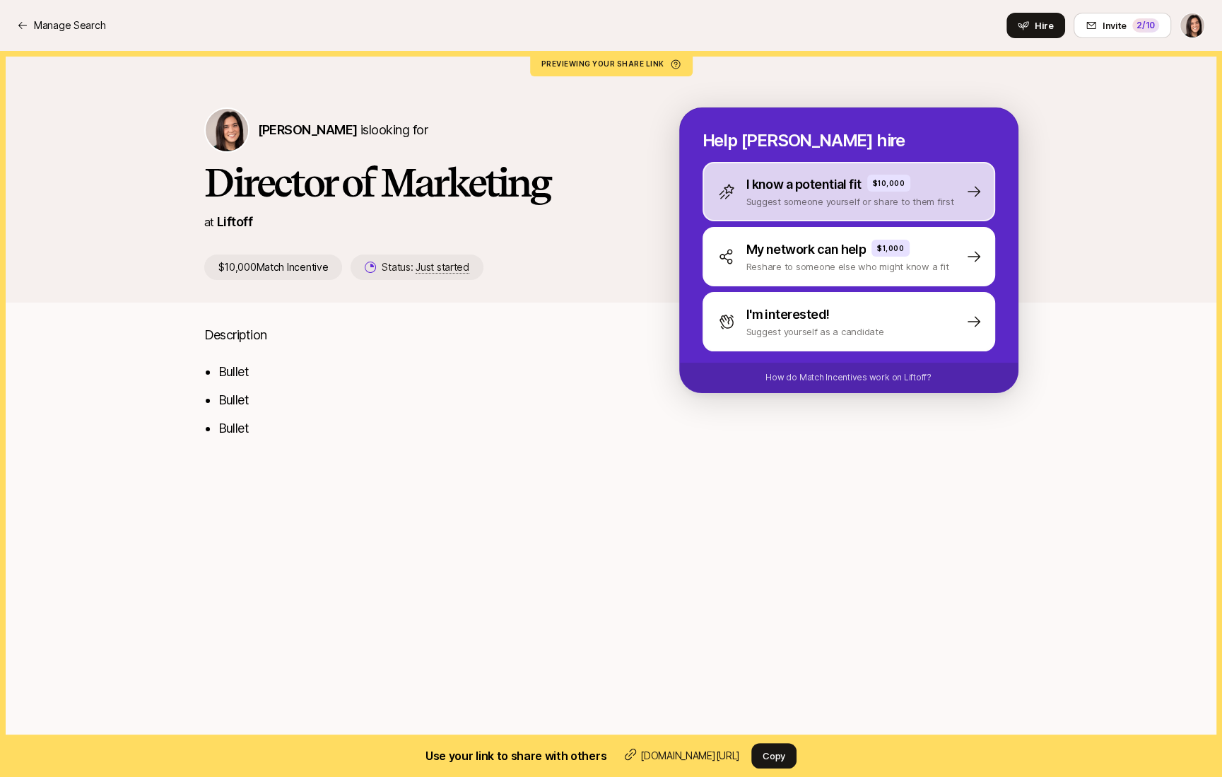
click at [774, 210] on div "I know a potential fit $10,000 Suggest someone yourself or share to them first" at bounding box center [848, 191] width 293 height 59
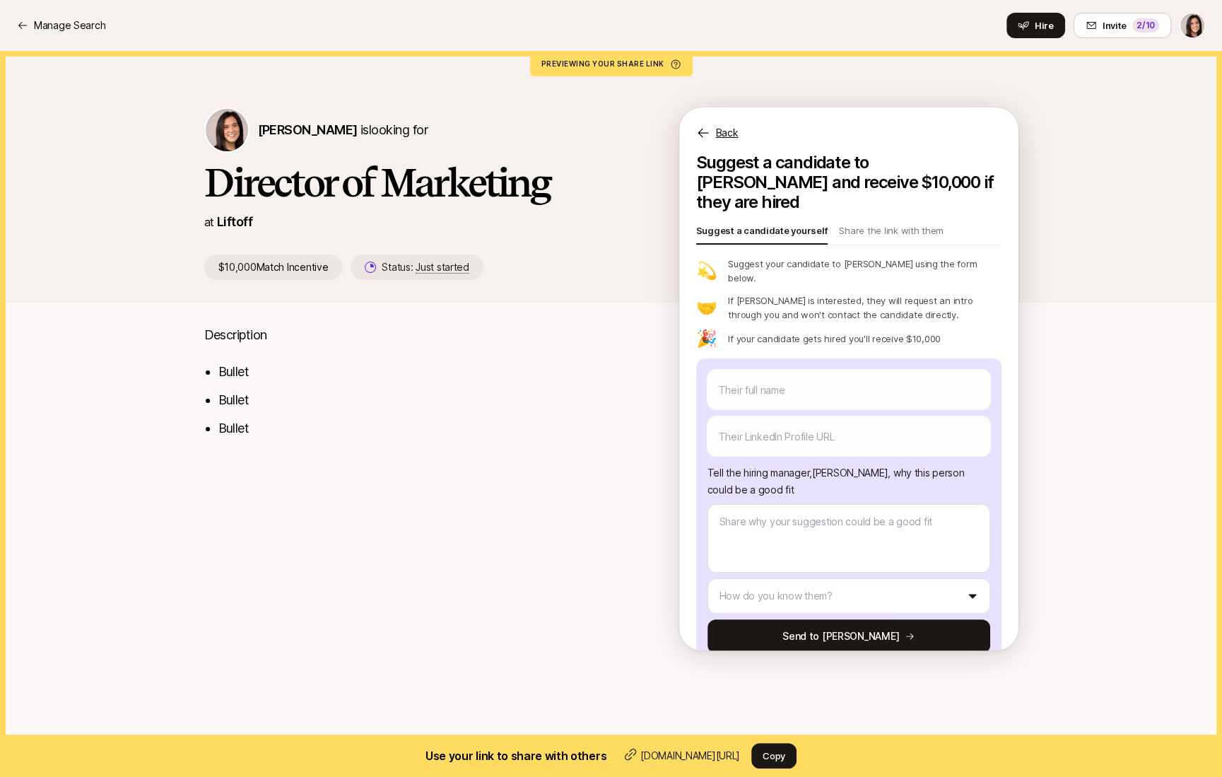
click at [730, 131] on p "Back" at bounding box center [727, 132] width 23 height 17
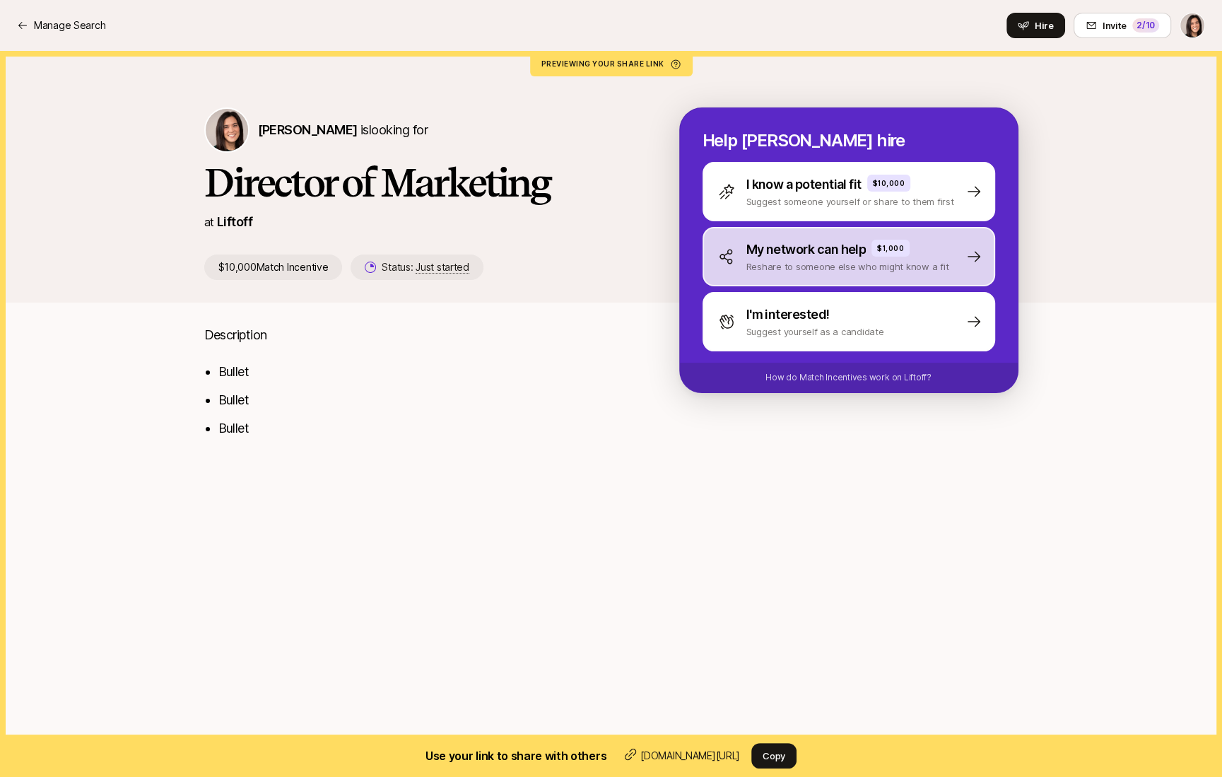
click at [763, 273] on div "My network can help $1,000 Reshare to someone else who might know a fit" at bounding box center [848, 256] width 293 height 59
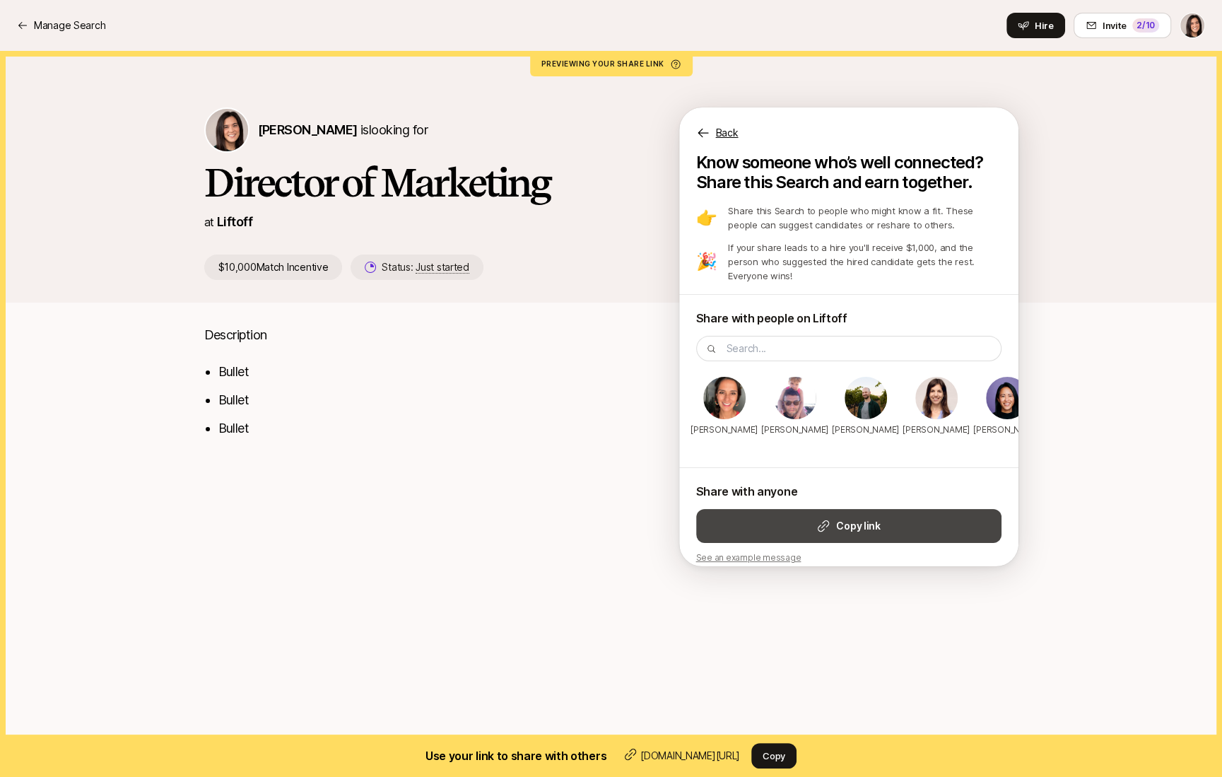
click at [760, 517] on button "Copy link" at bounding box center [848, 526] width 305 height 34
click at [729, 143] on div "Back Know someone who’s well connected? Share this Search and earn together. 👉 …" at bounding box center [848, 336] width 339 height 459
click at [721, 134] on p "Back" at bounding box center [727, 132] width 23 height 17
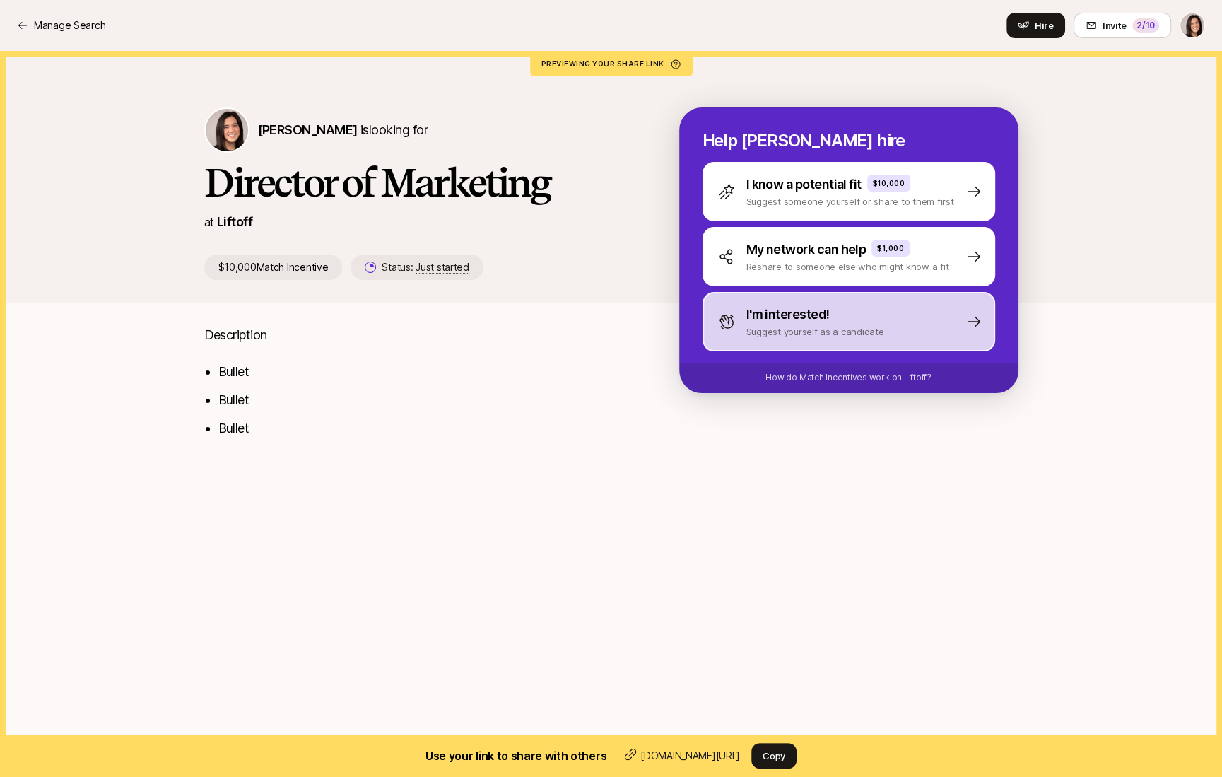
click at [736, 343] on div "I'm interested! Suggest yourself as a candidate" at bounding box center [848, 321] width 293 height 59
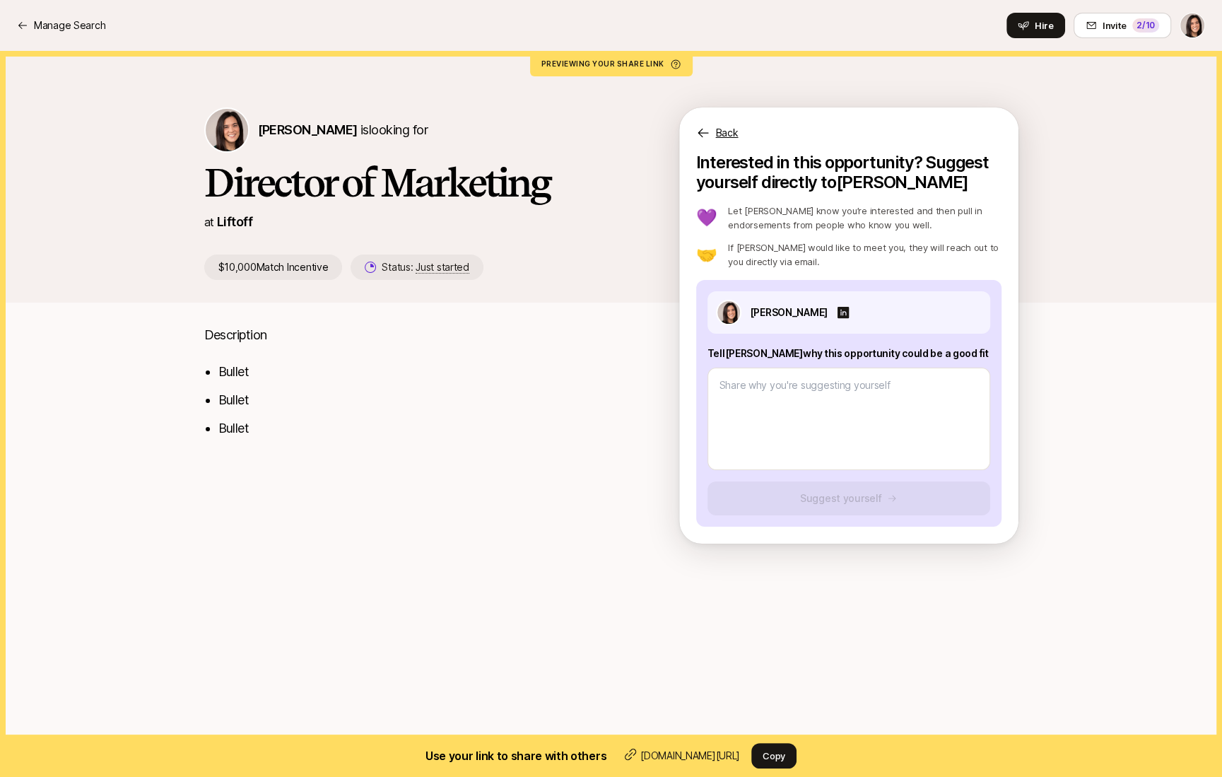
click at [727, 138] on p "Back" at bounding box center [727, 132] width 23 height 17
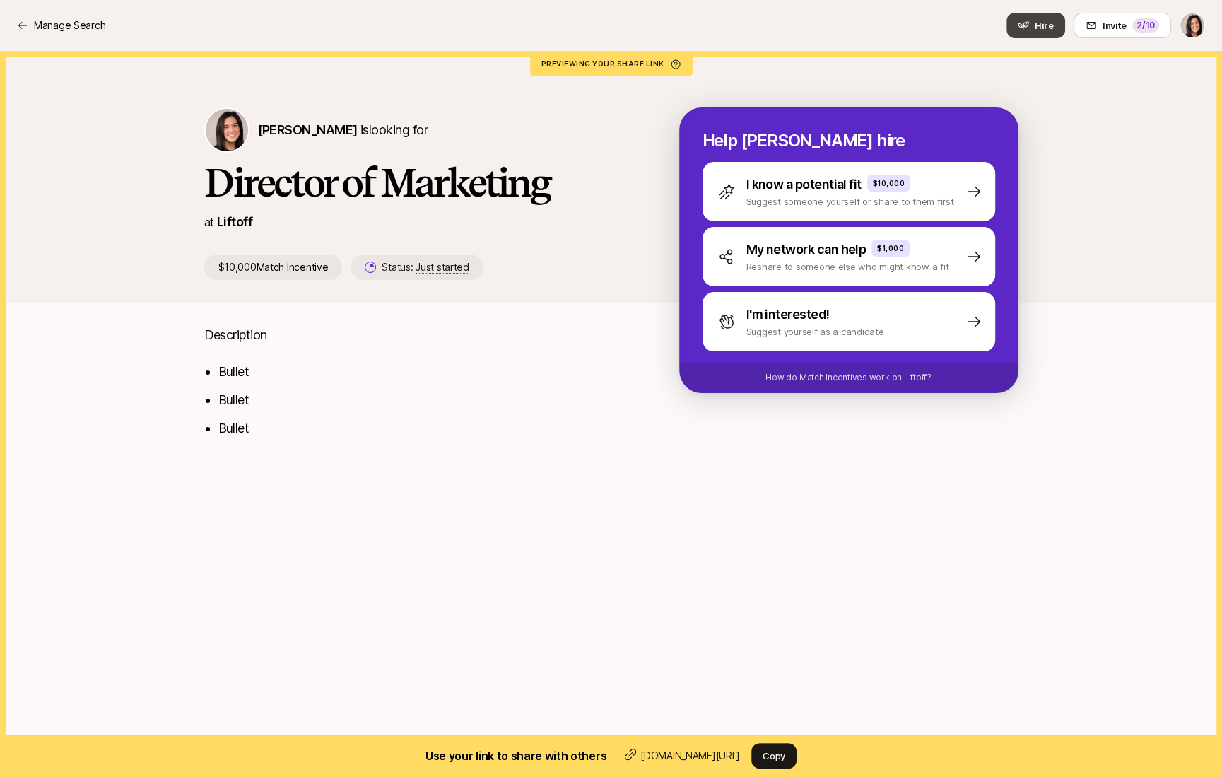
click at [1028, 30] on icon at bounding box center [1023, 25] width 11 height 11
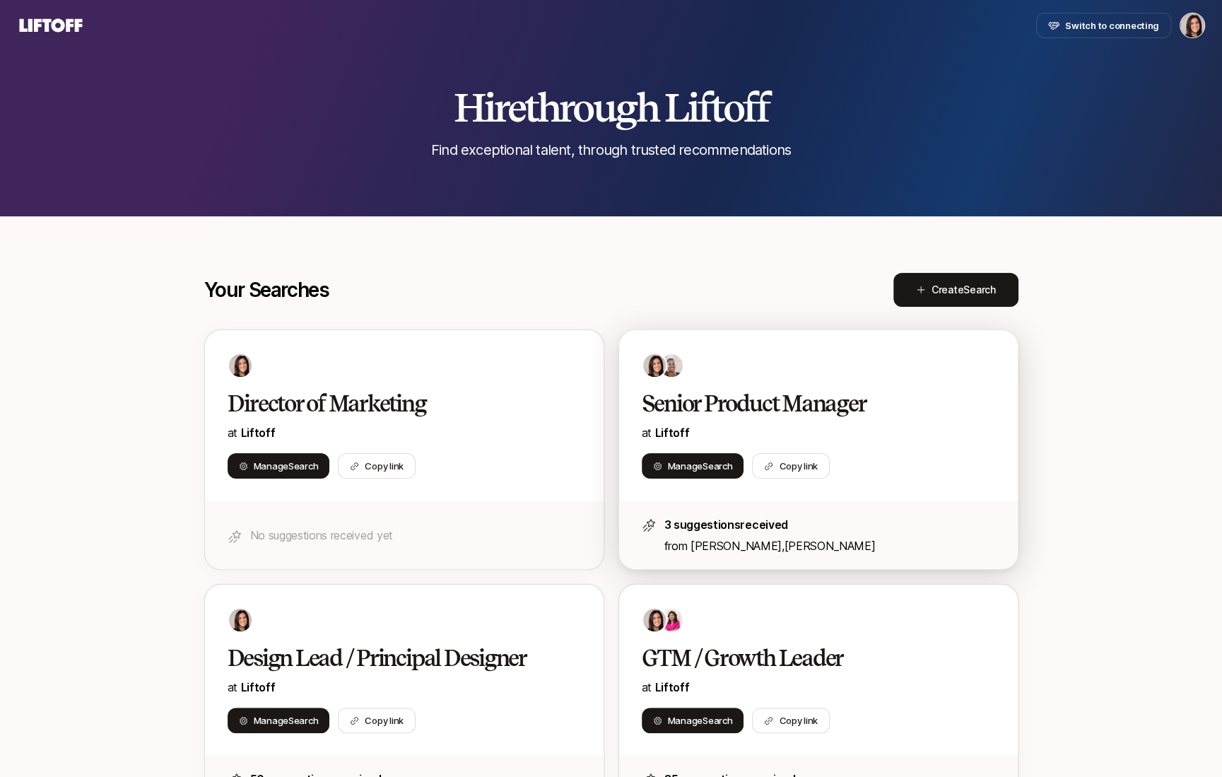
click at [743, 360] on div at bounding box center [818, 365] width 353 height 25
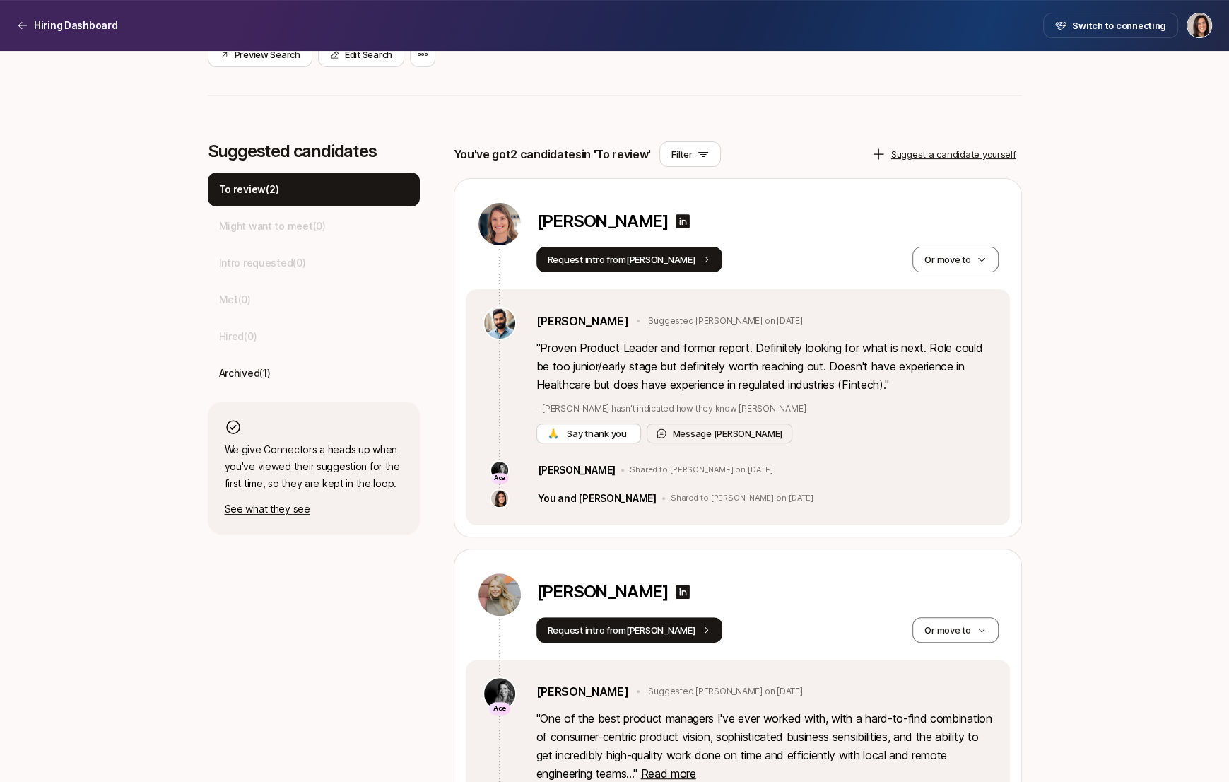
scroll to position [444, 0]
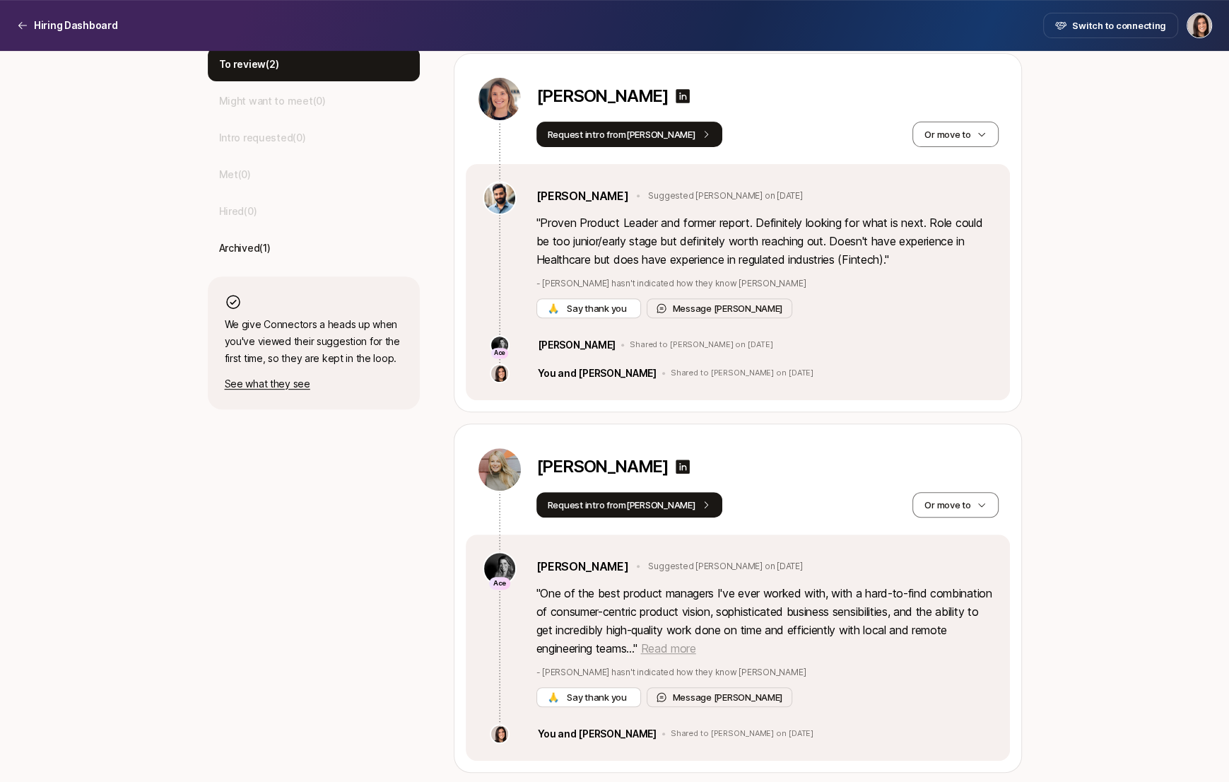
click at [695, 646] on span "Read more" at bounding box center [667, 648] width 55 height 14
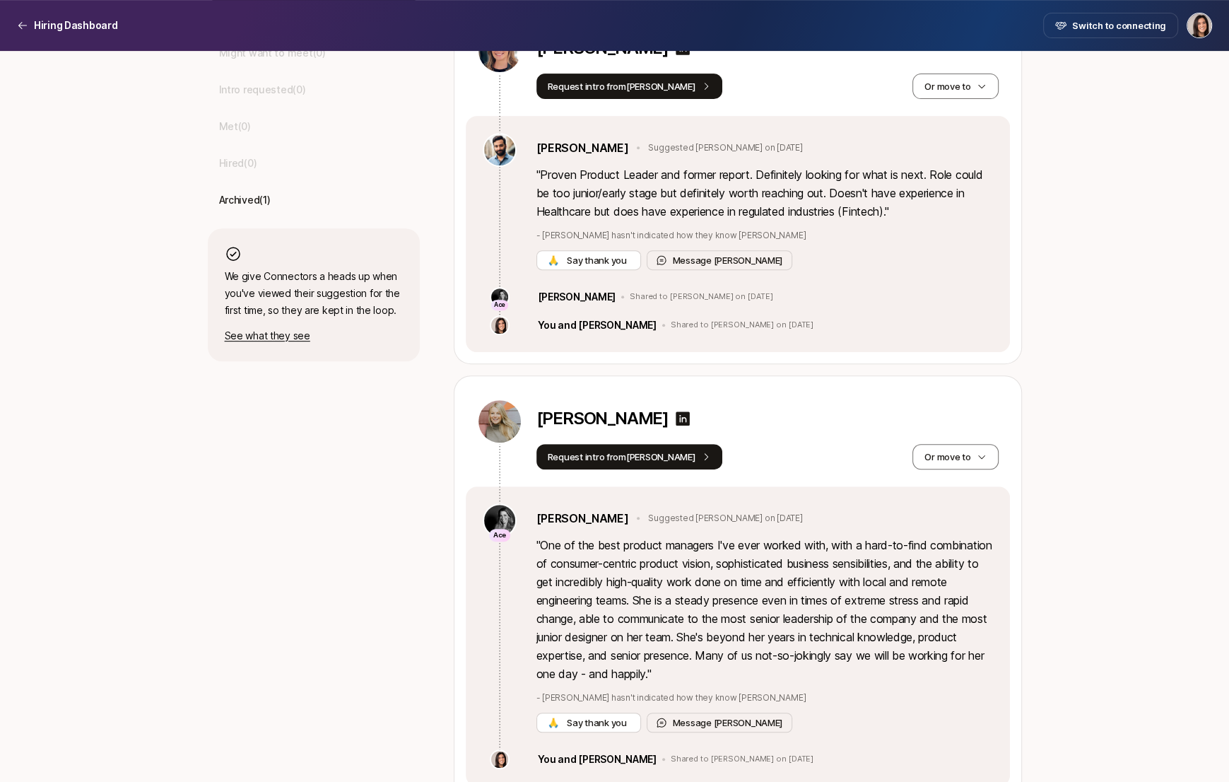
scroll to position [278, 0]
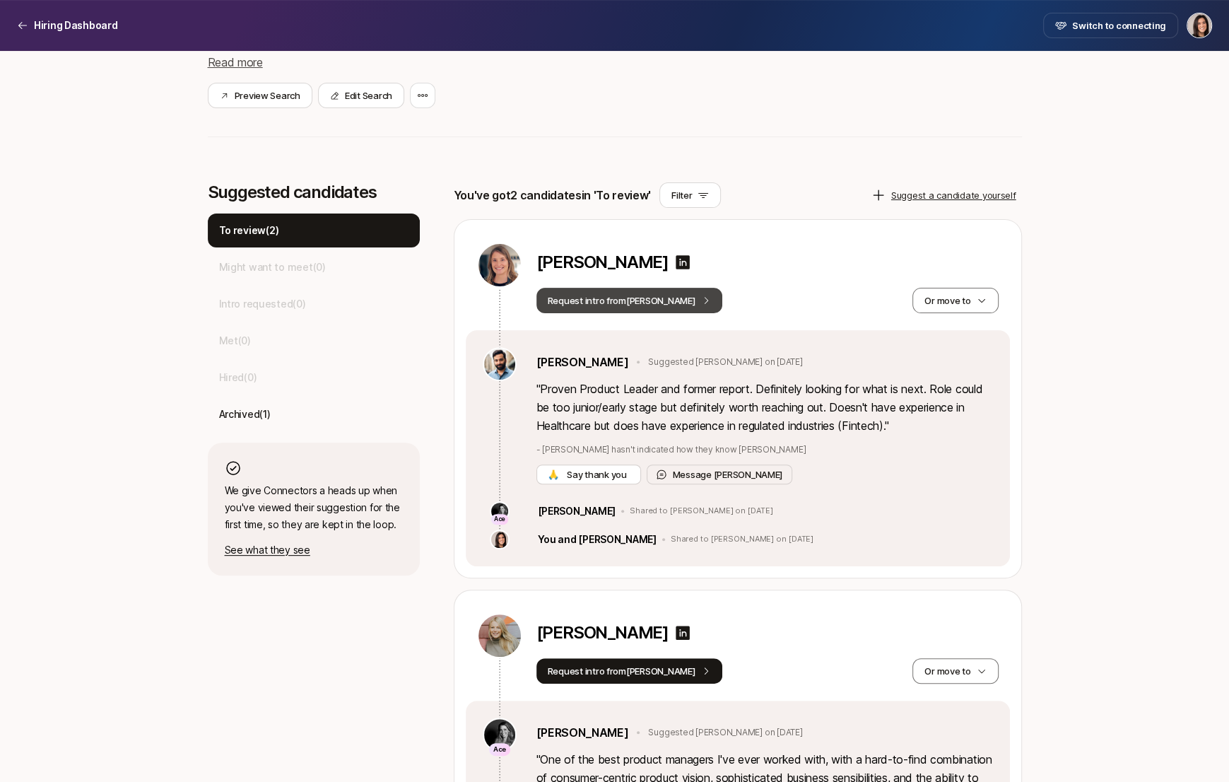
click at [656, 305] on button "Request intro from Frank" at bounding box center [629, 300] width 187 height 25
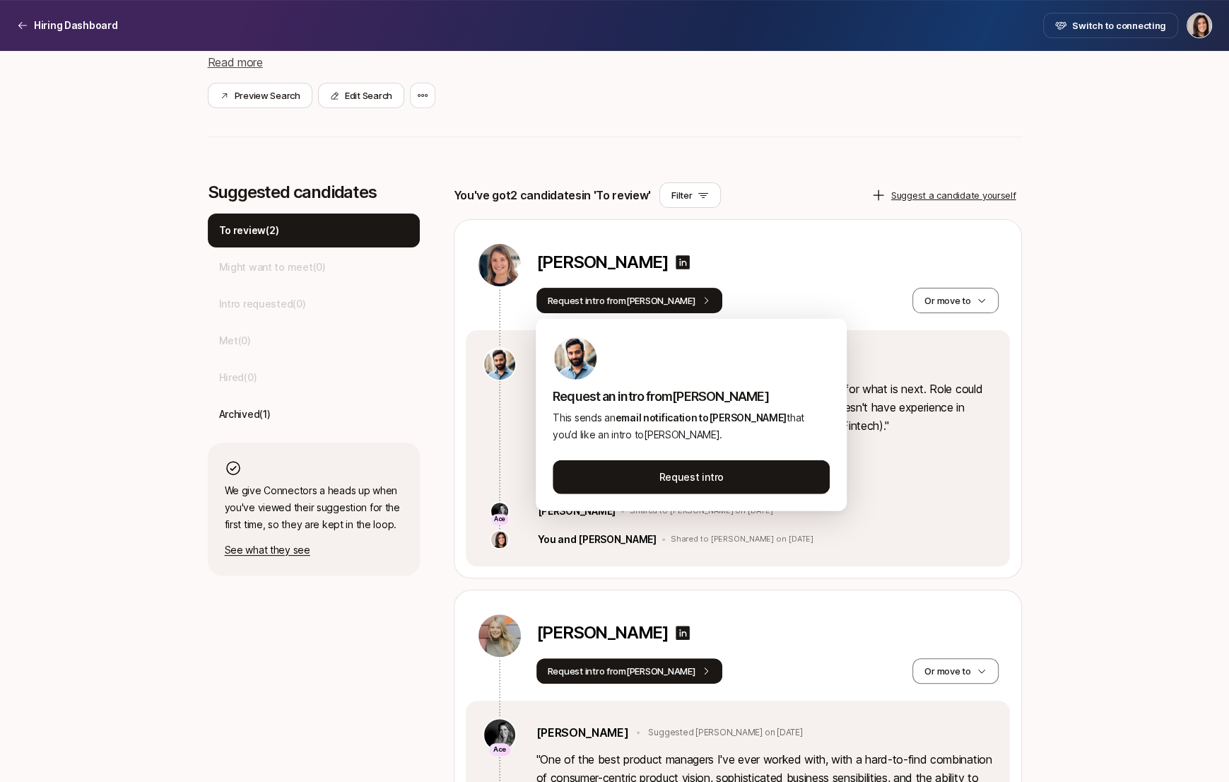
click at [770, 277] on div "Megan Hughes" at bounding box center [767, 264] width 462 height 45
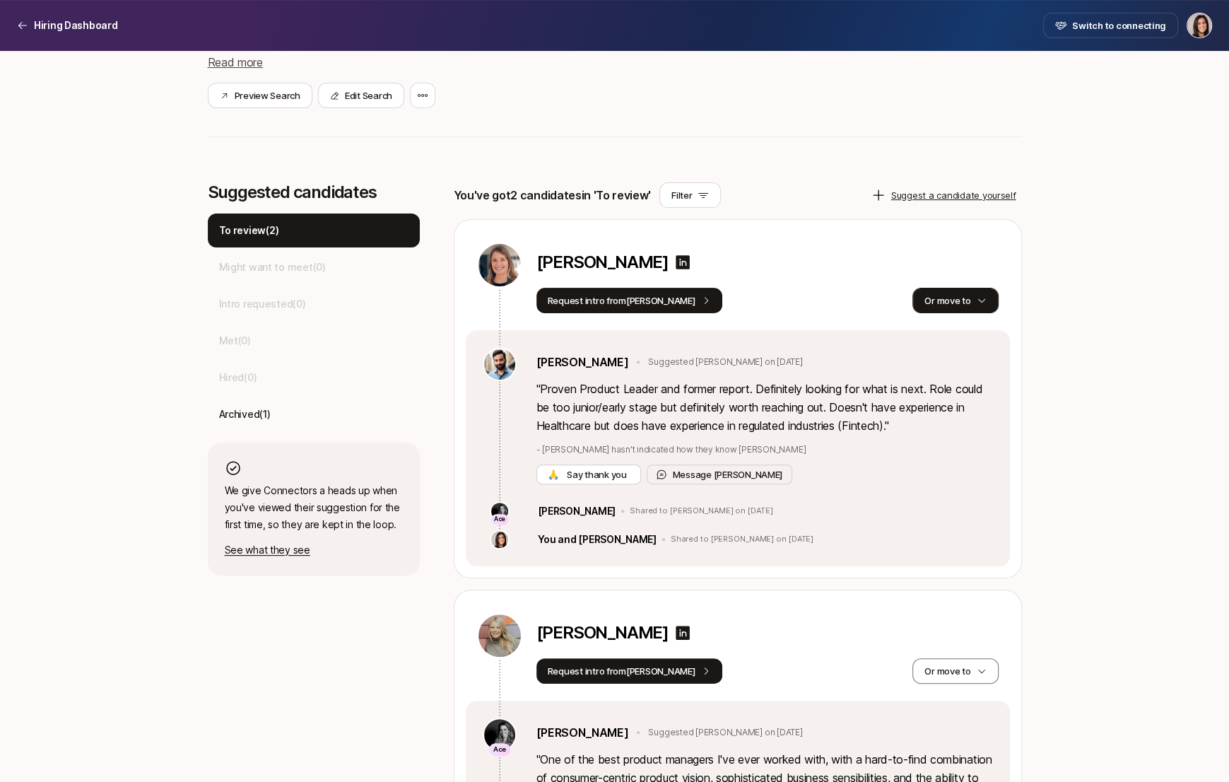
click at [944, 300] on button "Or move to" at bounding box center [955, 300] width 86 height 25
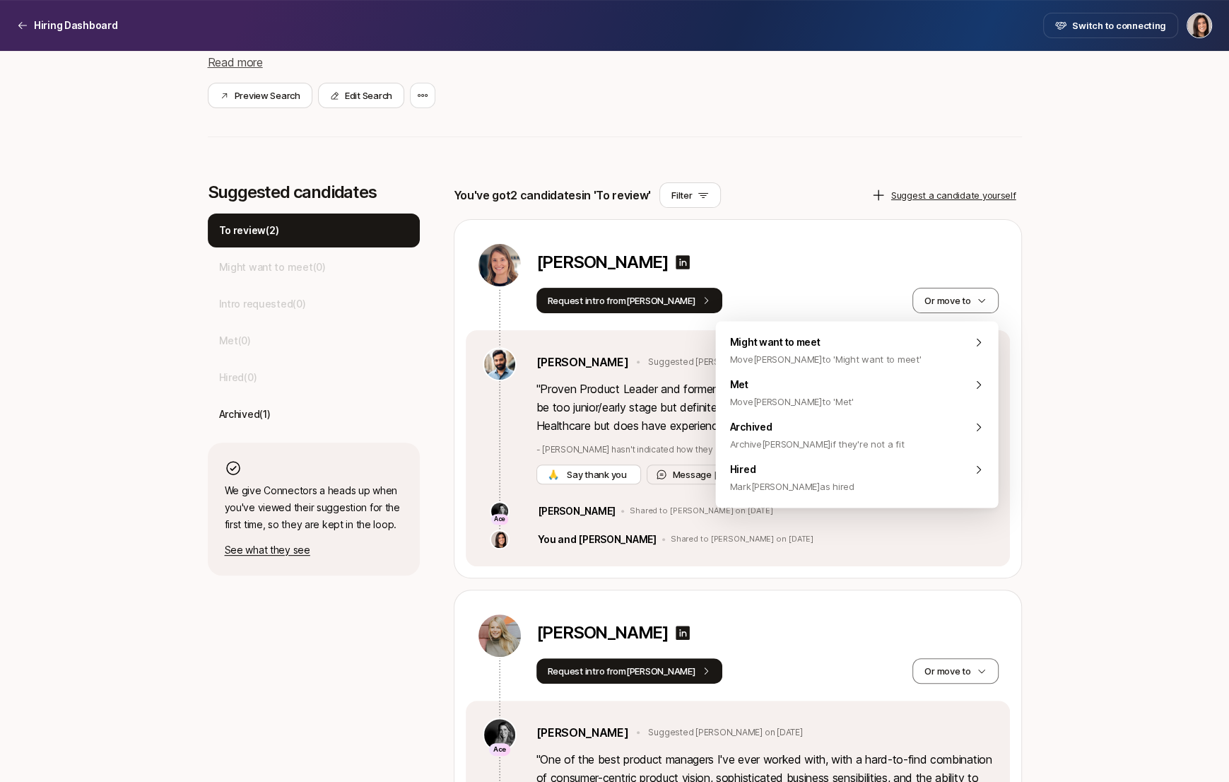
click at [844, 245] on div "Megan Hughes" at bounding box center [767, 264] width 462 height 45
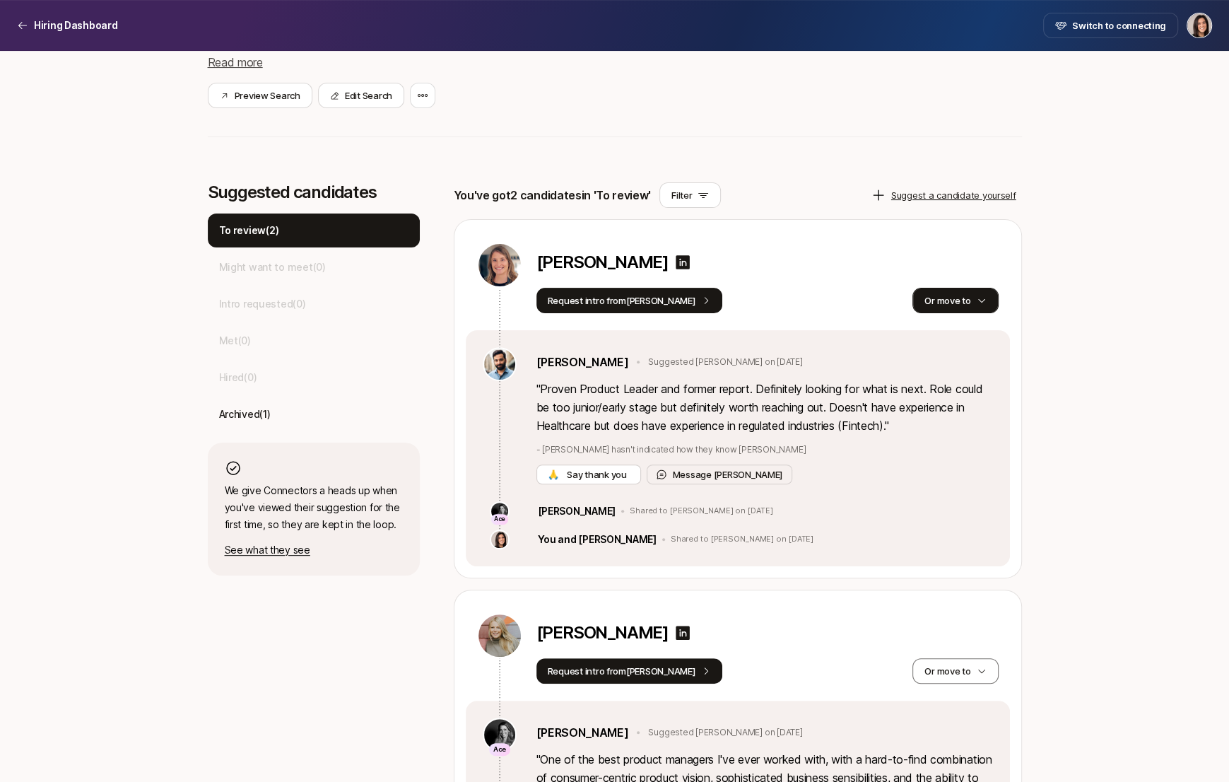
click at [956, 292] on button "Or move to" at bounding box center [955, 300] width 86 height 25
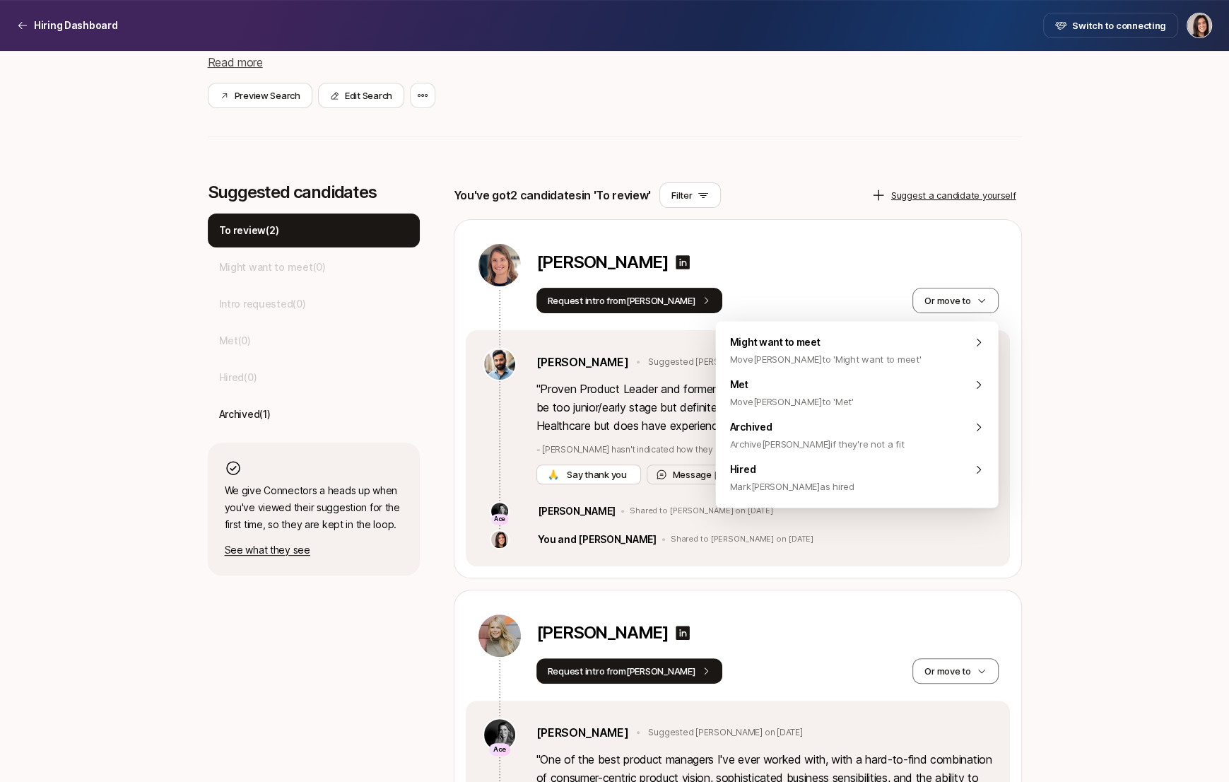
click at [914, 252] on div "Megan Hughes" at bounding box center [767, 264] width 462 height 25
click at [957, 305] on button "Or move to" at bounding box center [955, 300] width 86 height 25
click at [896, 476] on div "Hired Mark Megan as hired" at bounding box center [857, 477] width 283 height 42
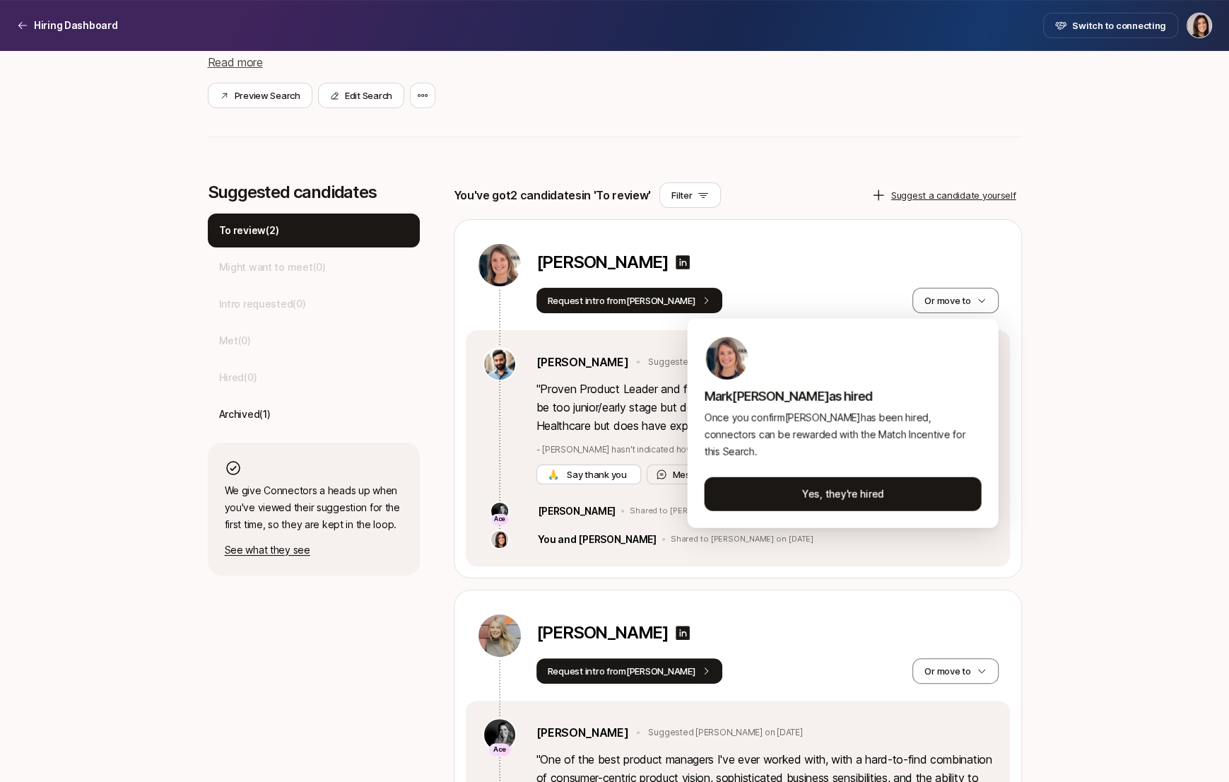
click at [1046, 426] on html "Hiring Dashboard Hiring Dashboard Switch to connecting Senior Product Manager a…" at bounding box center [614, 113] width 1229 height 782
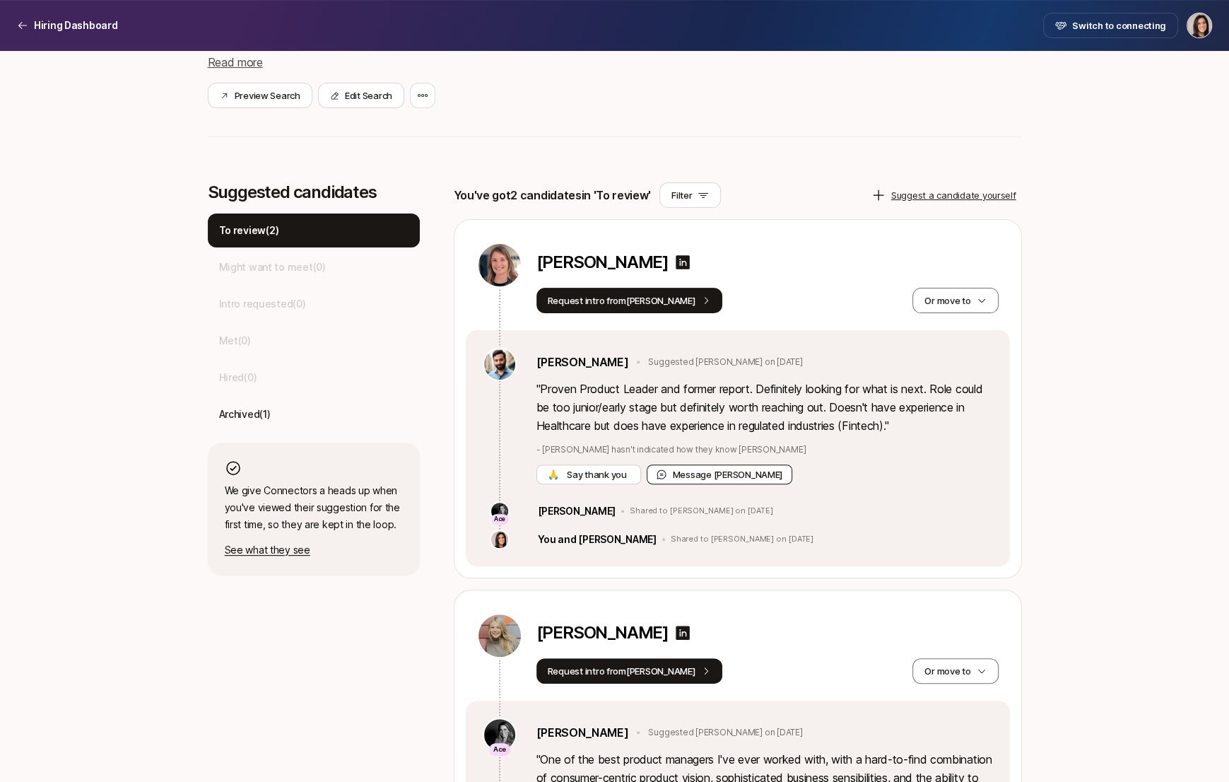
click at [710, 469] on button "Message Frank" at bounding box center [720, 474] width 146 height 20
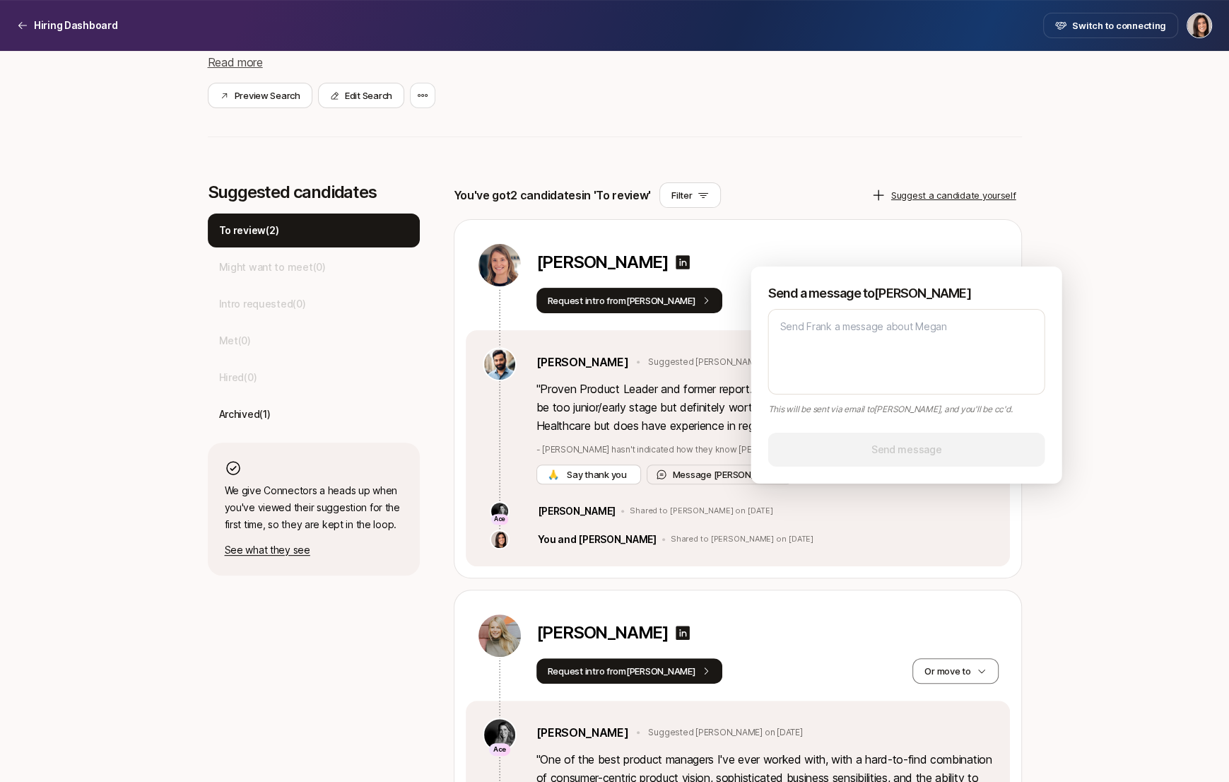
click at [842, 247] on div "Megan Hughes" at bounding box center [767, 264] width 462 height 45
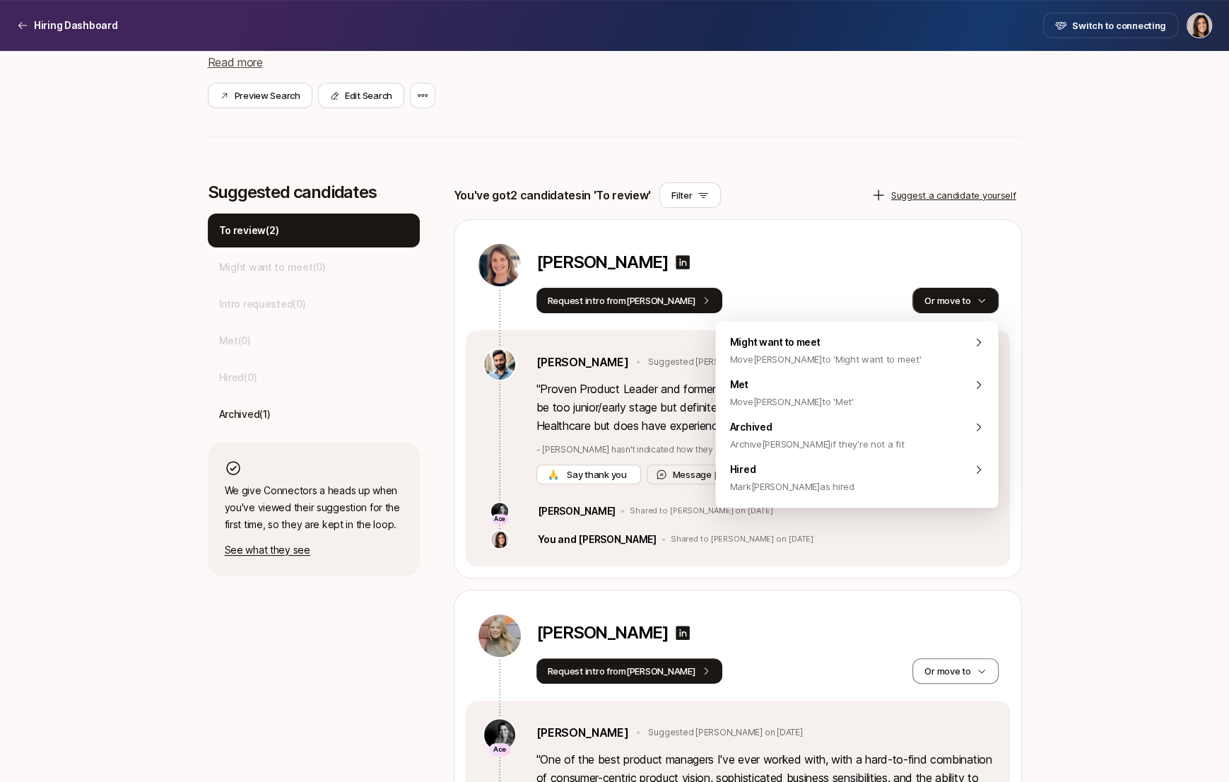
click at [963, 307] on button "Or move to" at bounding box center [955, 300] width 86 height 25
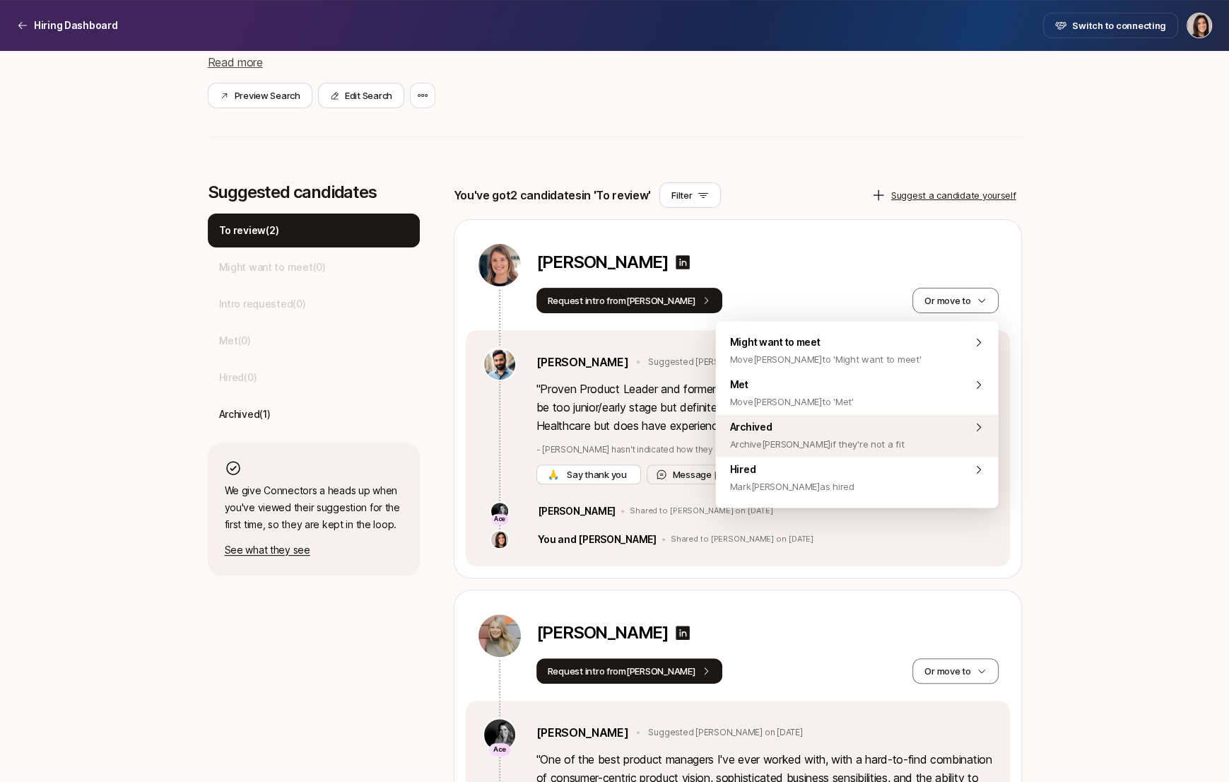
click at [902, 438] on div "Archived Archive Megan if they're not a fit" at bounding box center [857, 435] width 283 height 42
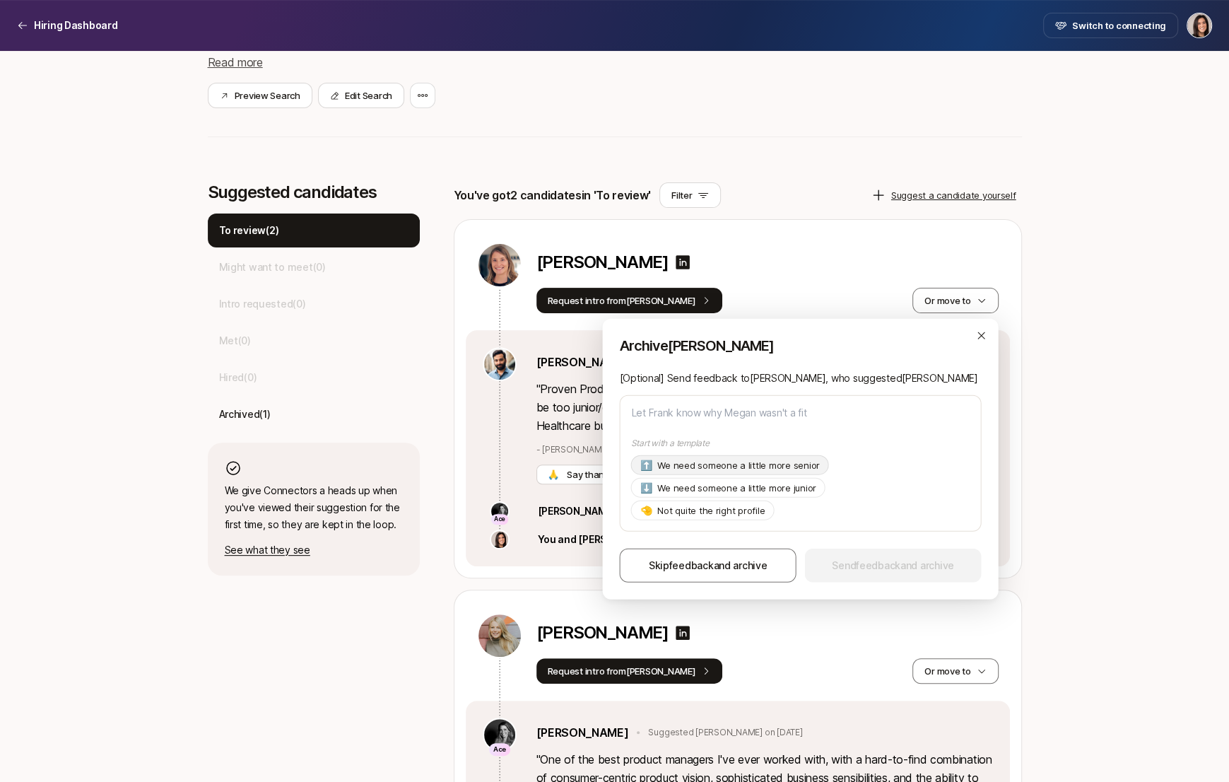
click at [782, 470] on p "We need someone a little more senior" at bounding box center [738, 465] width 163 height 14
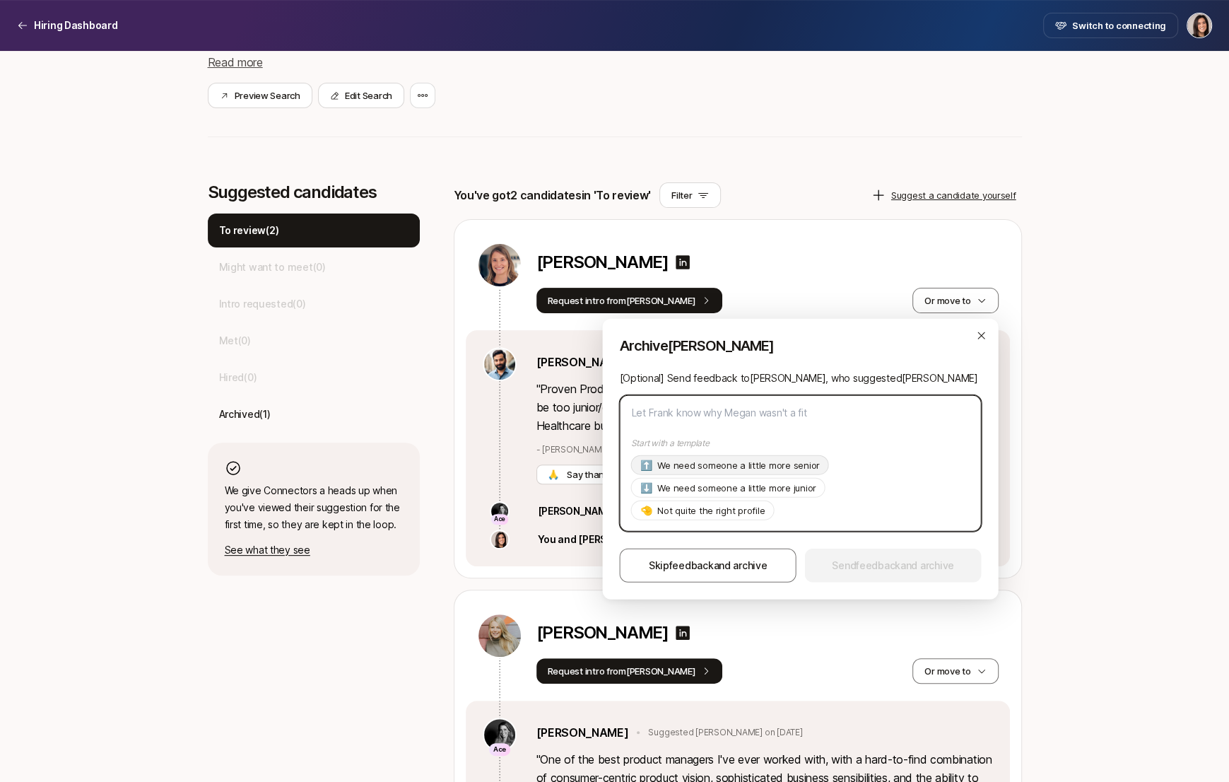
type textarea "x"
type textarea "Hi Frank, Thanks so much for suggesting Megan! As of now we're looking for a pr…"
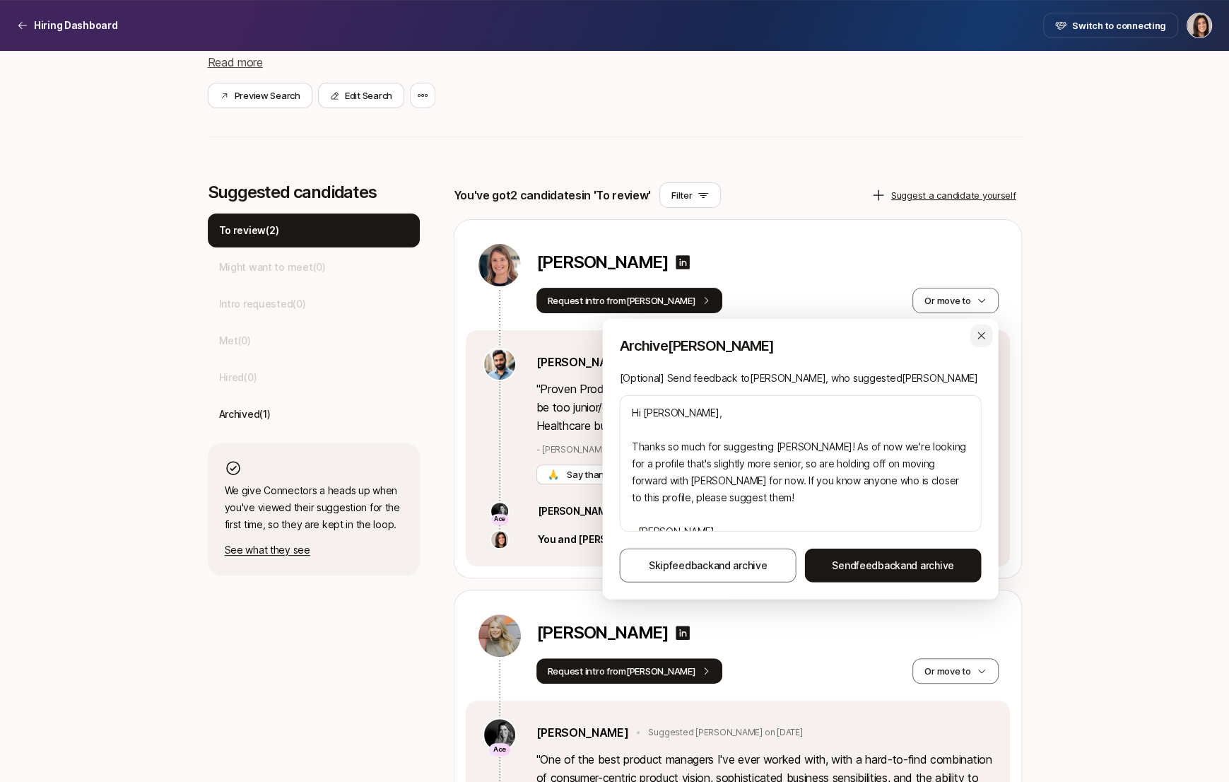
click at [979, 331] on icon "button" at bounding box center [981, 335] width 11 height 11
type textarea "x"
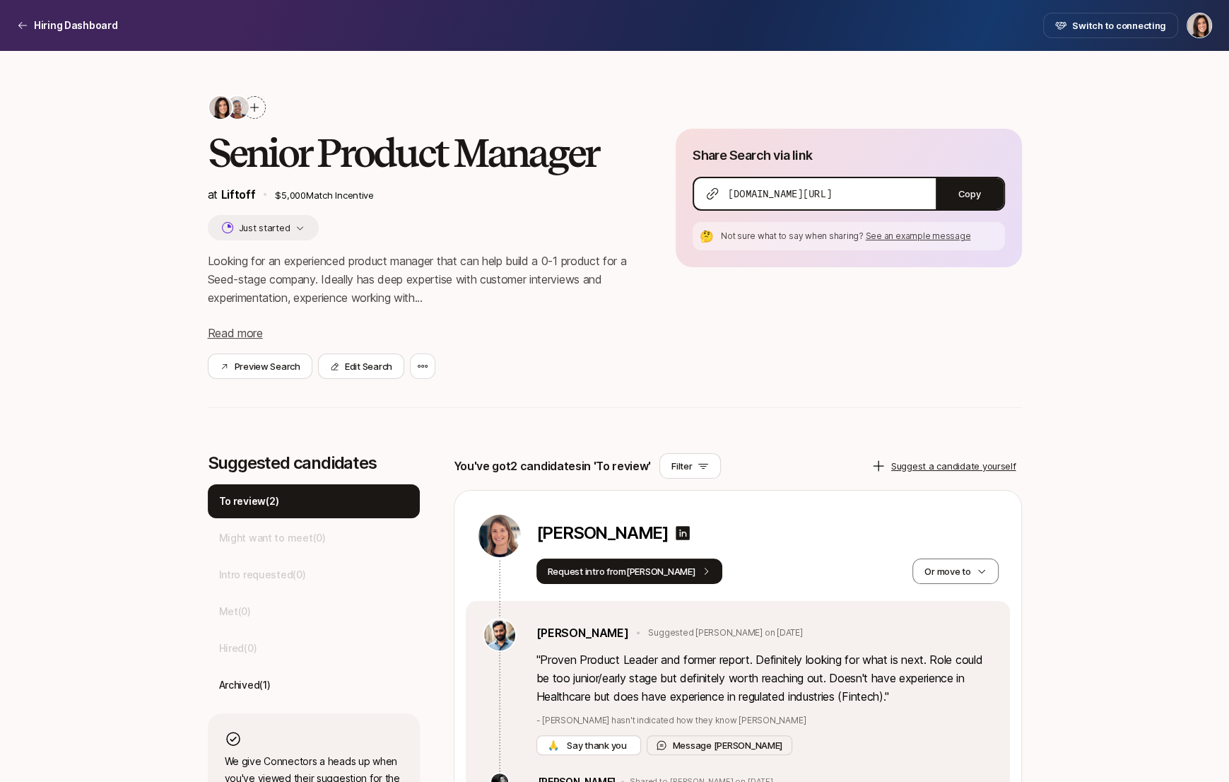
scroll to position [0, 0]
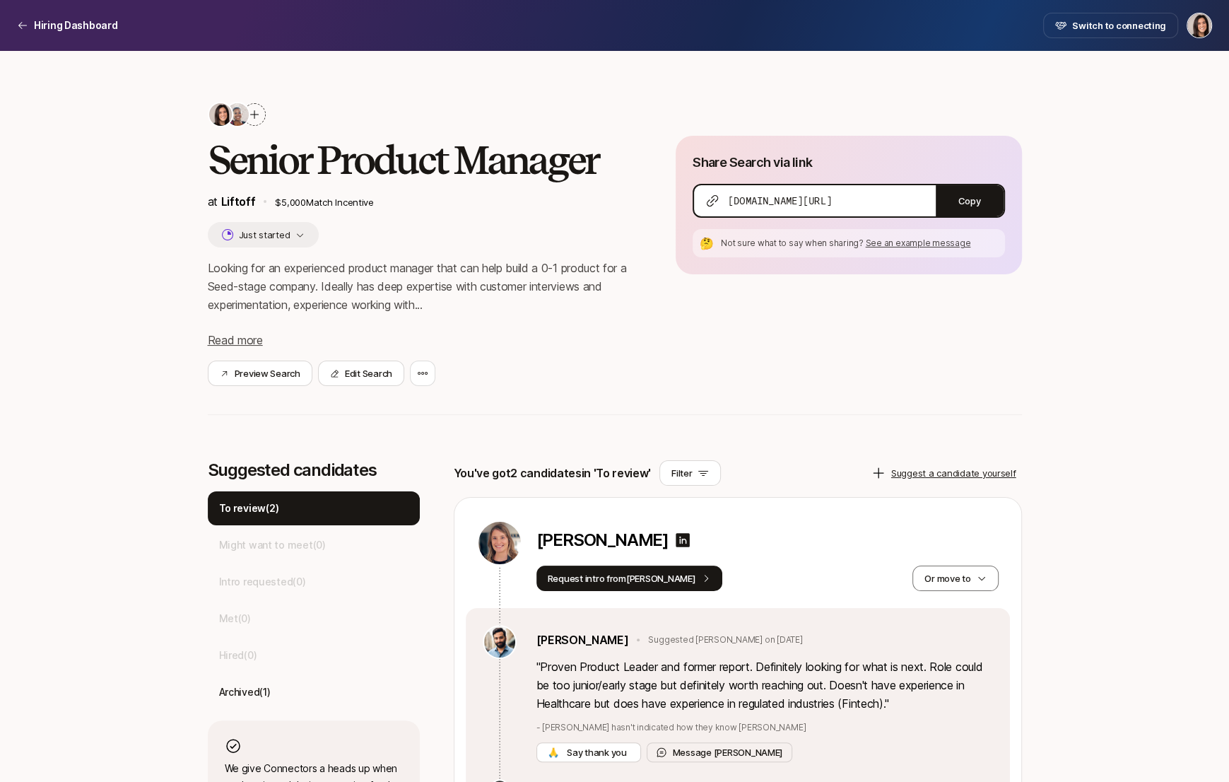
click at [257, 117] on icon at bounding box center [254, 114] width 11 height 11
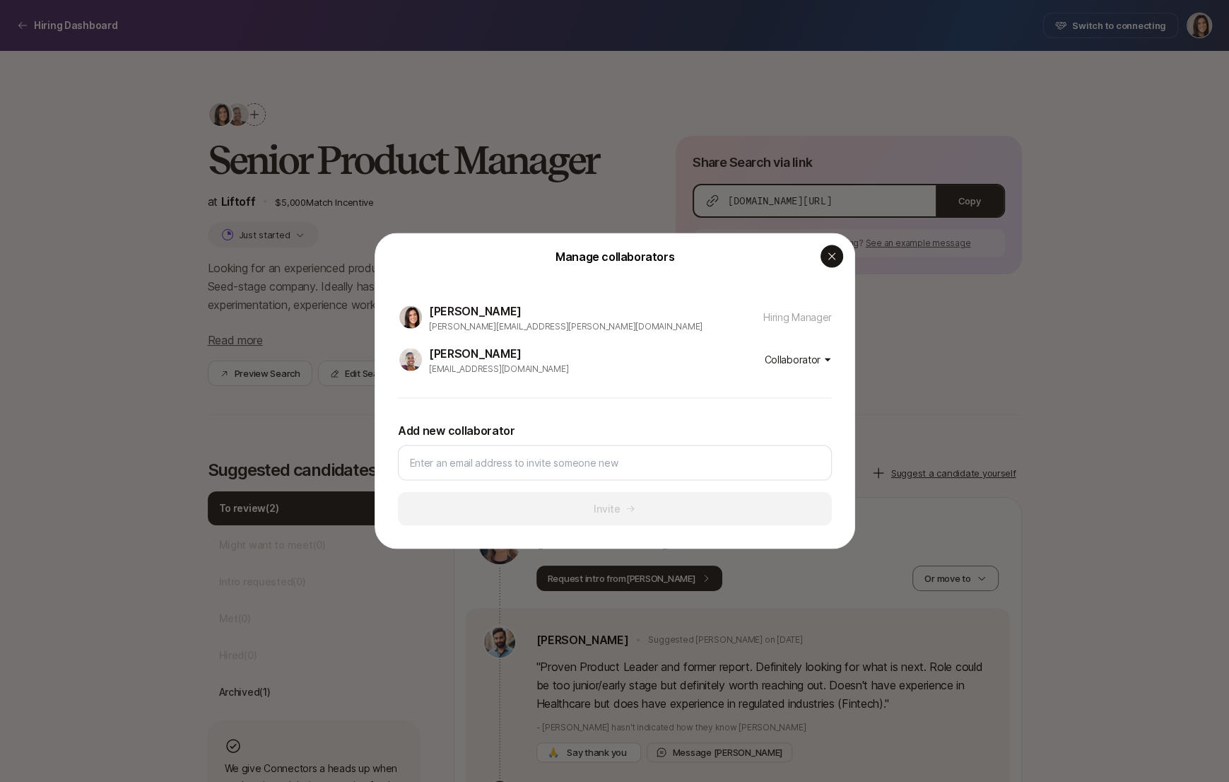
click at [836, 266] on div "button" at bounding box center [831, 256] width 23 height 23
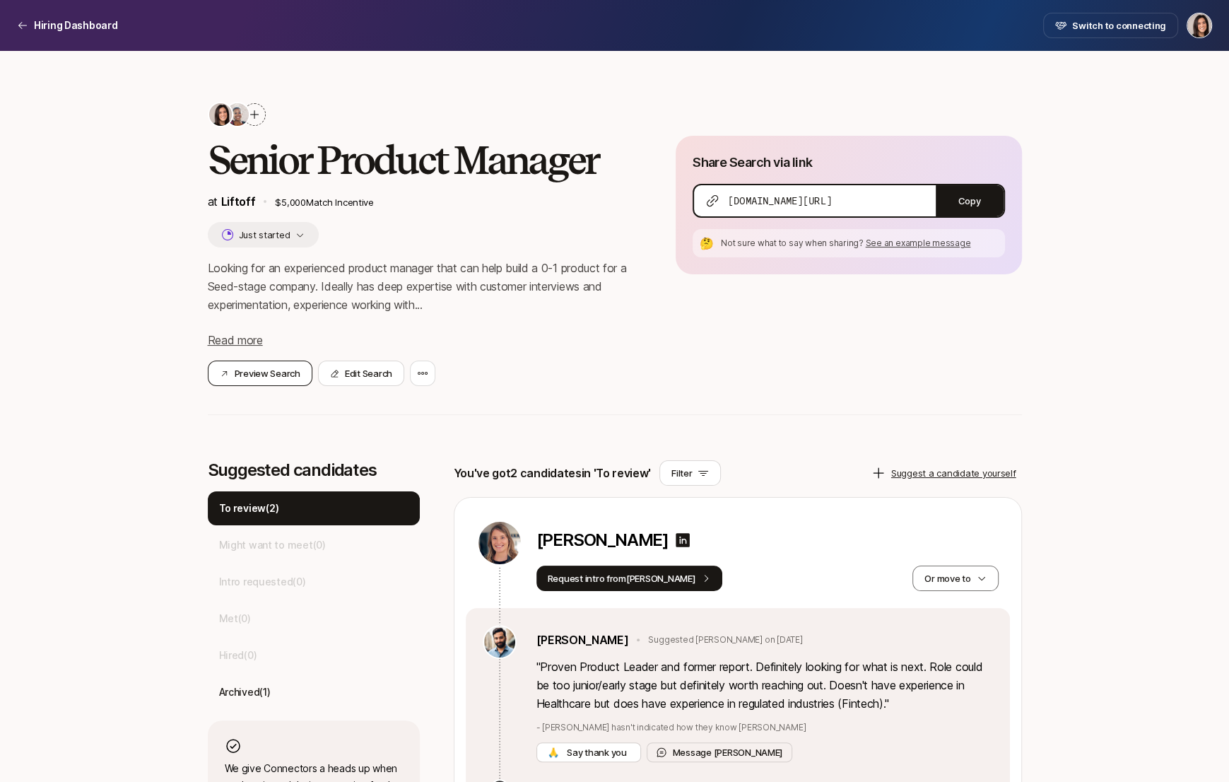
click at [277, 375] on button "Preview Search" at bounding box center [260, 372] width 105 height 25
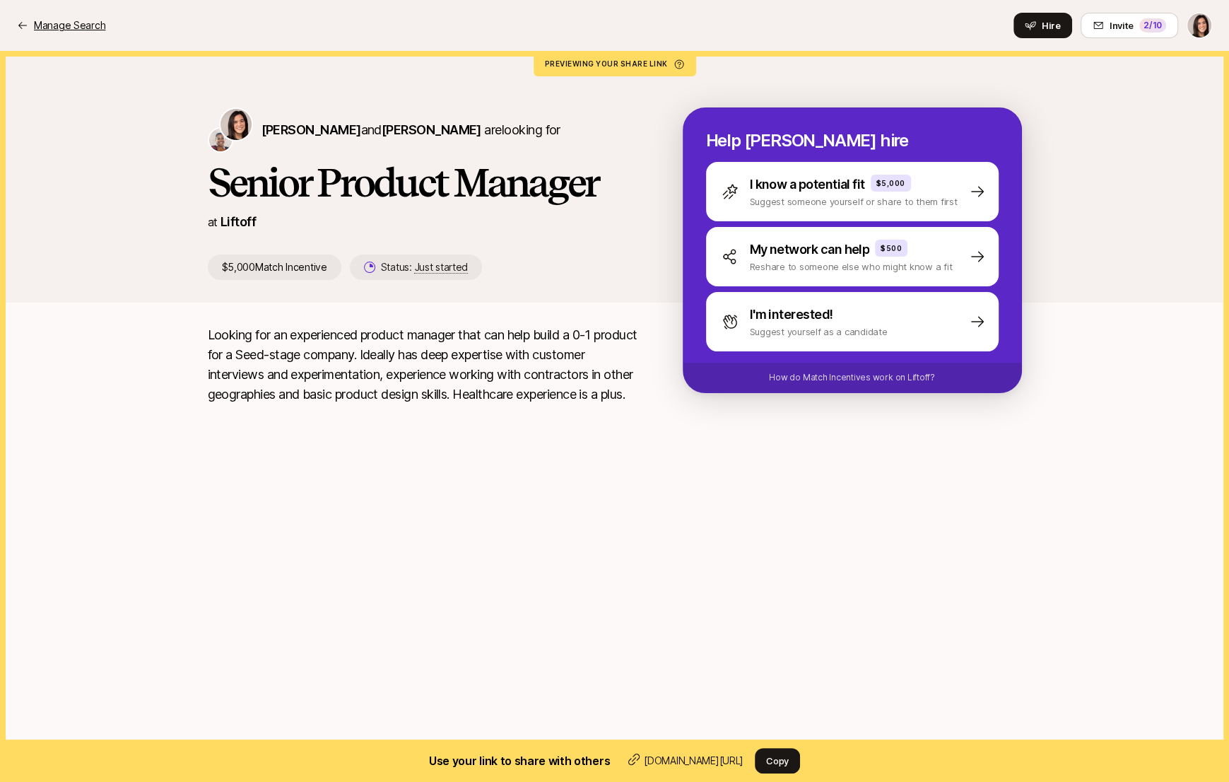
click at [86, 17] on p "Manage Search" at bounding box center [69, 25] width 71 height 17
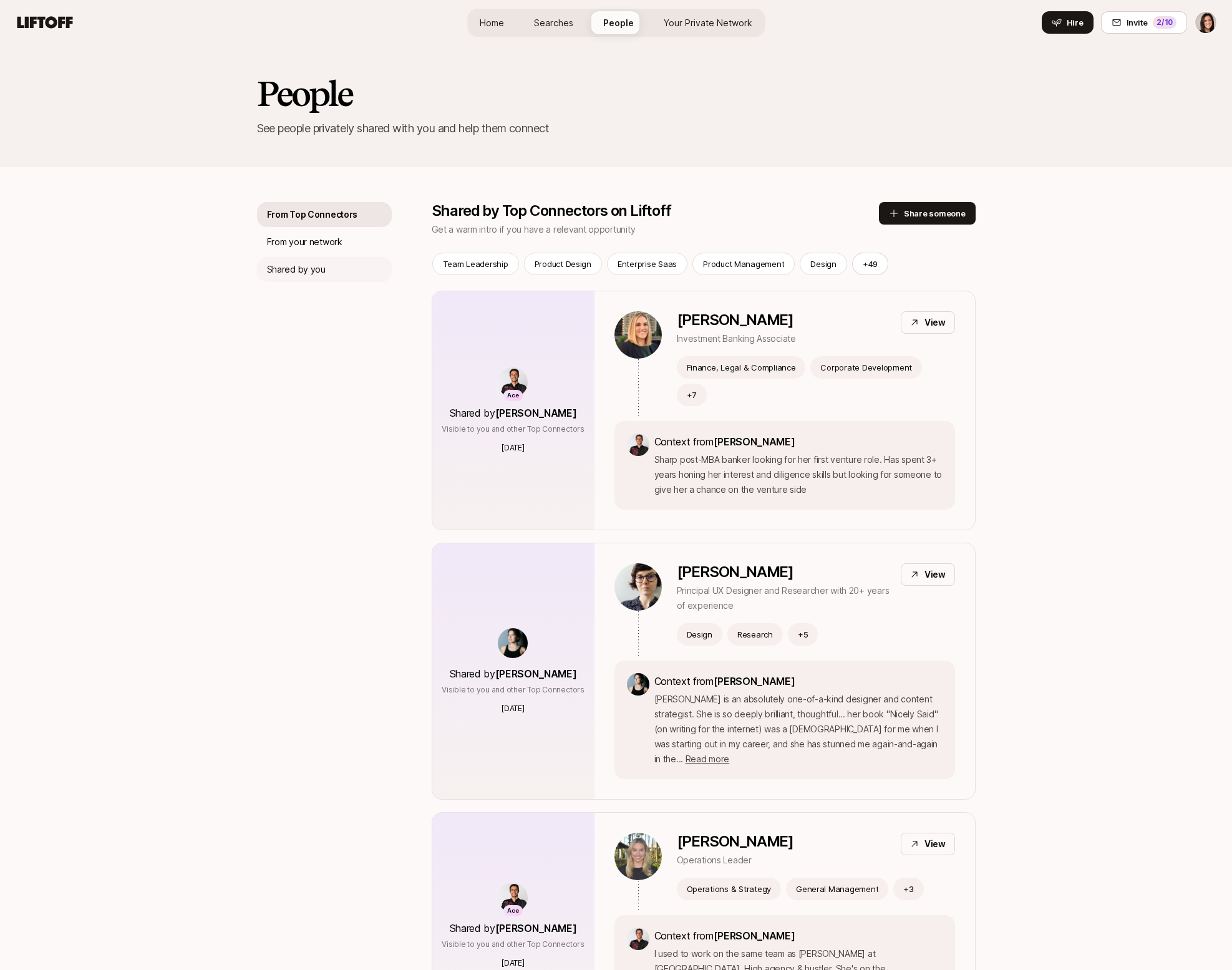
click at [319, 273] on p "Shared by you" at bounding box center [296, 269] width 58 height 15
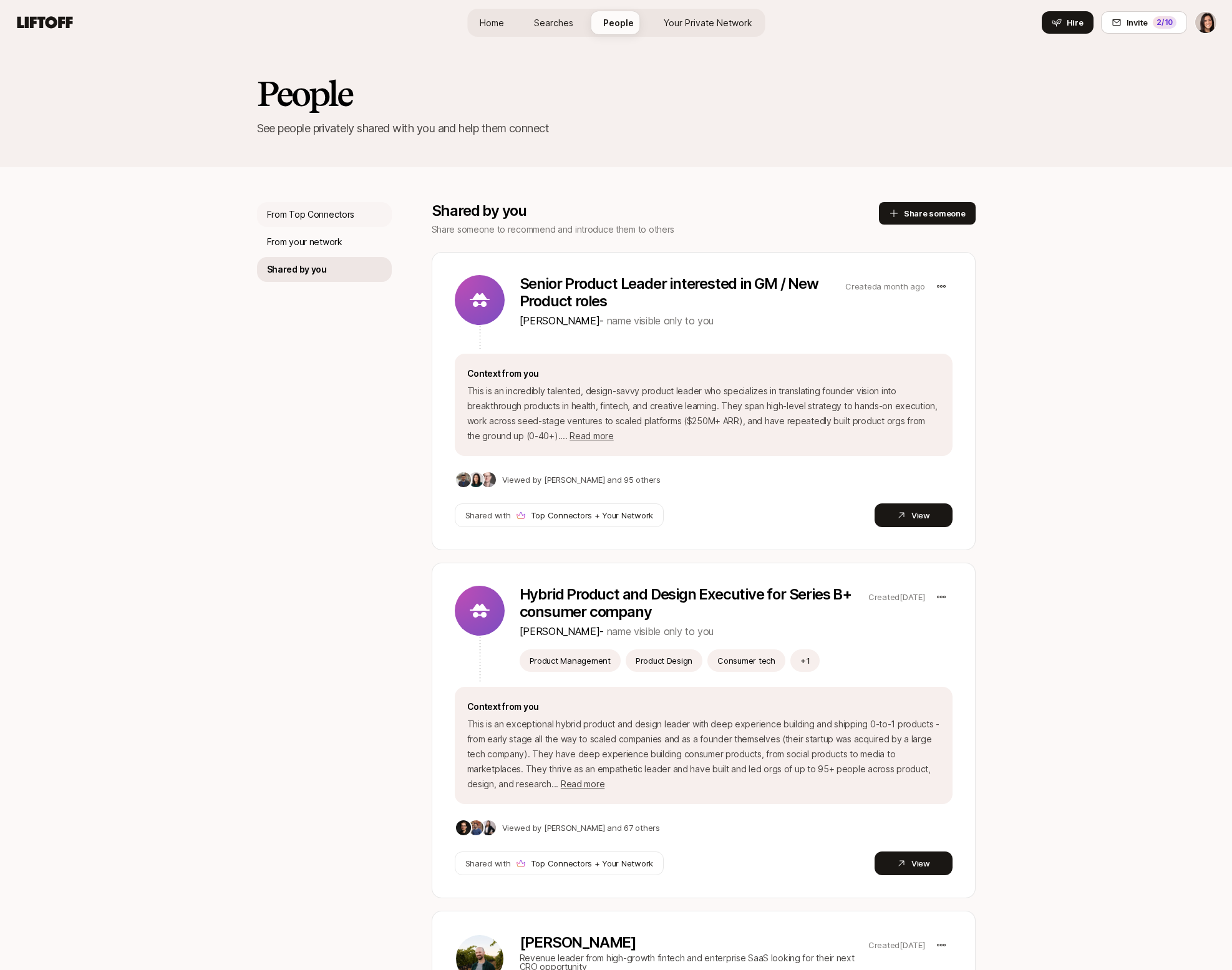
click at [324, 204] on div "From Top Connectors" at bounding box center [324, 214] width 135 height 25
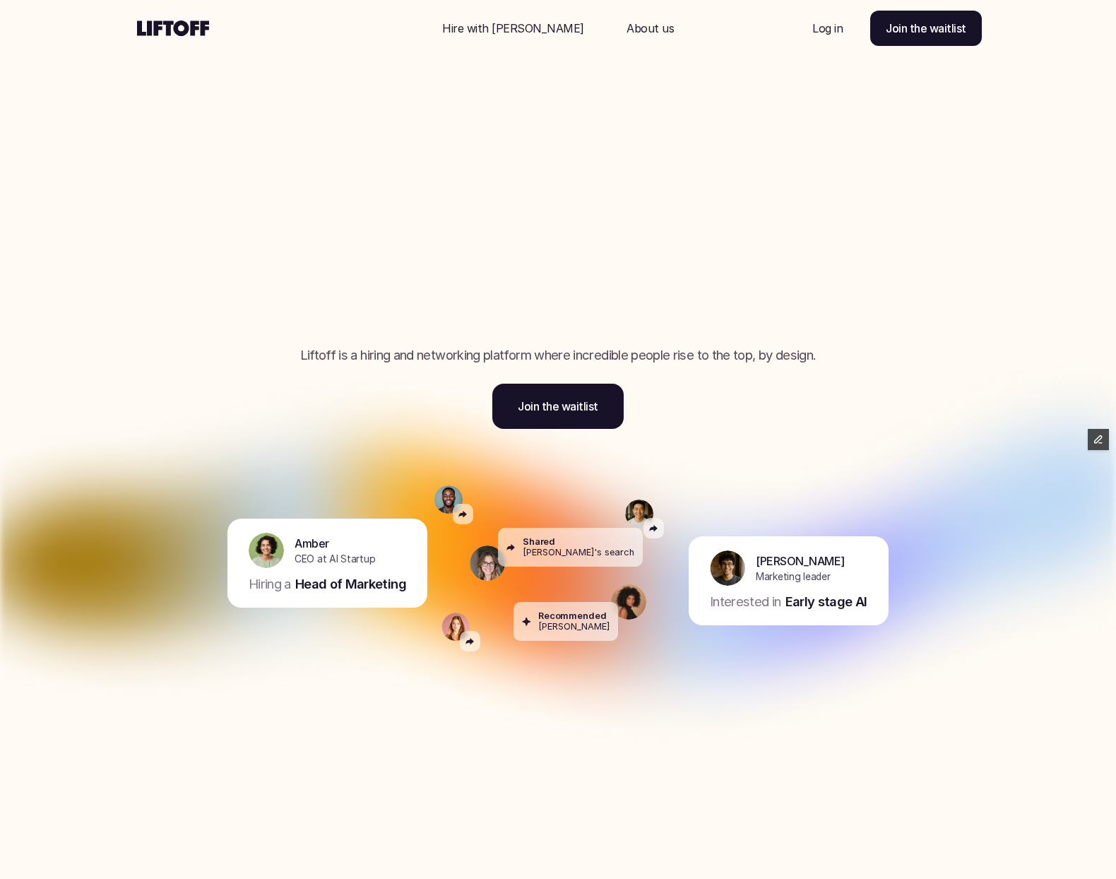
click at [532, 25] on p "Hire with [PERSON_NAME]" at bounding box center [513, 28] width 142 height 17
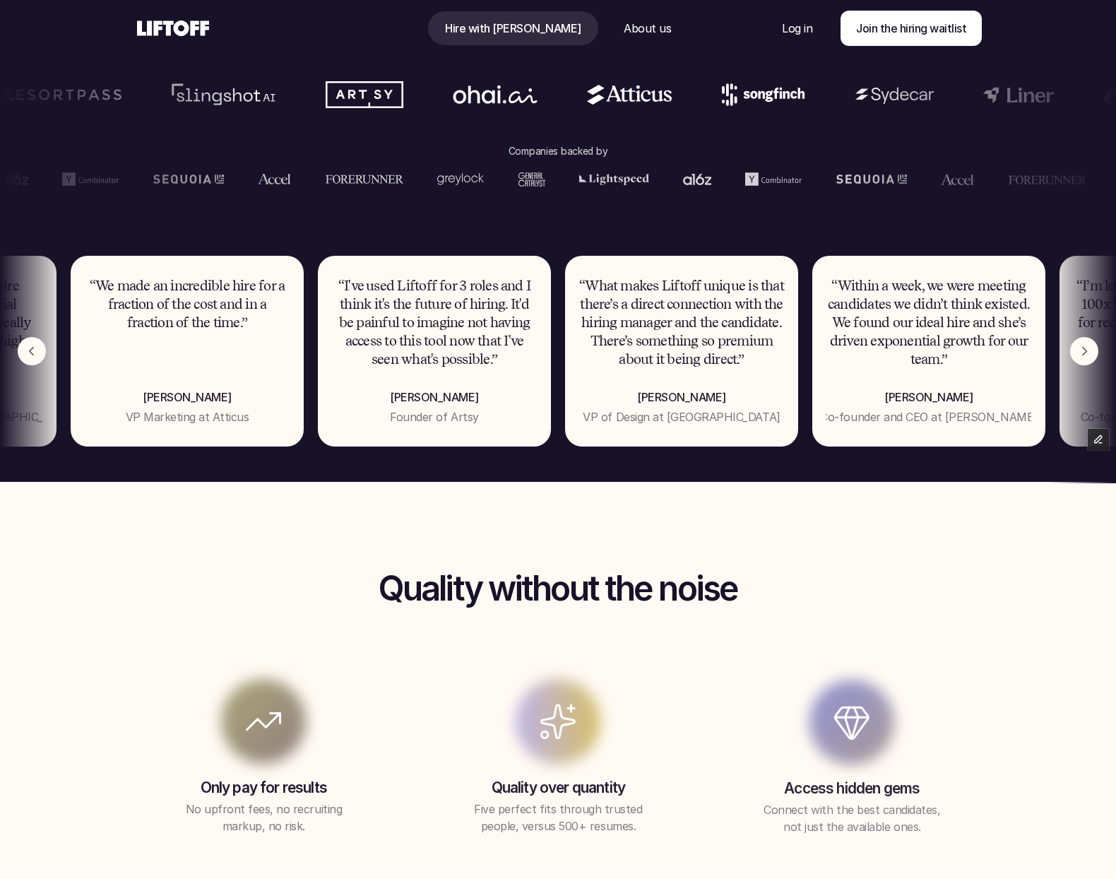
scroll to position [1004, 0]
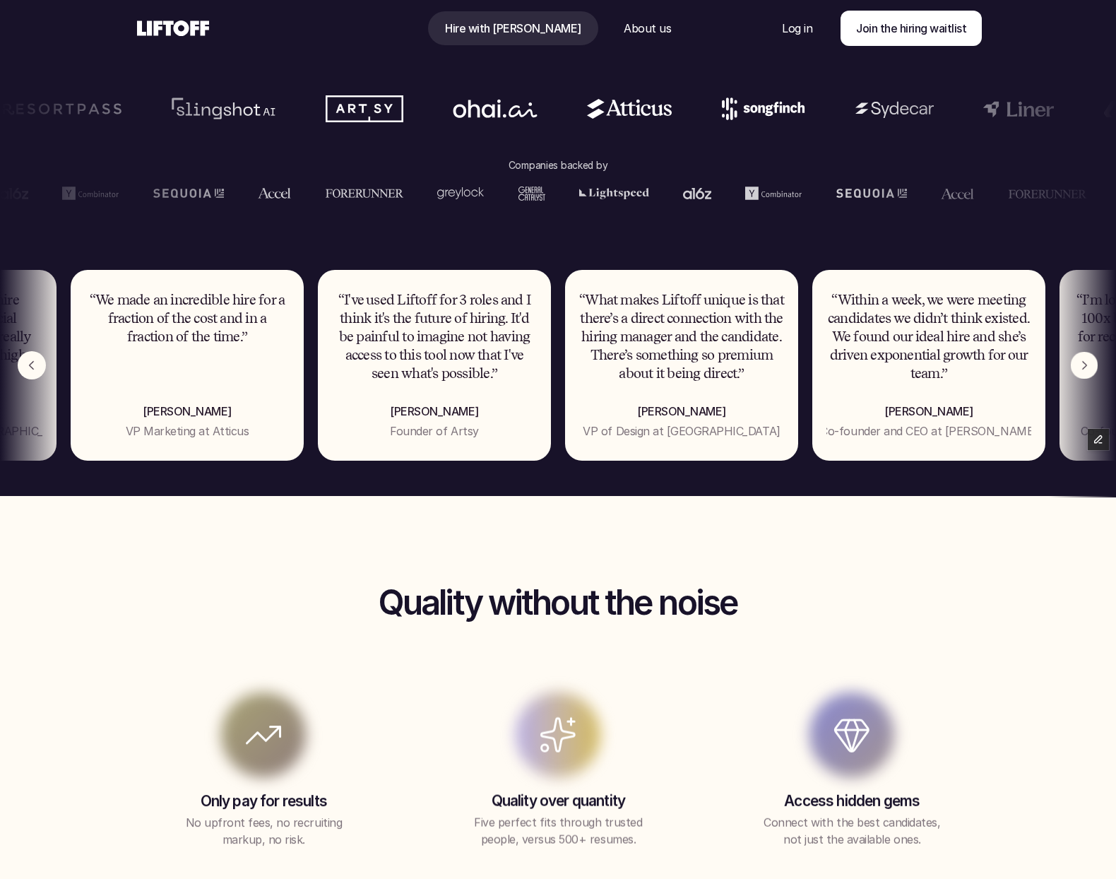
click at [1086, 369] on img "Next" at bounding box center [1085, 366] width 28 height 28
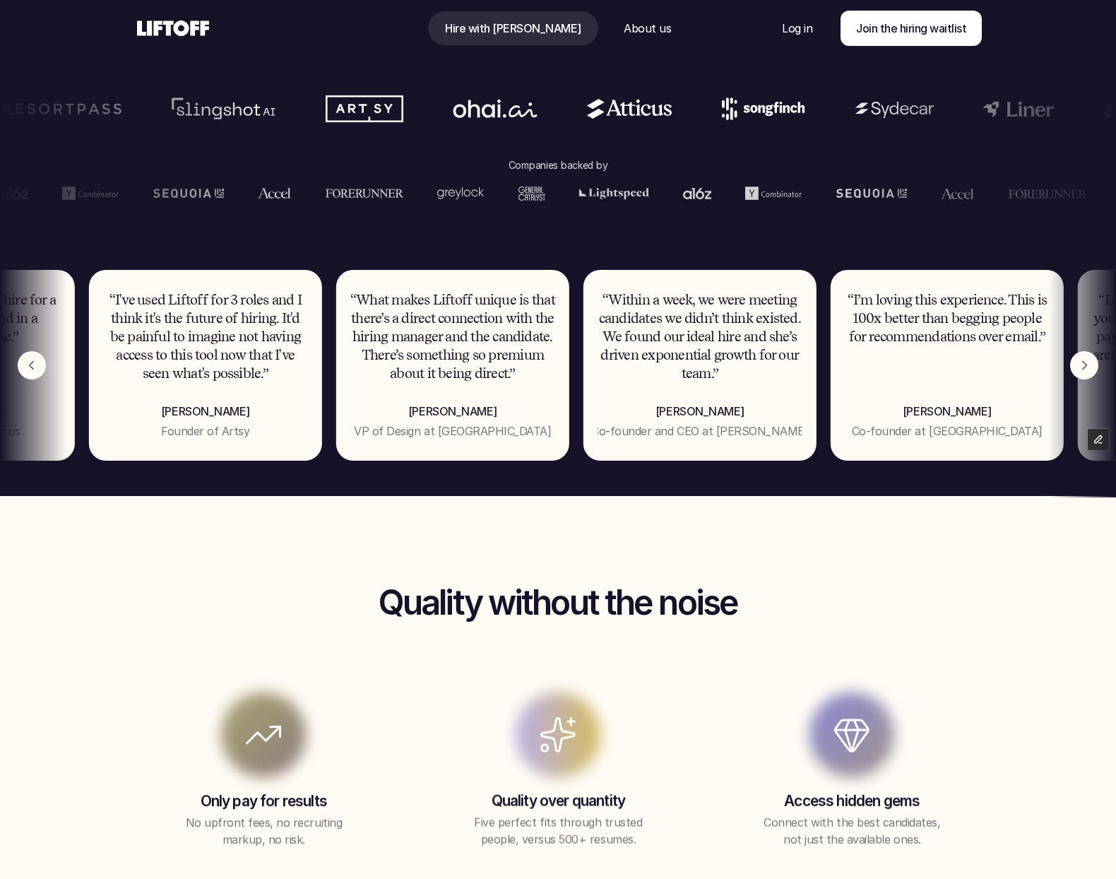
click at [1086, 369] on img "Next" at bounding box center [1085, 365] width 28 height 28
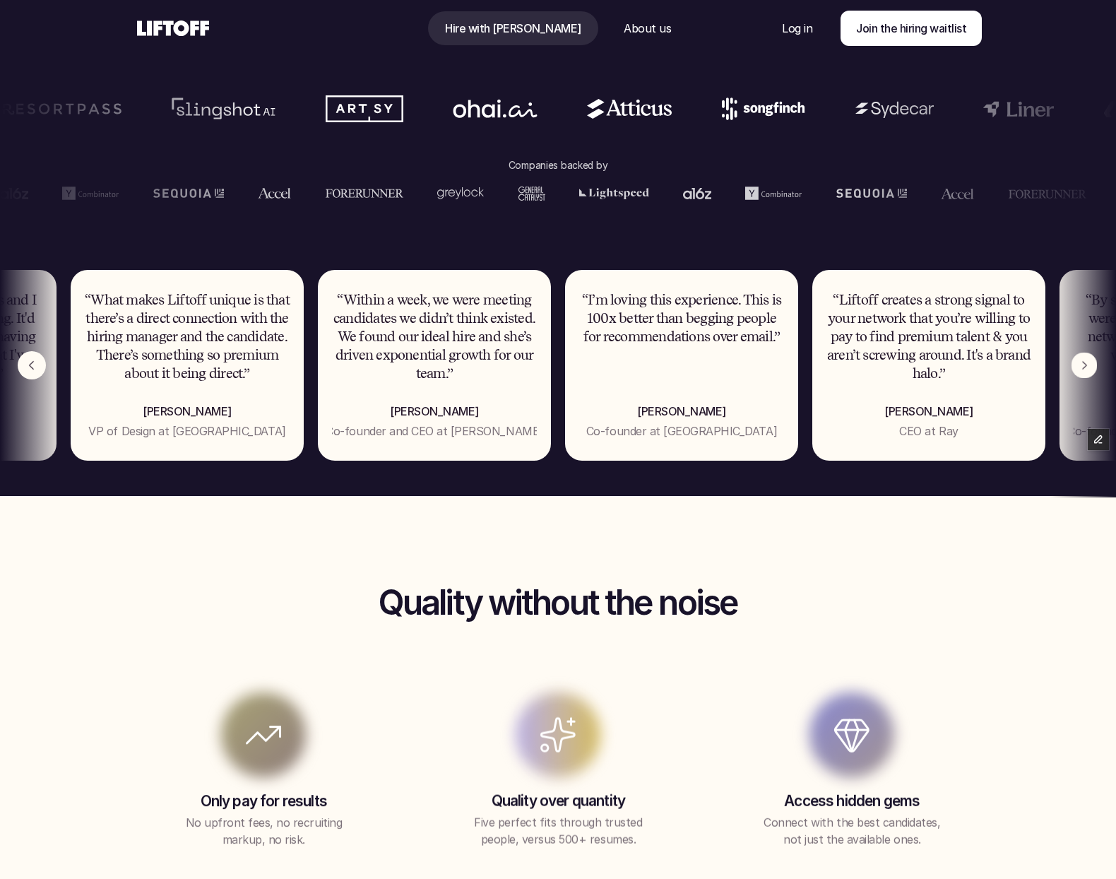
click at [1086, 369] on img "Next" at bounding box center [1085, 366] width 26 height 26
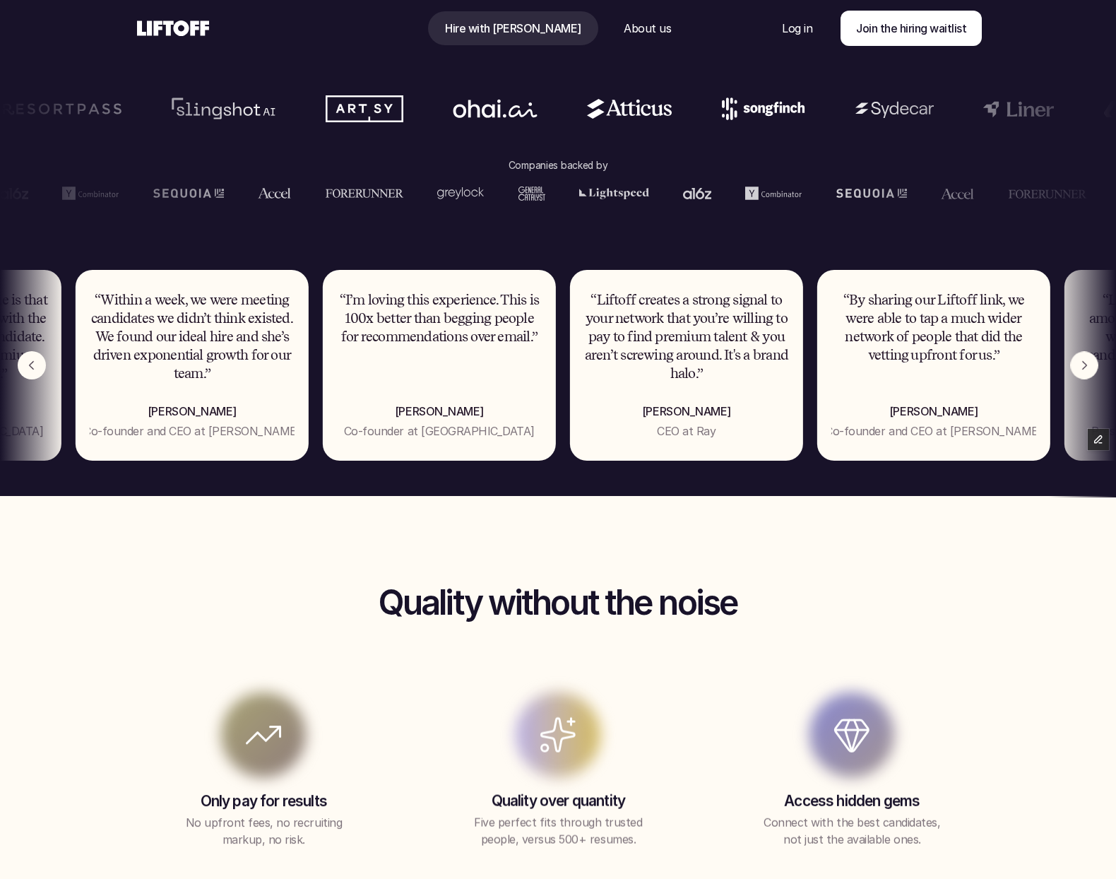
click at [1086, 369] on img "Next" at bounding box center [1085, 366] width 28 height 28
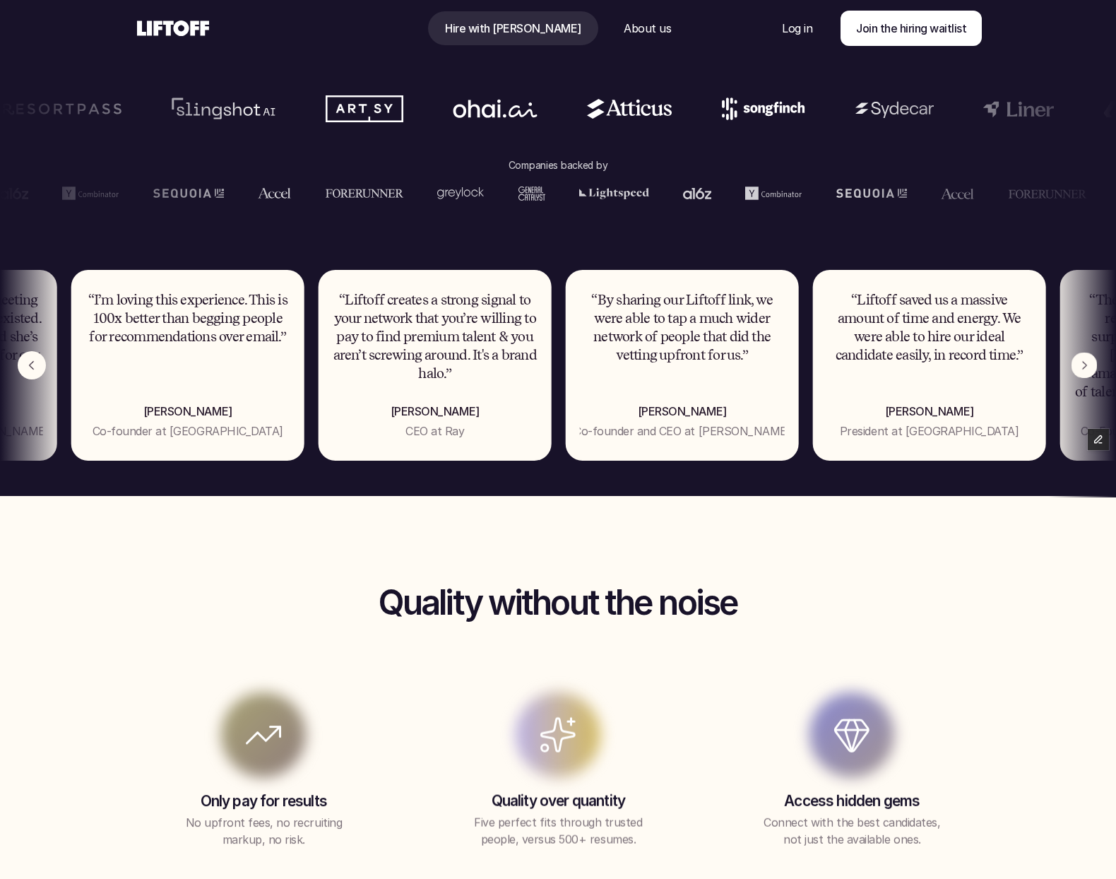
click at [1086, 369] on img "Next" at bounding box center [1085, 366] width 26 height 26
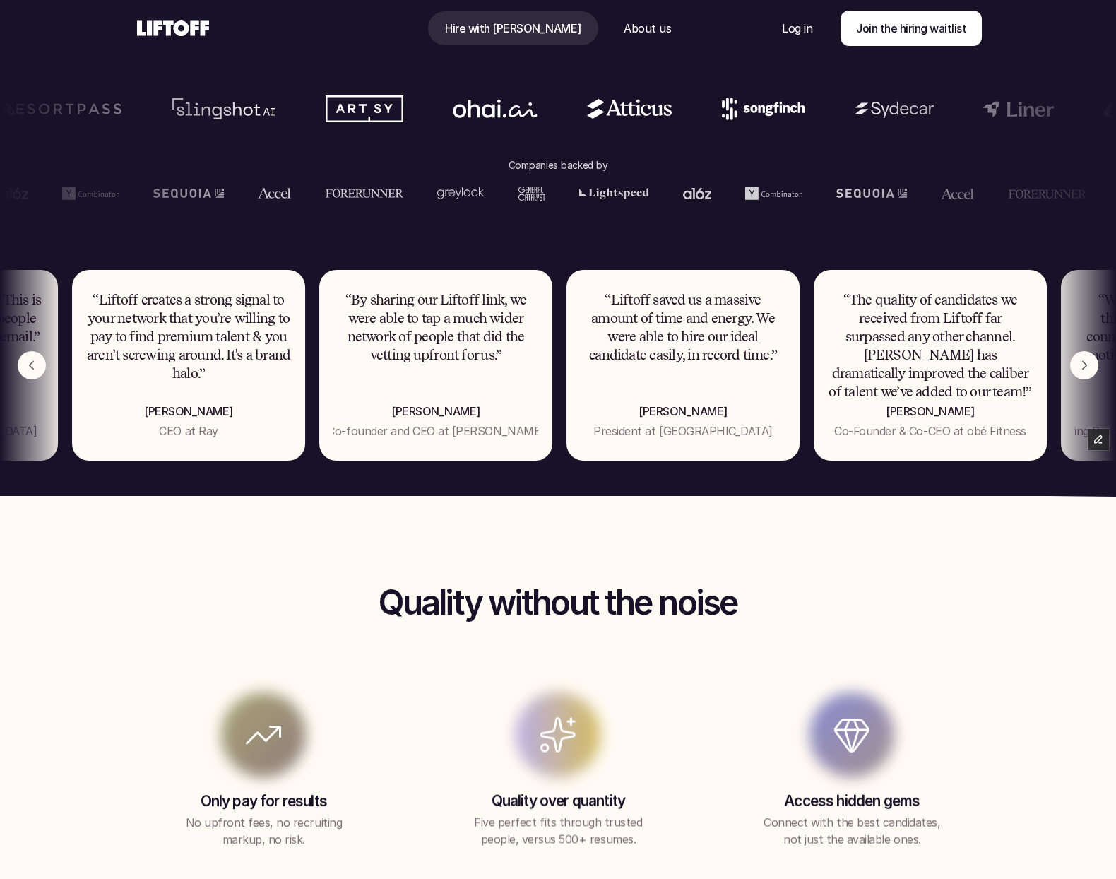
click at [1086, 369] on img "Next" at bounding box center [1085, 365] width 28 height 28
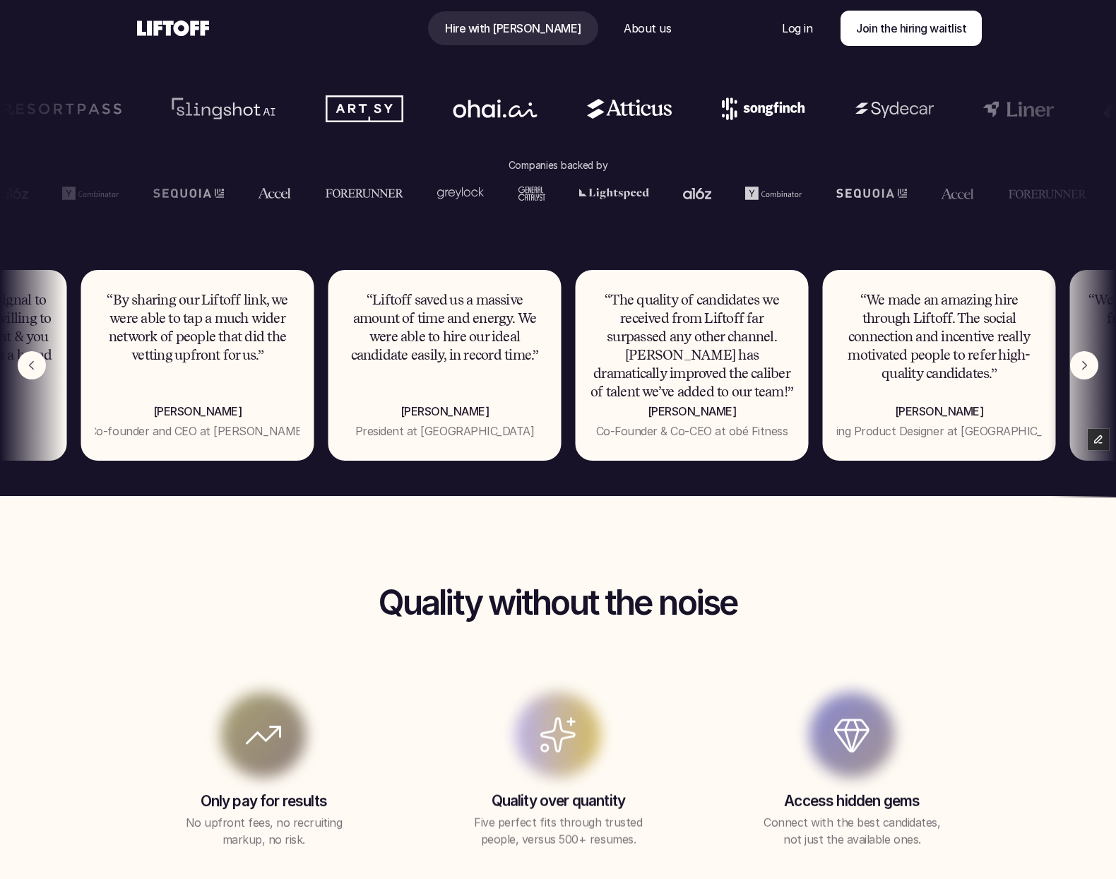
click at [1086, 370] on img "Next" at bounding box center [1085, 365] width 28 height 28
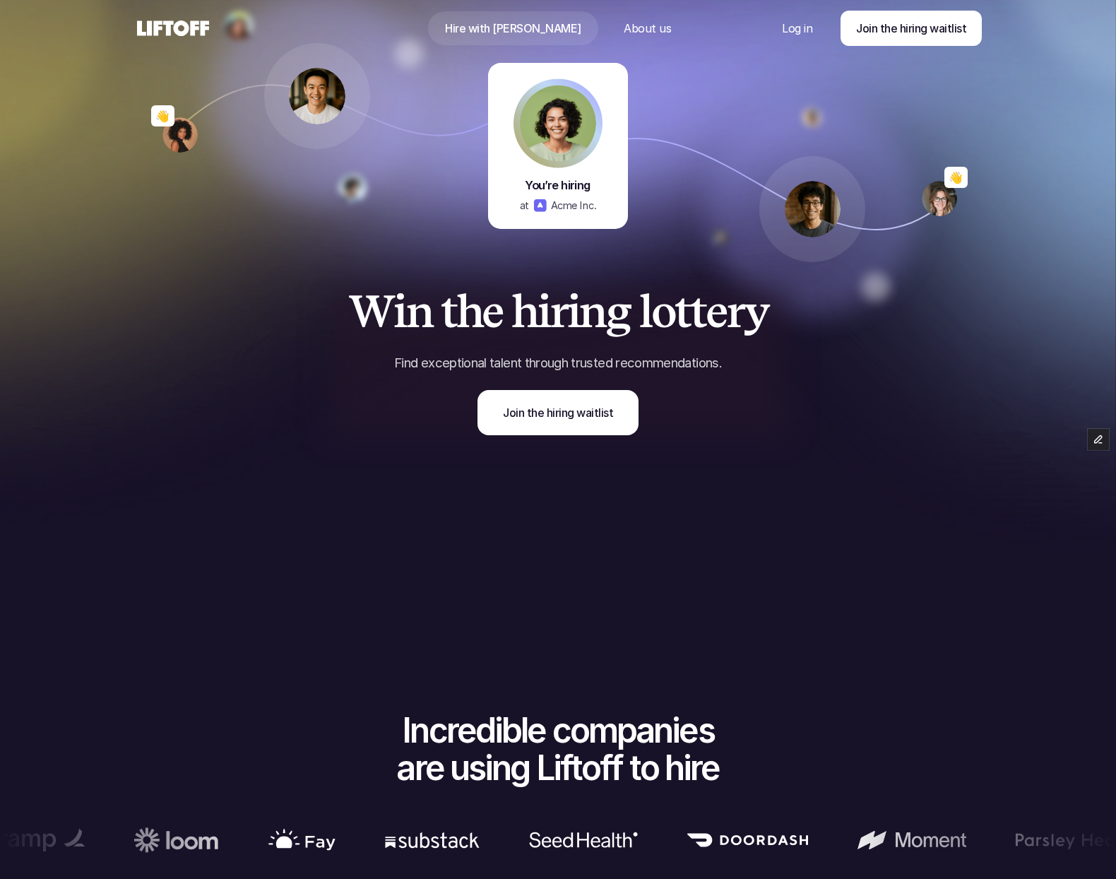
scroll to position [16, 0]
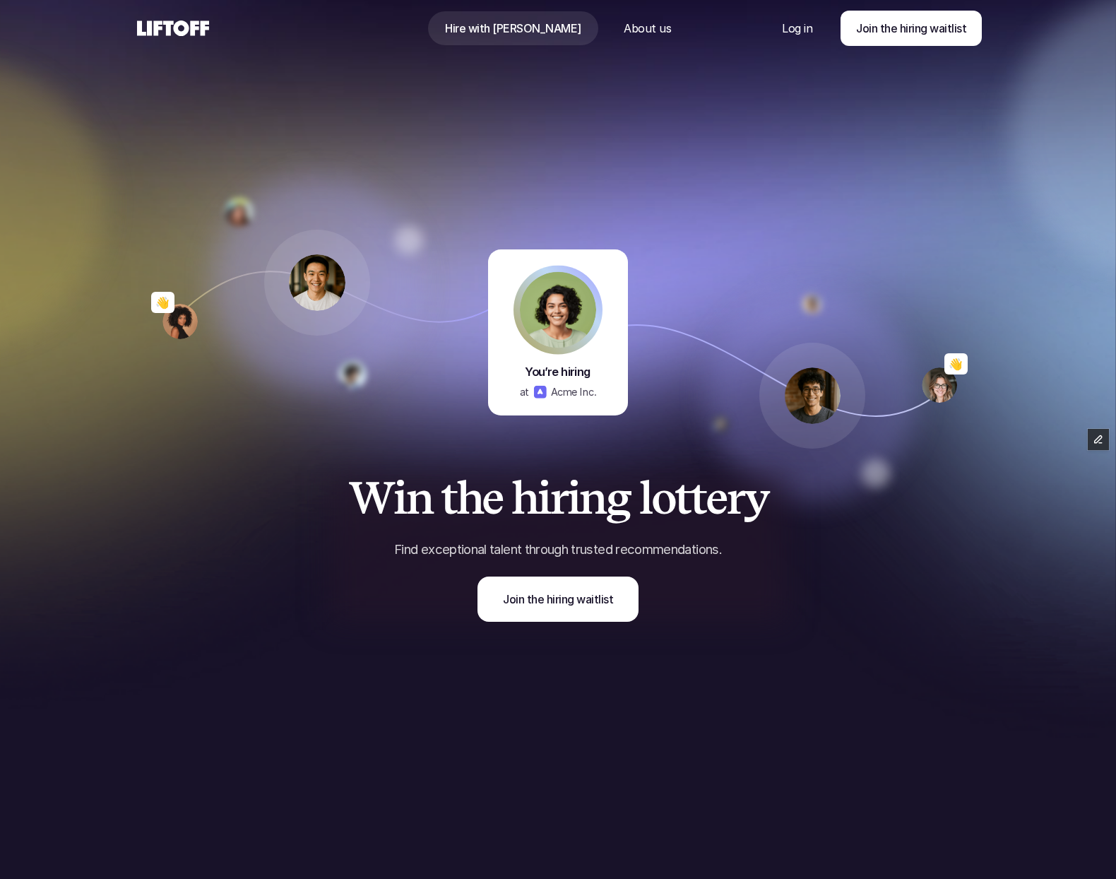
click at [201, 26] on use at bounding box center [173, 28] width 72 height 16
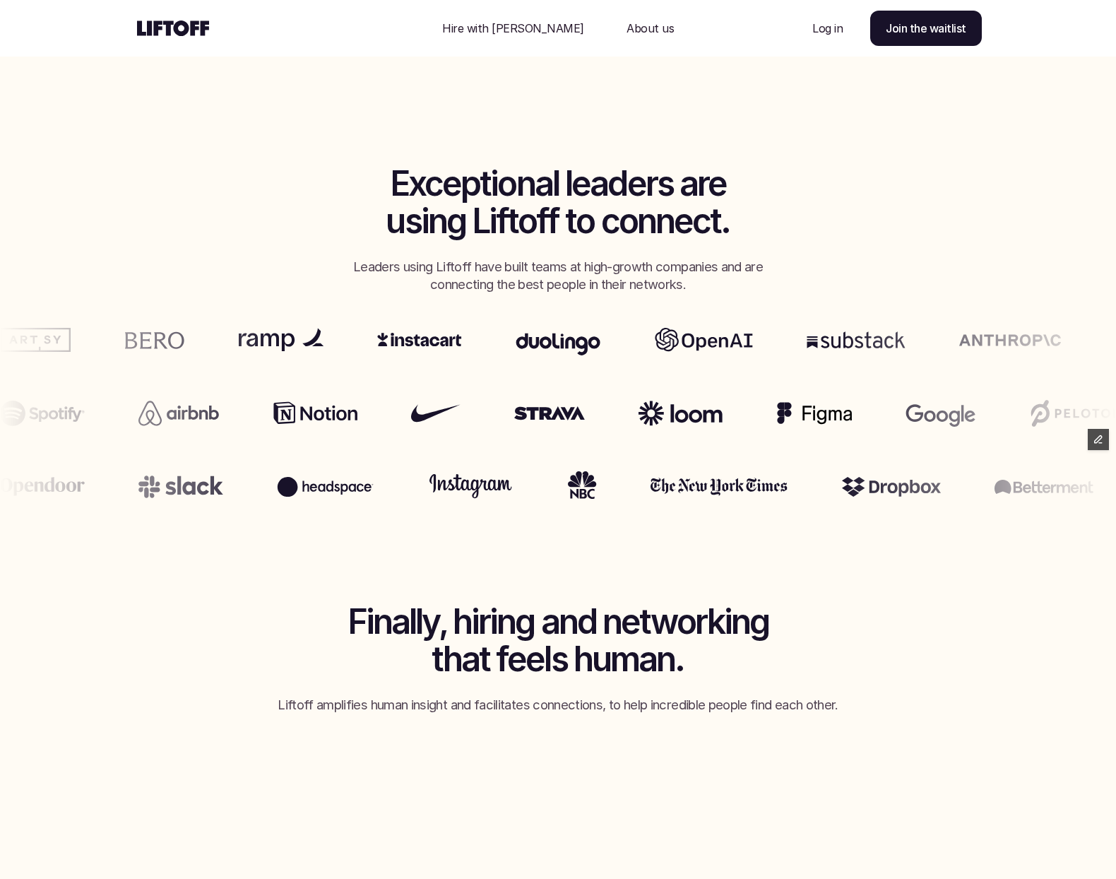
scroll to position [812, 0]
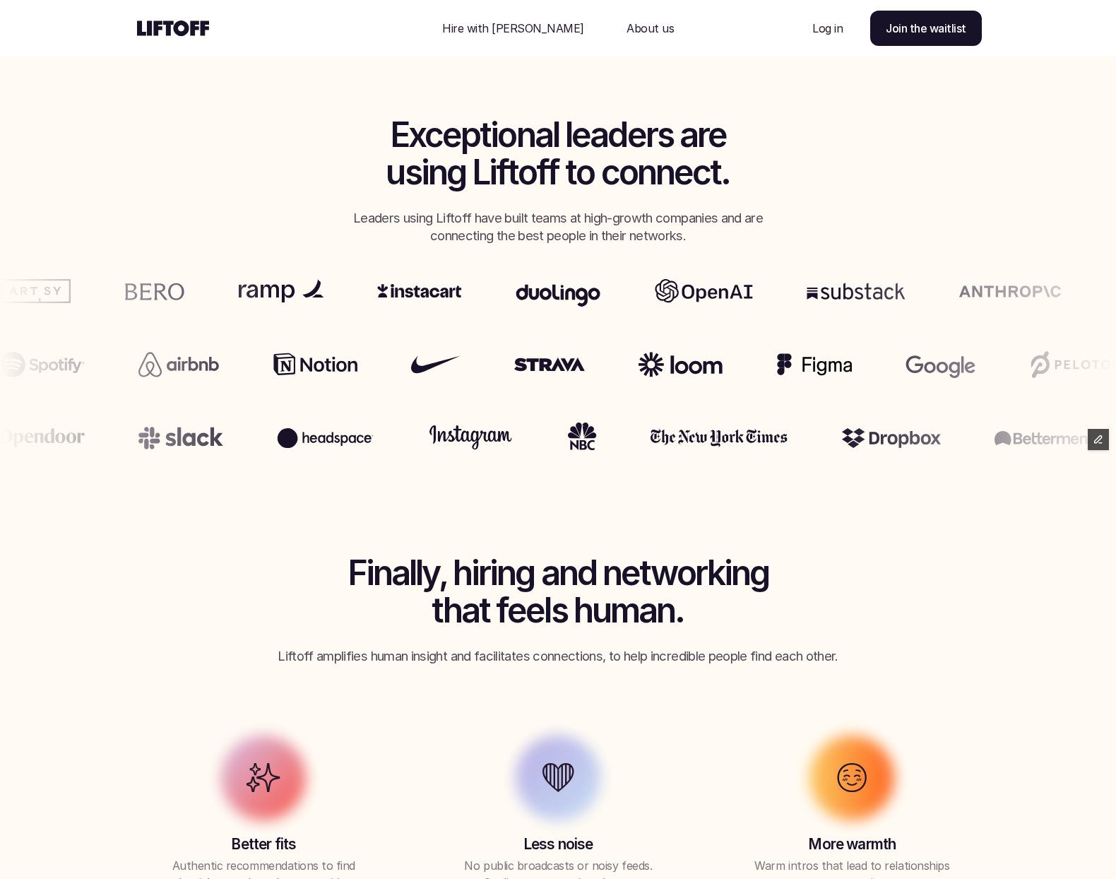
click at [529, 31] on p "Hire with [PERSON_NAME]" at bounding box center [513, 28] width 142 height 17
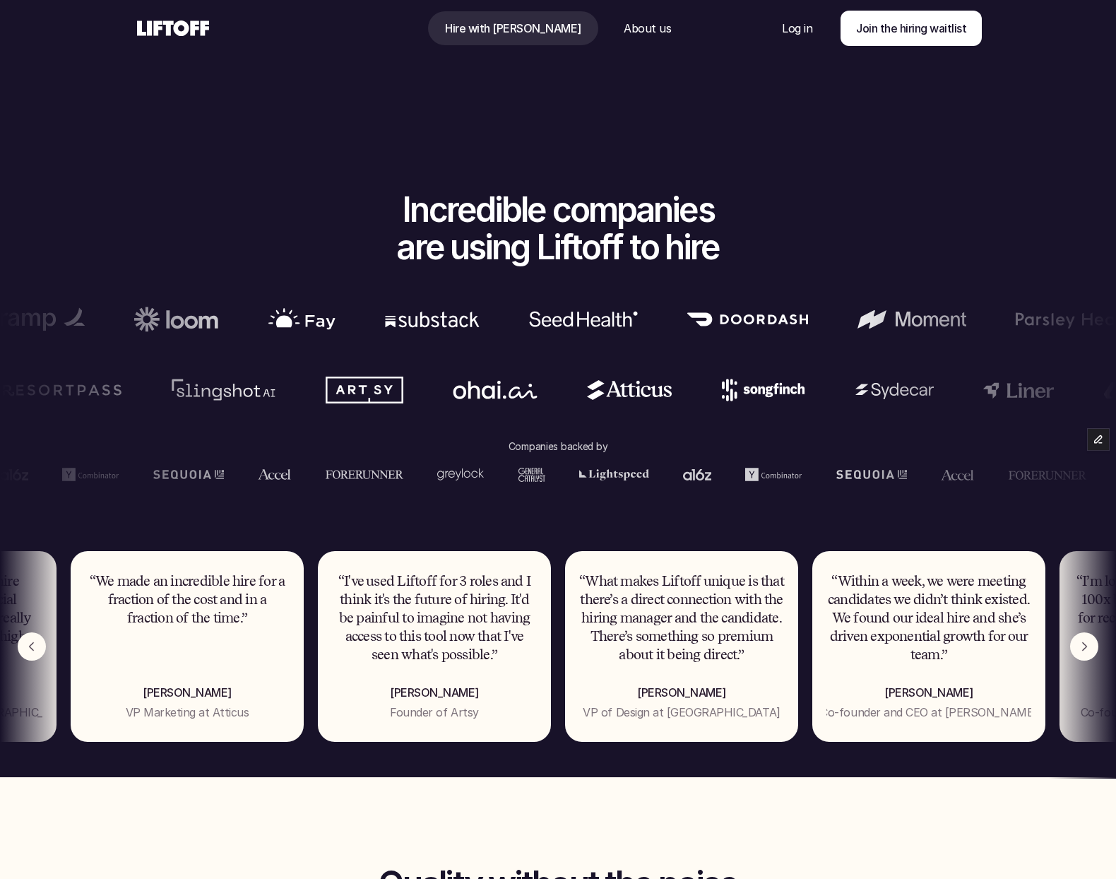
scroll to position [725, 0]
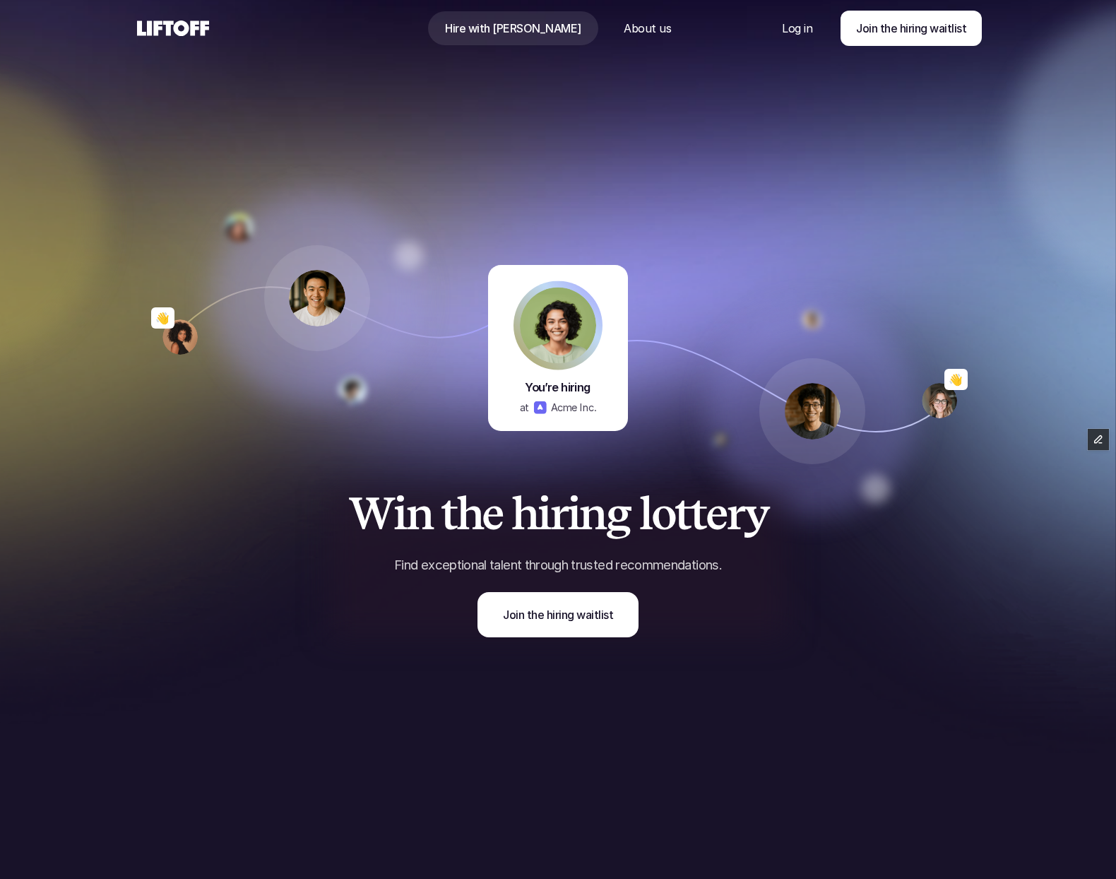
click at [183, 34] on use at bounding box center [173, 28] width 72 height 16
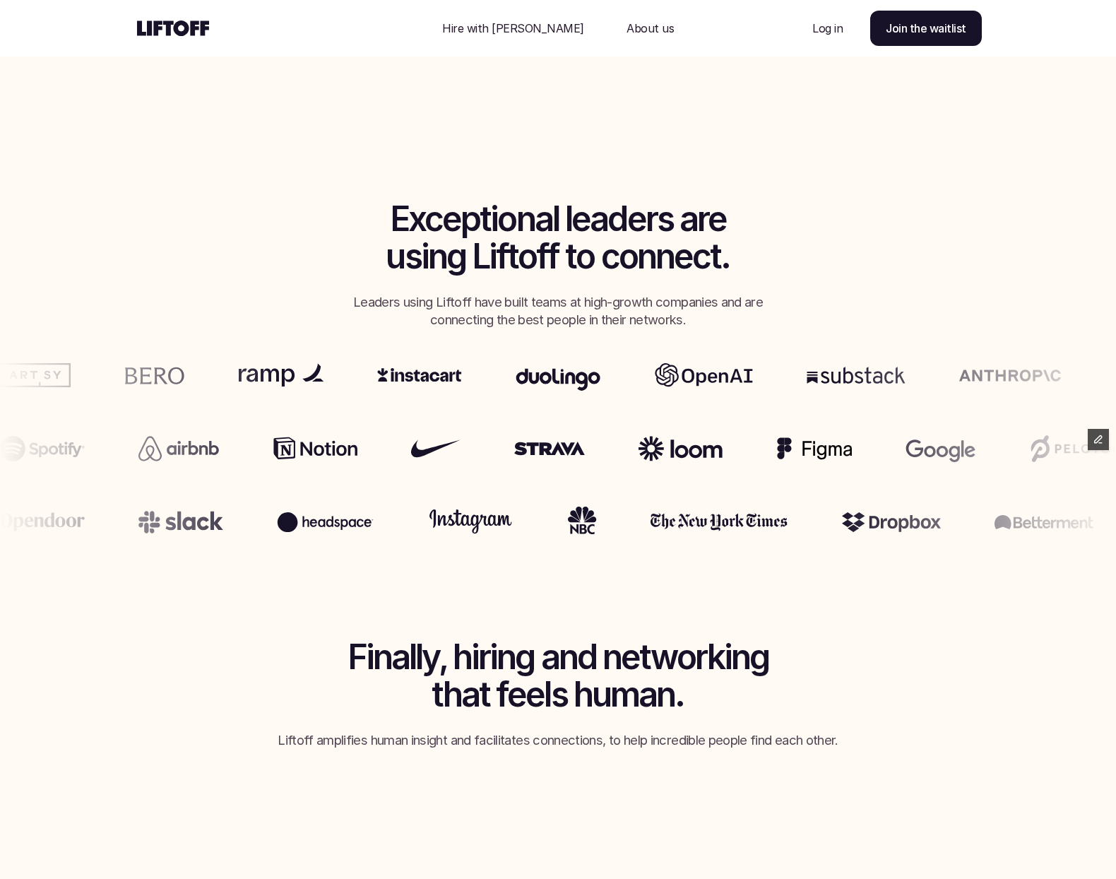
scroll to position [862, 0]
